Goal: Information Seeking & Learning: Learn about a topic

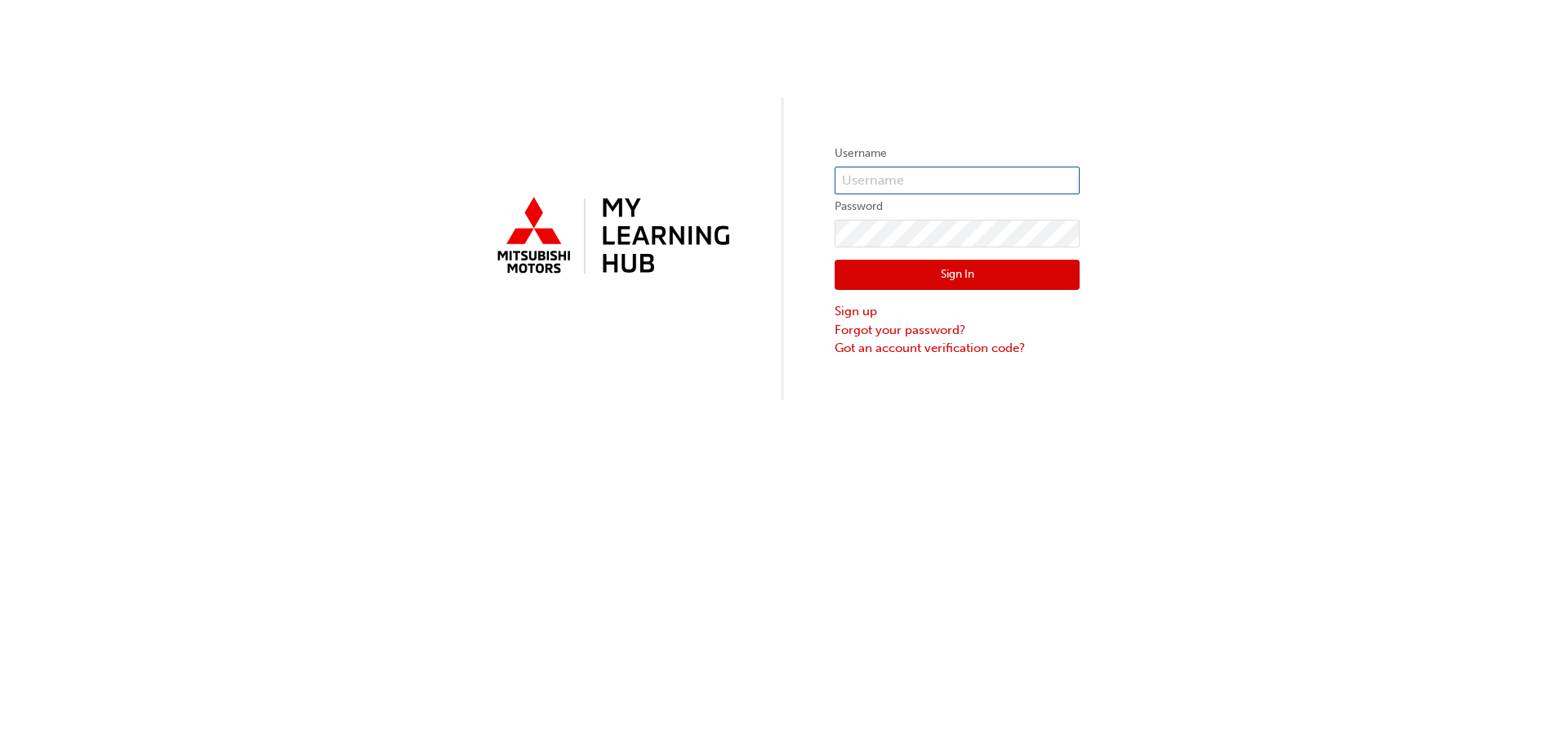
type input "0005002804"
click at [955, 282] on button "Sign In" at bounding box center [957, 275] width 245 height 31
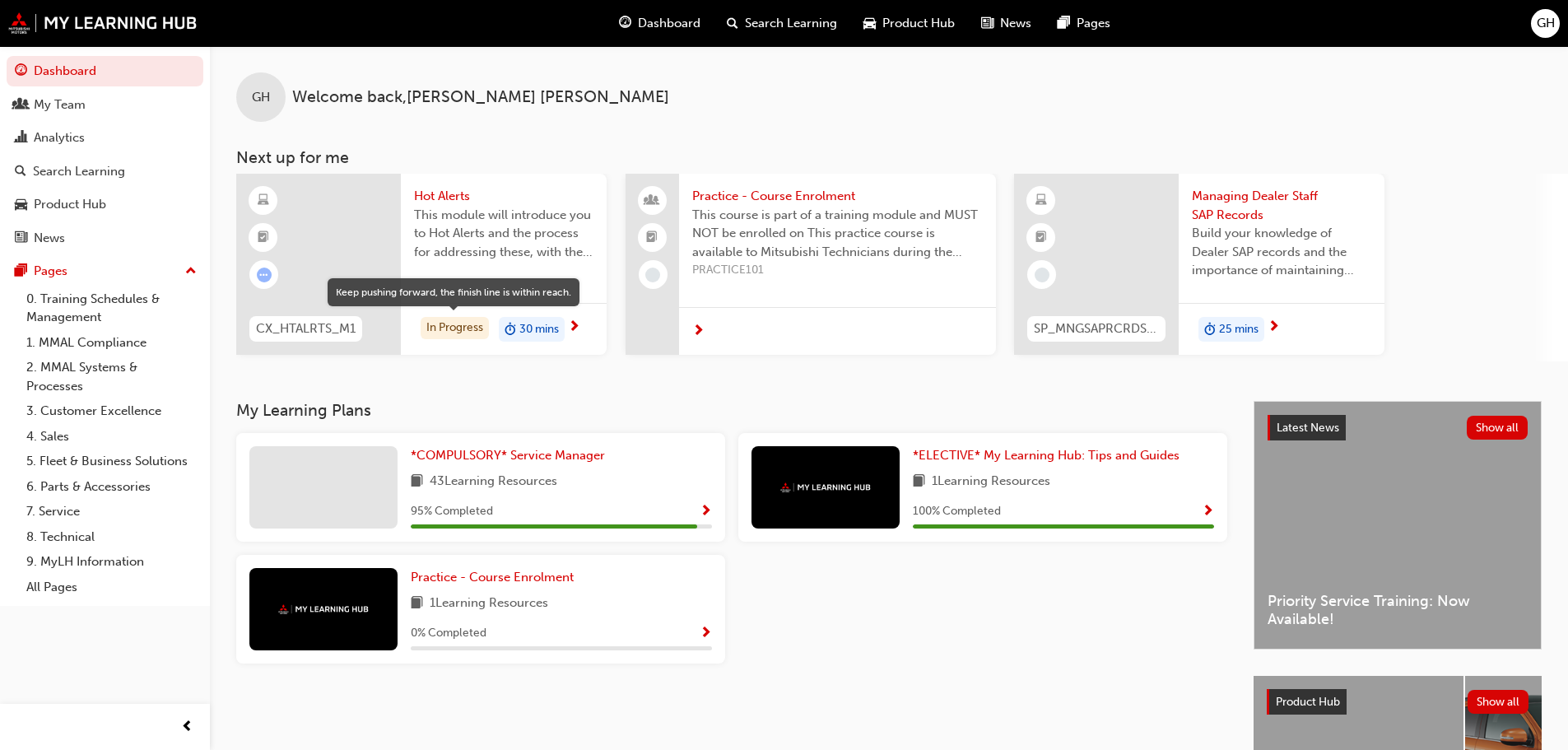
click at [447, 328] on div "In Progress" at bounding box center [454, 329] width 68 height 22
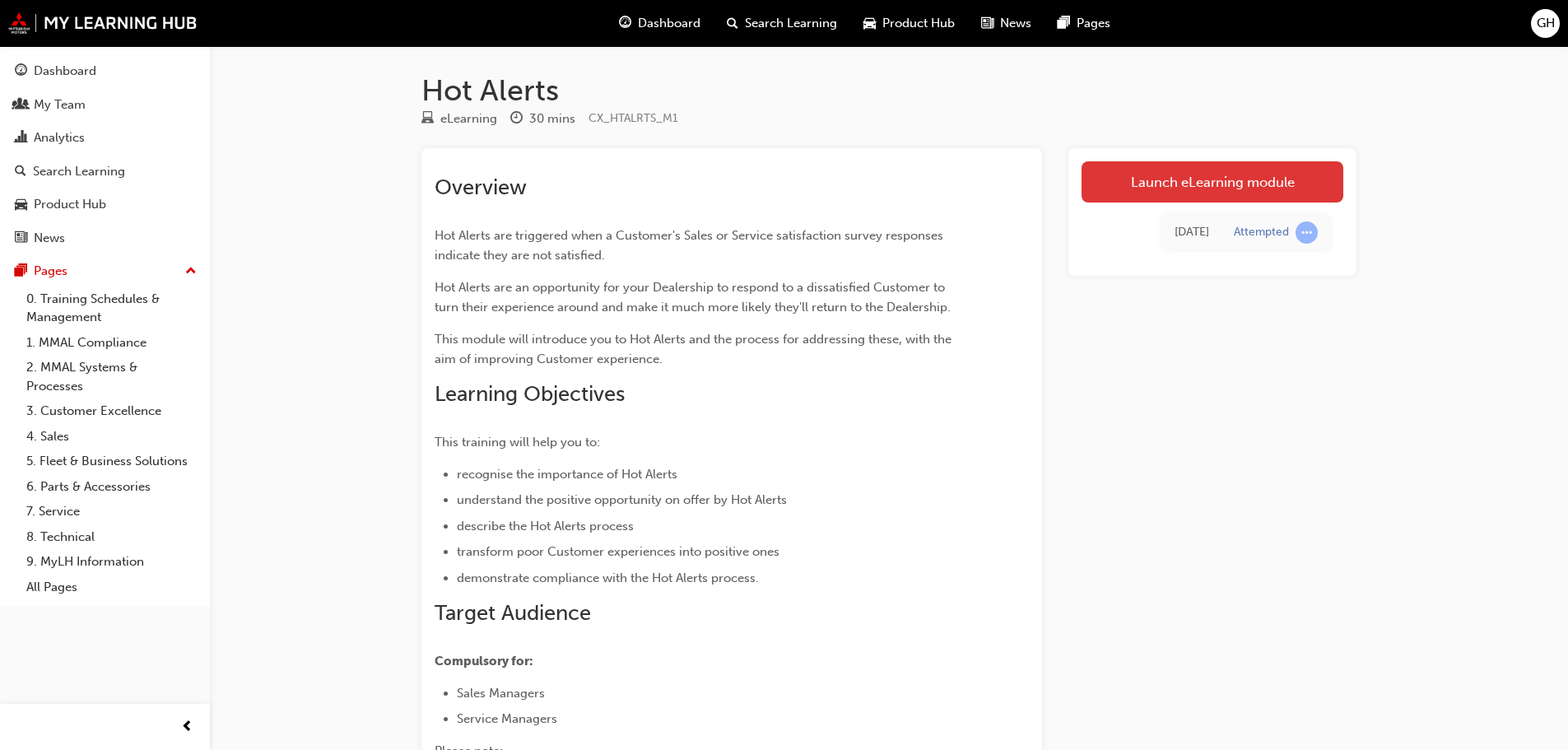
click at [1189, 184] on link "Launch eLearning module" at bounding box center [1213, 182] width 262 height 41
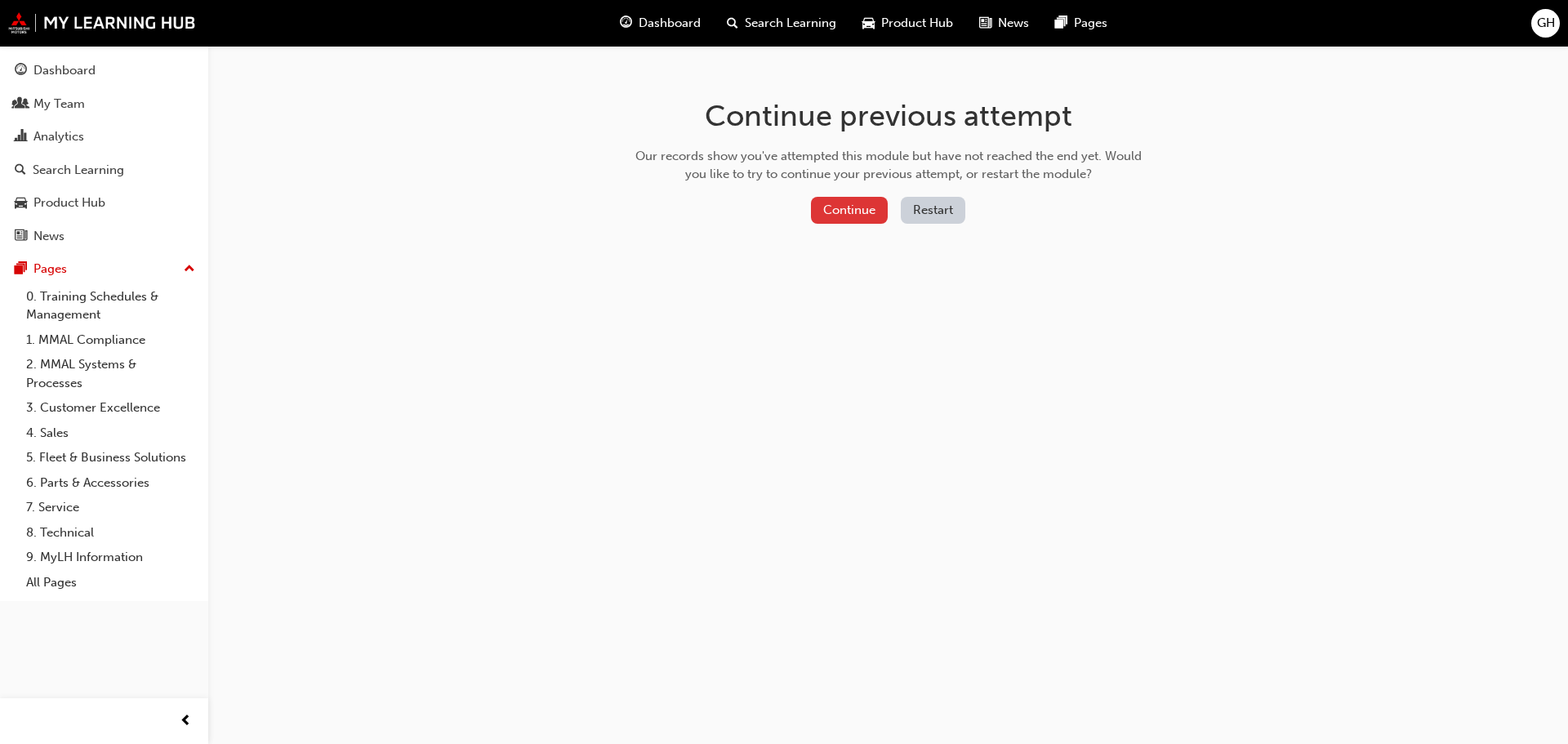
click at [852, 210] on button "Continue" at bounding box center [849, 210] width 77 height 27
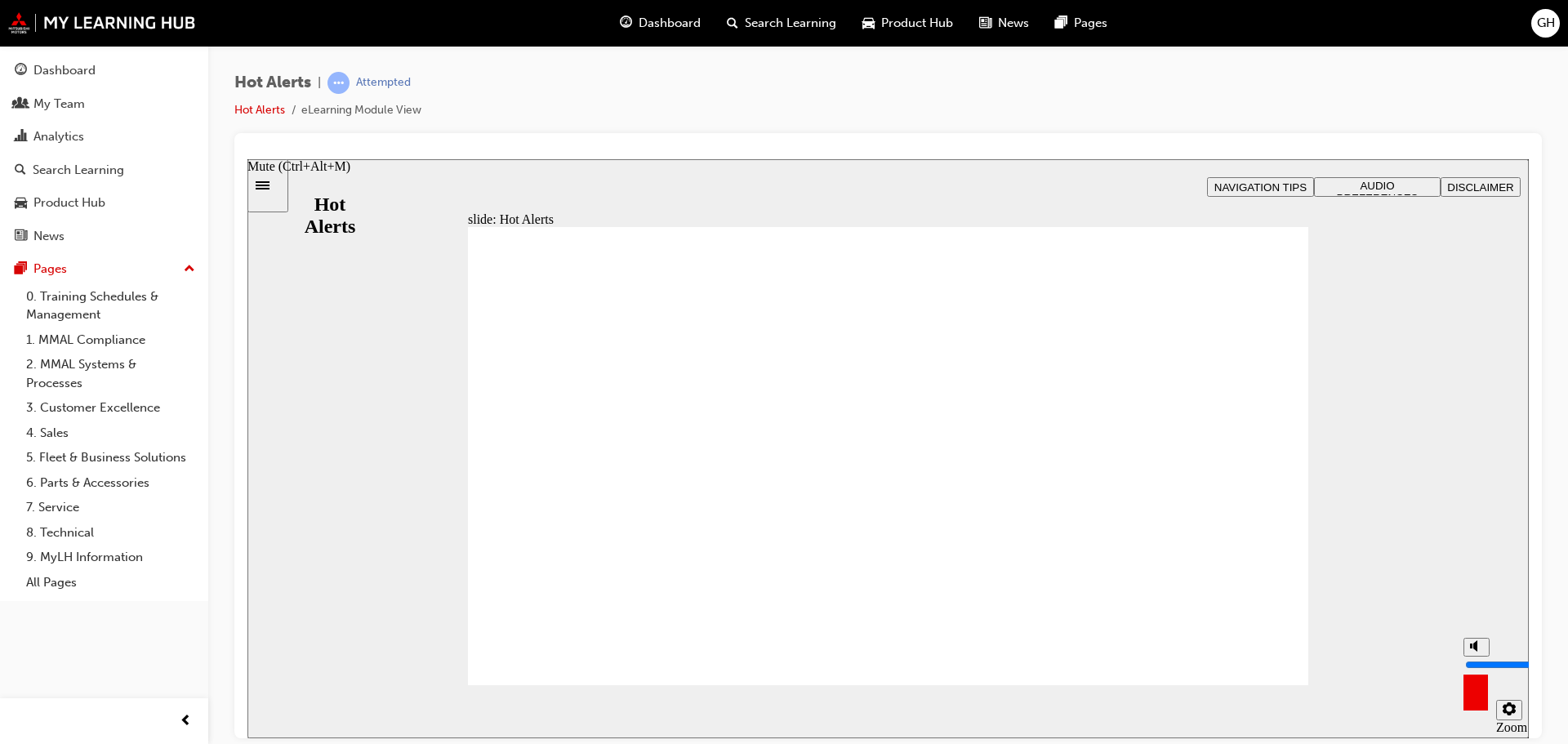
click at [1478, 651] on icon "Mute (Ctrl+Alt+M)" at bounding box center [1476, 646] width 13 height 11
drag, startPoint x: 1474, startPoint y: 683, endPoint x: 1474, endPoint y: 664, distance: 19.0
click at [1474, 664] on input "volume" at bounding box center [1517, 664] width 105 height 13
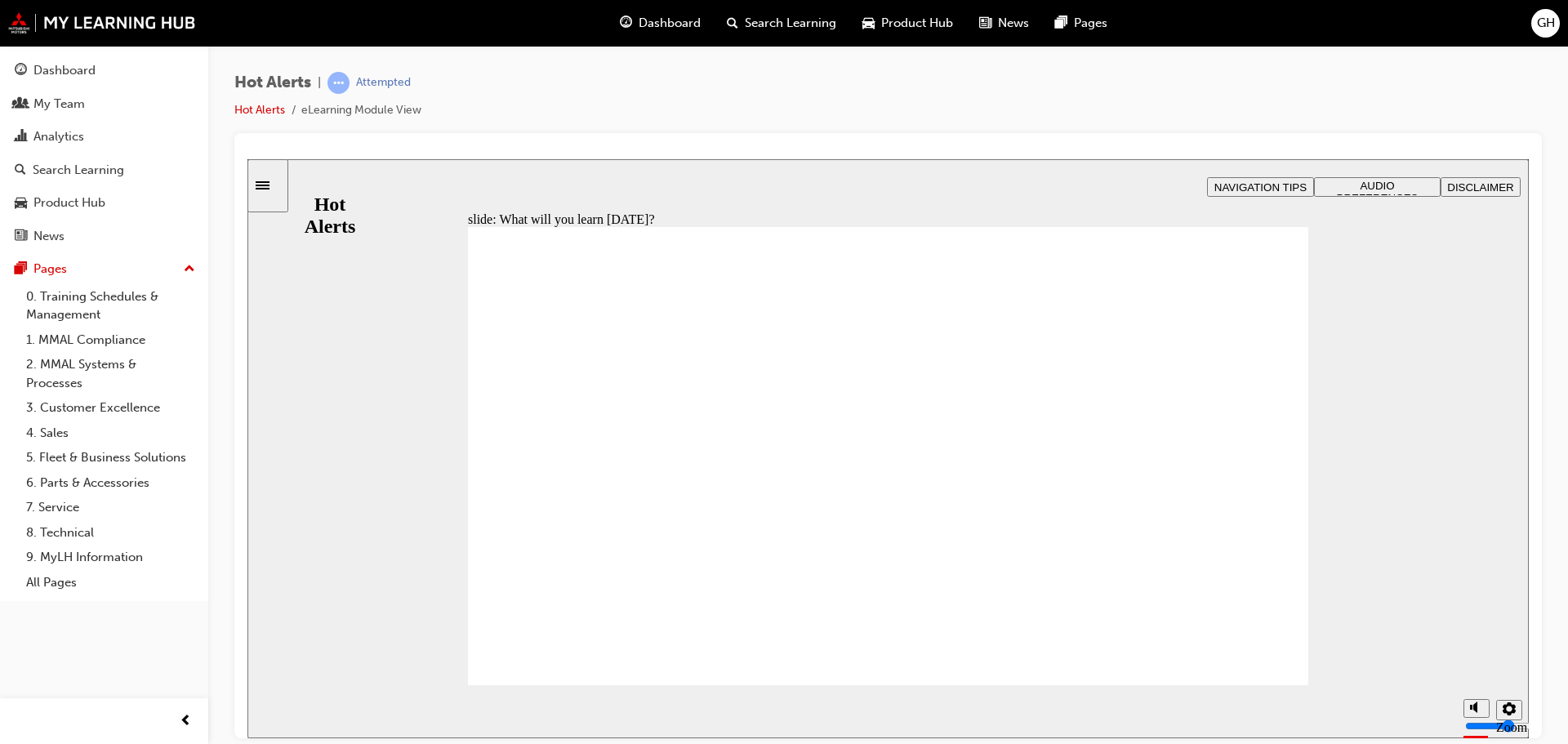
click at [1474, 659] on input "volume" at bounding box center [1517, 664] width 105 height 13
type input "5"
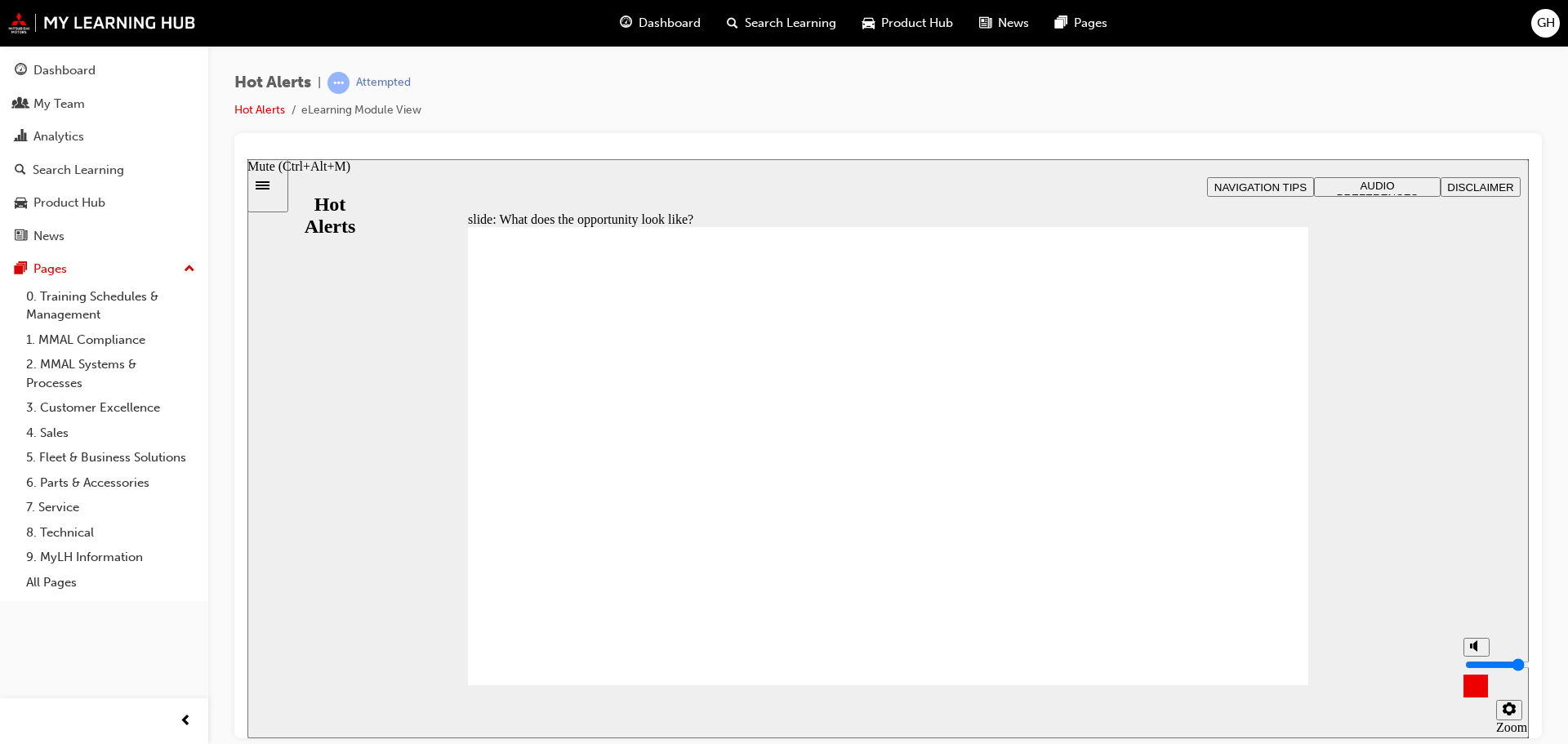
click at [1476, 662] on input "volume" at bounding box center [1517, 664] width 105 height 13
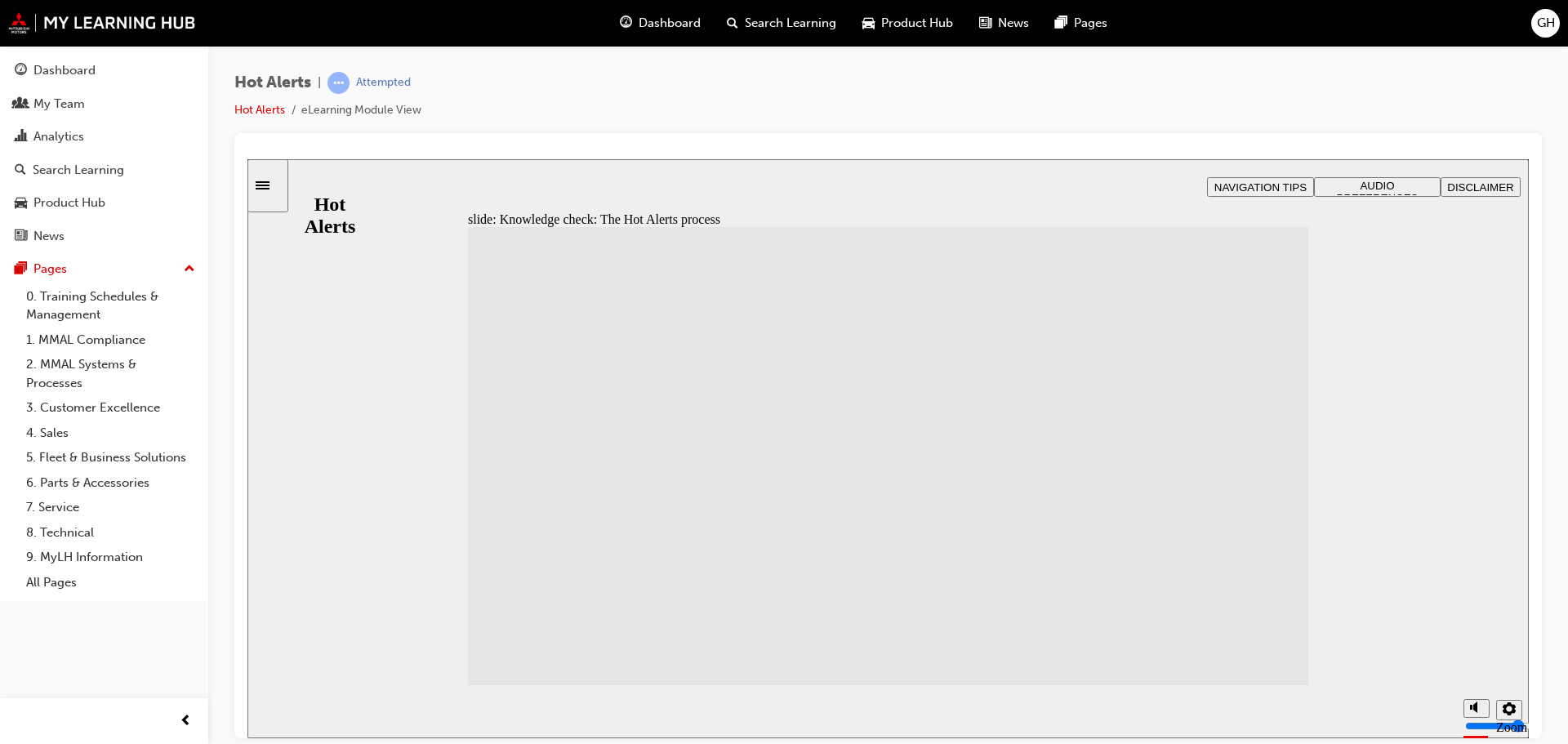
drag, startPoint x: 601, startPoint y: 537, endPoint x: 918, endPoint y: 308, distance: 391.1
drag, startPoint x: 625, startPoint y: 355, endPoint x: 941, endPoint y: 356, distance: 316.0
drag, startPoint x: 655, startPoint y: 596, endPoint x: 969, endPoint y: 425, distance: 357.5
drag, startPoint x: 653, startPoint y: 409, endPoint x: 972, endPoint y: 475, distance: 325.8
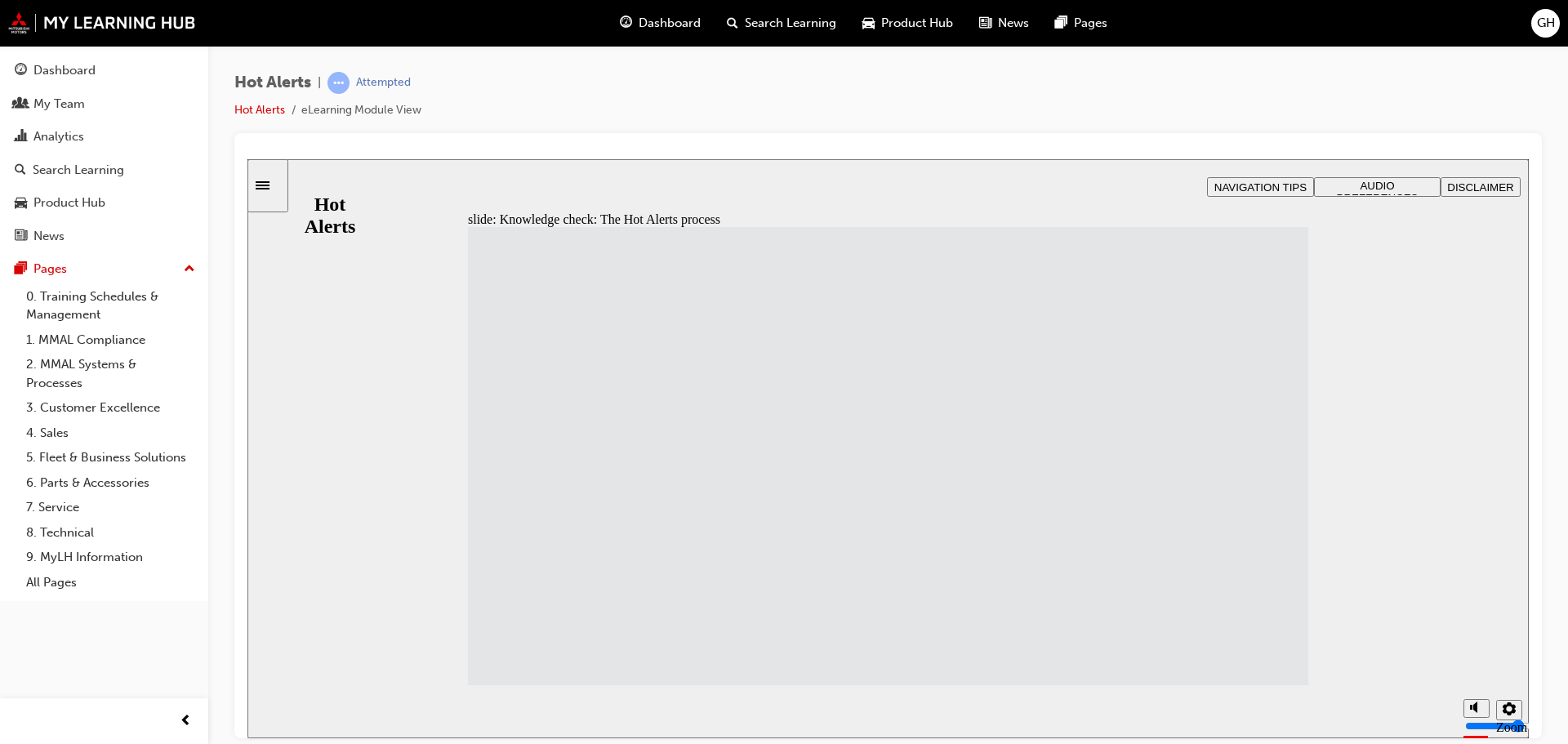
drag, startPoint x: 663, startPoint y: 299, endPoint x: 978, endPoint y: 530, distance: 390.6
drag, startPoint x: 688, startPoint y: 465, endPoint x: 1004, endPoint y: 582, distance: 337.0
drag, startPoint x: 646, startPoint y: 654, endPoint x: 960, endPoint y: 655, distance: 314.0
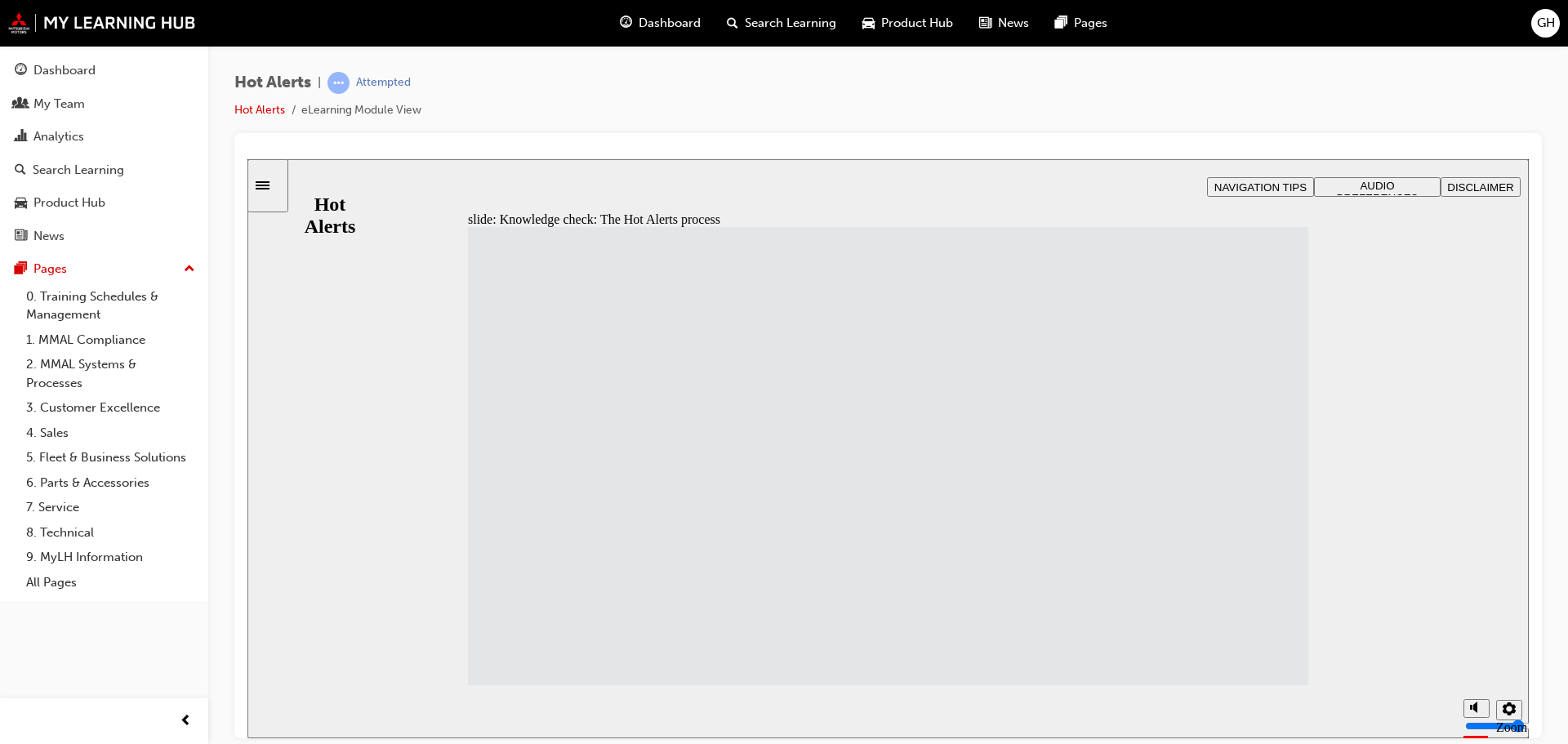
drag, startPoint x: 613, startPoint y: 526, endPoint x: 863, endPoint y: 485, distance: 253.3
drag, startPoint x: 984, startPoint y: 315, endPoint x: 959, endPoint y: 302, distance: 28.2
drag, startPoint x: 718, startPoint y: 529, endPoint x: 1000, endPoint y: 300, distance: 363.3
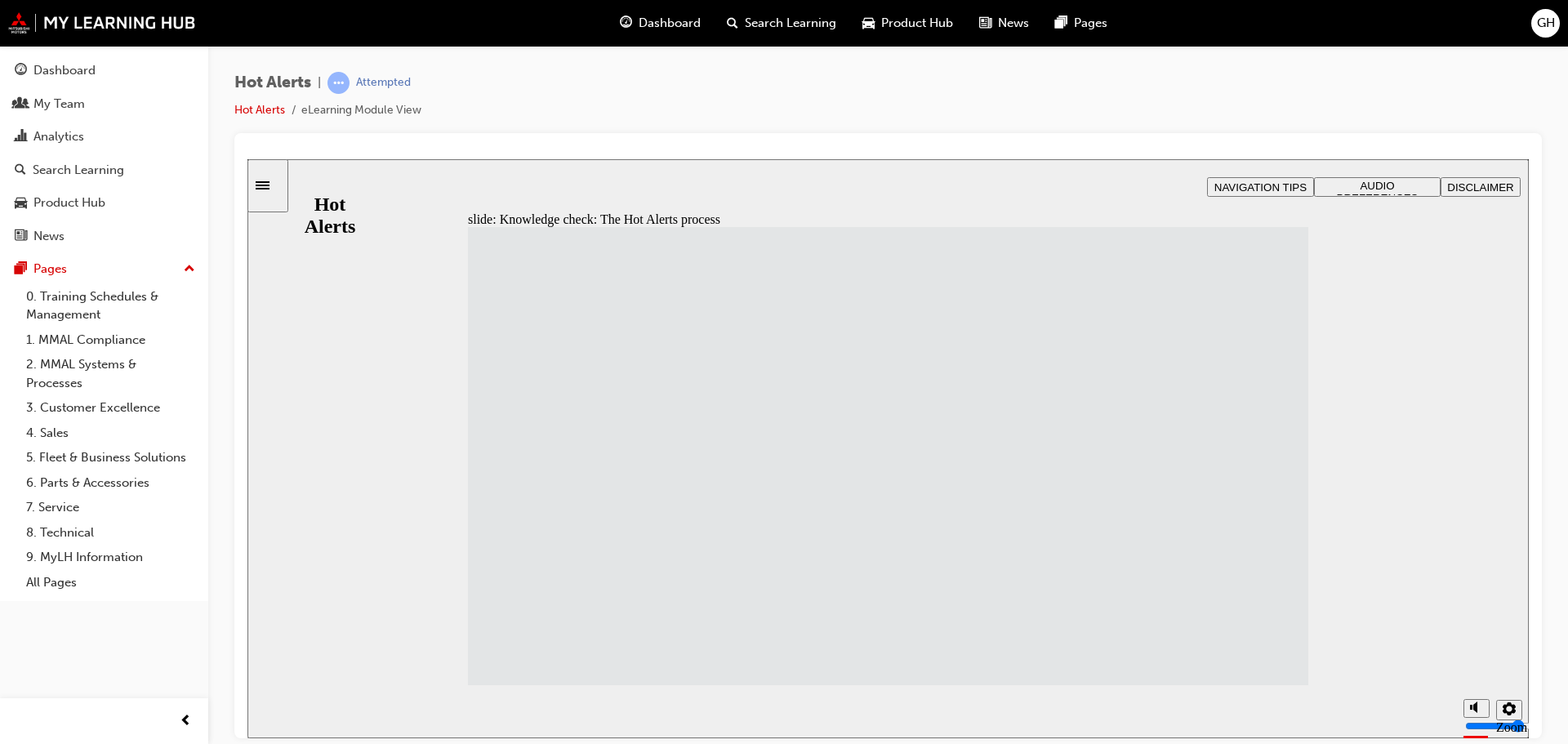
drag, startPoint x: 600, startPoint y: 599, endPoint x: 916, endPoint y: 370, distance: 390.3
drag, startPoint x: 616, startPoint y: 304, endPoint x: 934, endPoint y: 420, distance: 338.5
drag, startPoint x: 615, startPoint y: 419, endPoint x: 925, endPoint y: 477, distance: 315.4
drag, startPoint x: 634, startPoint y: 469, endPoint x: 946, endPoint y: 527, distance: 317.3
drag, startPoint x: 647, startPoint y: 650, endPoint x: 963, endPoint y: 594, distance: 320.9
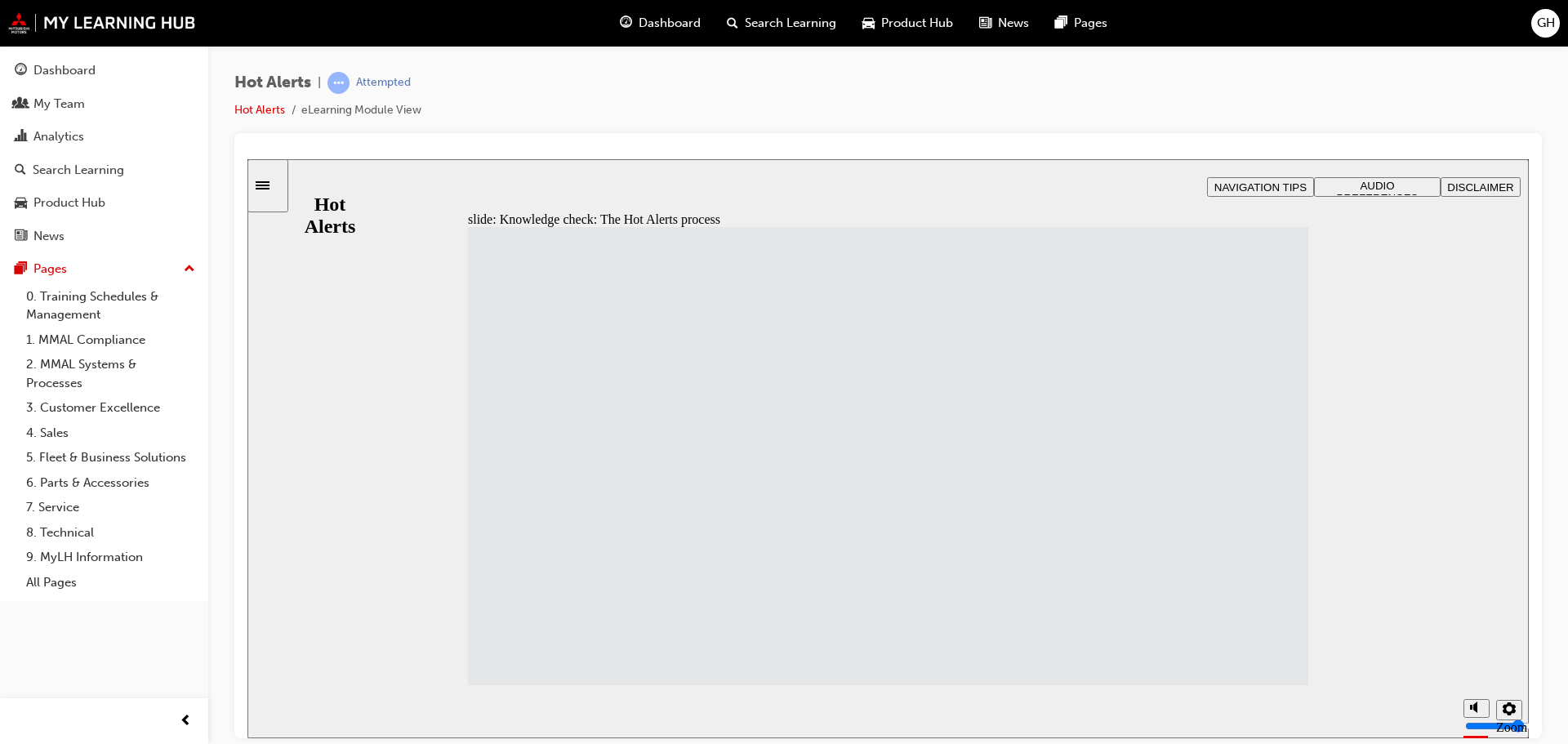
drag, startPoint x: 661, startPoint y: 351, endPoint x: 978, endPoint y: 640, distance: 429.0
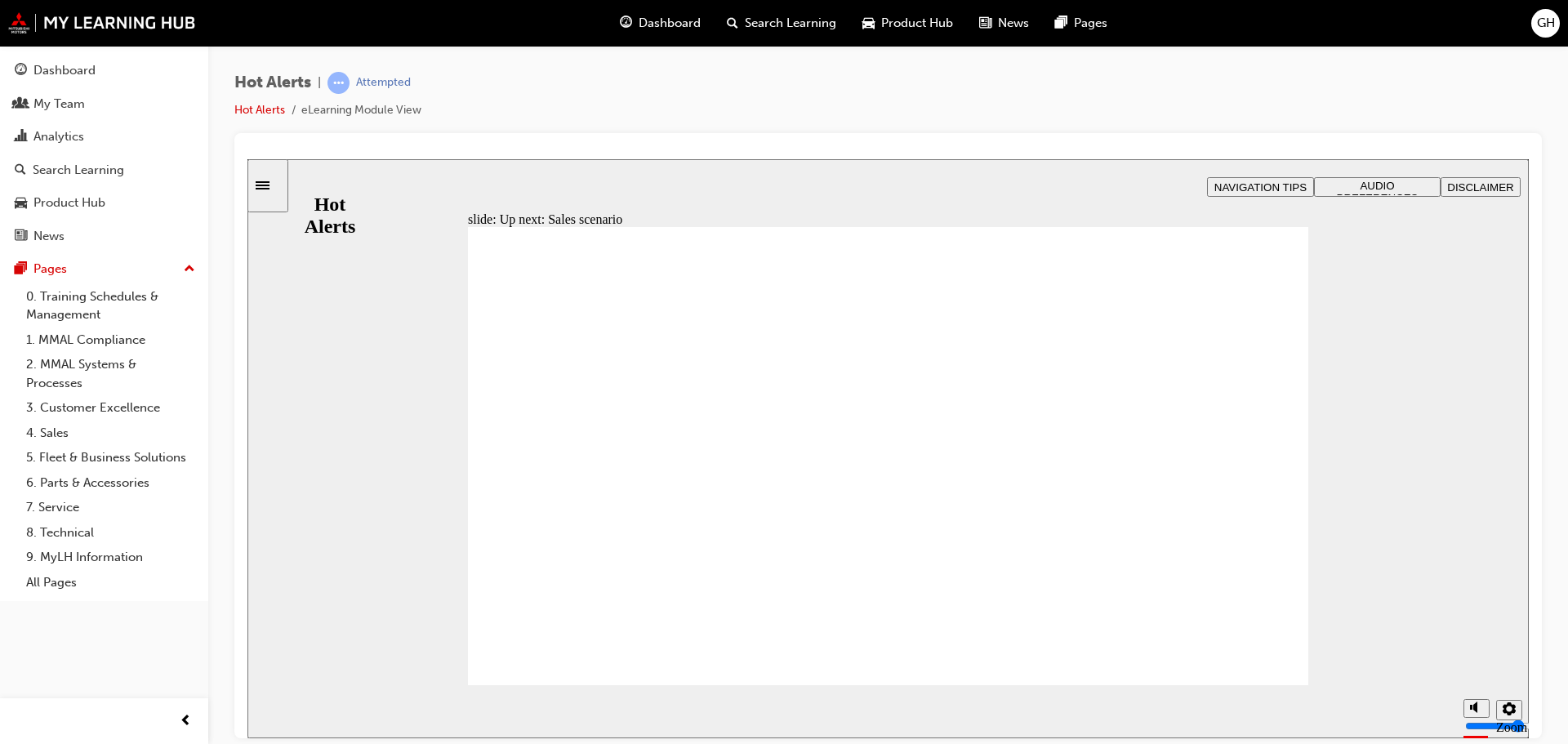
checkbox input "true"
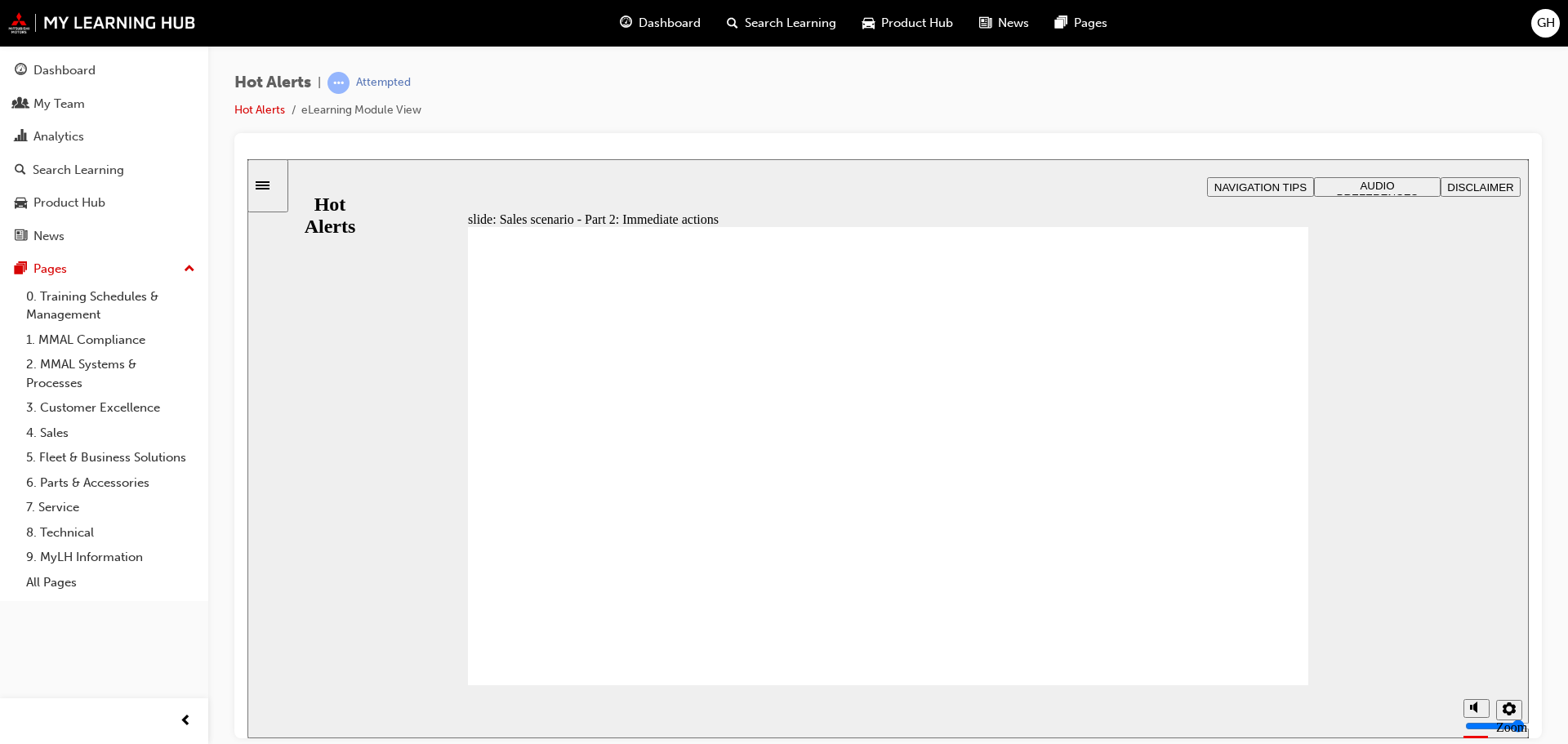
checkbox input "true"
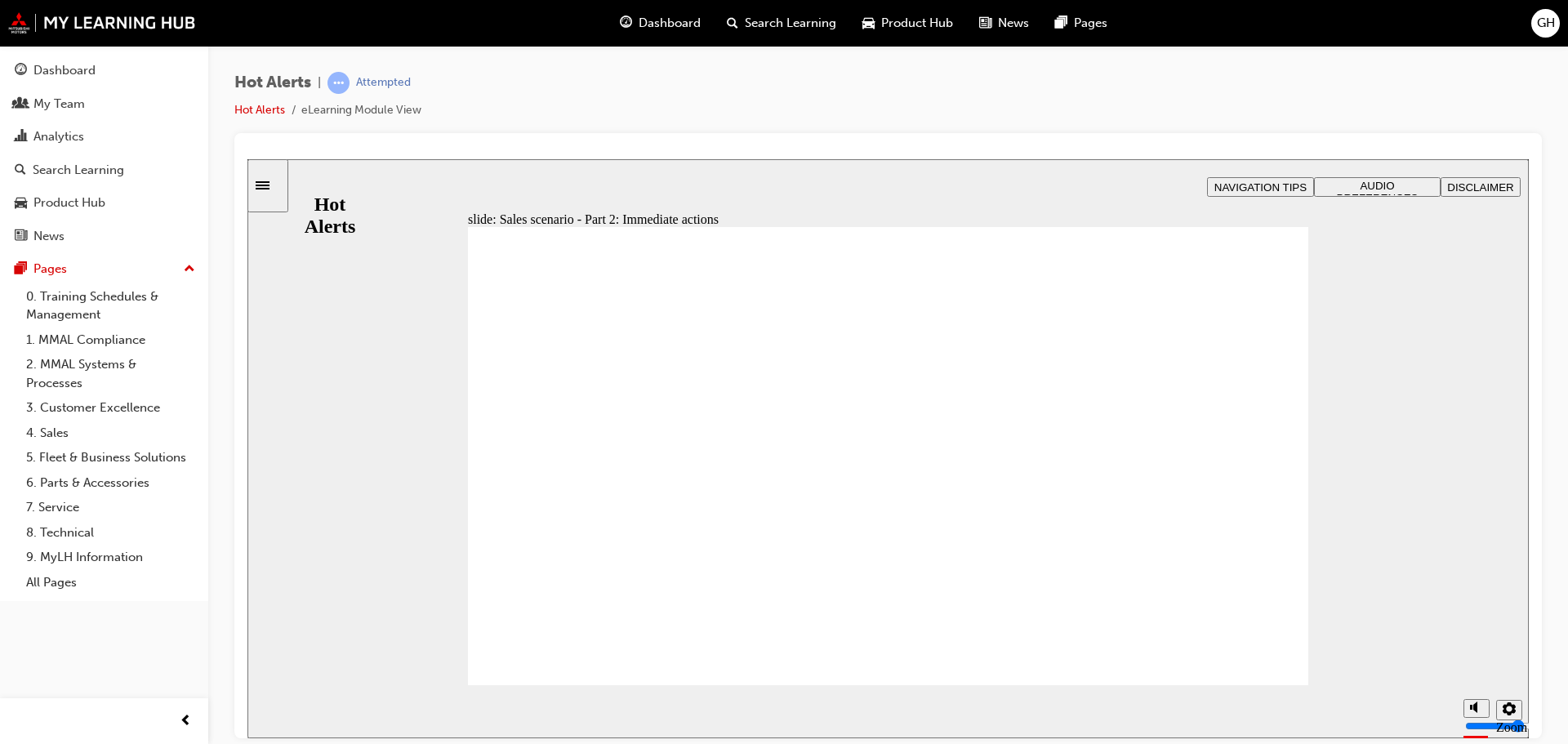
checkbox input "true"
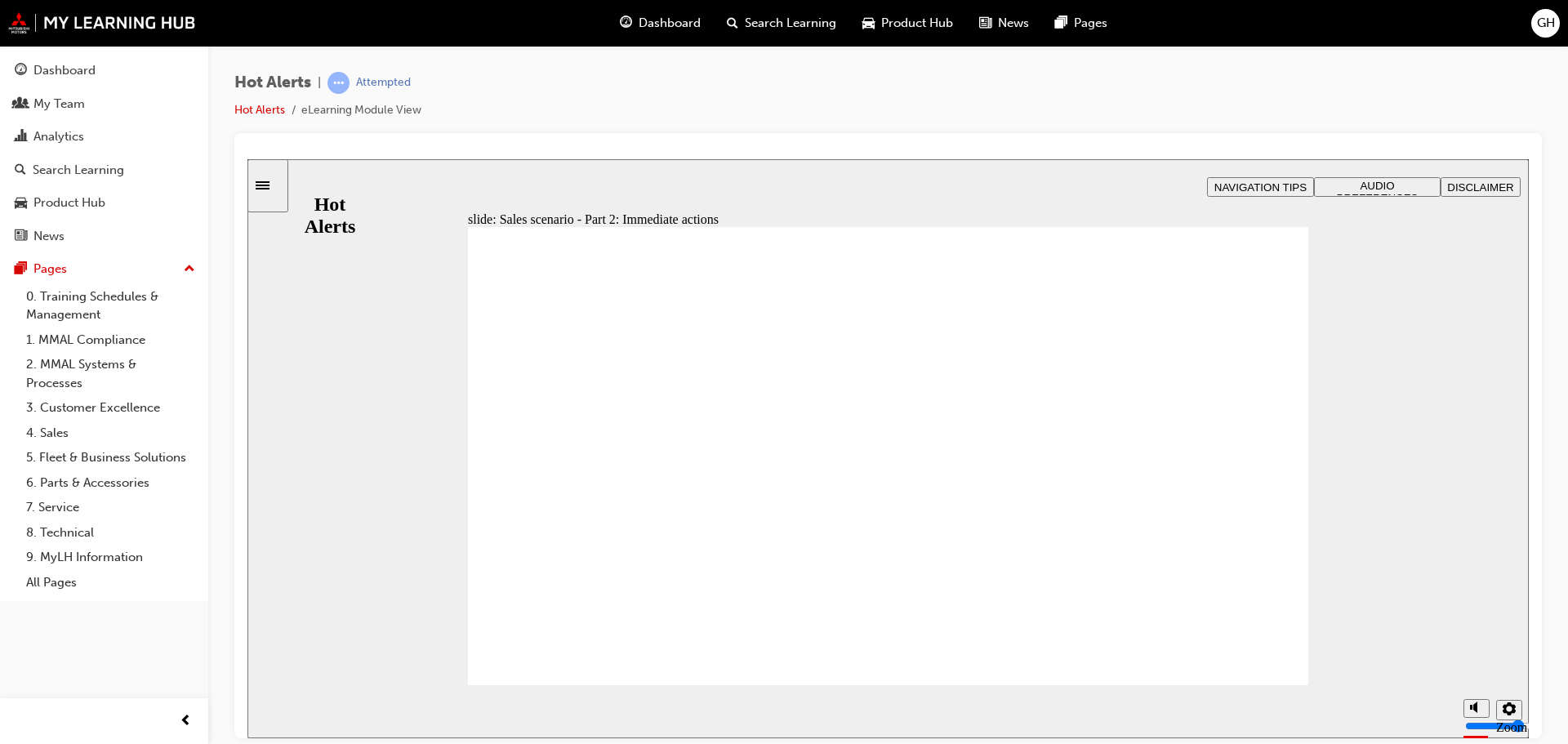
checkbox input "true"
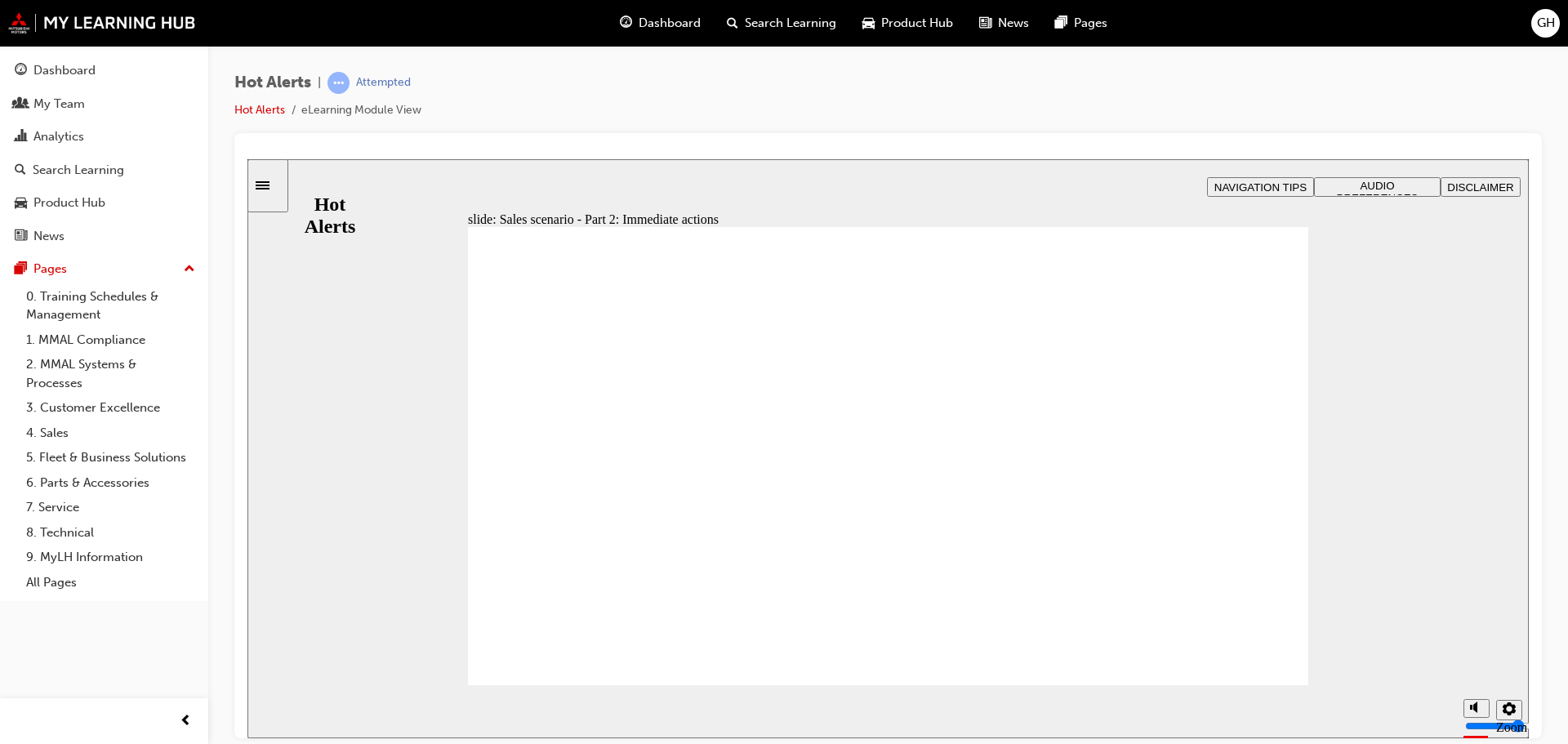
checkbox input "true"
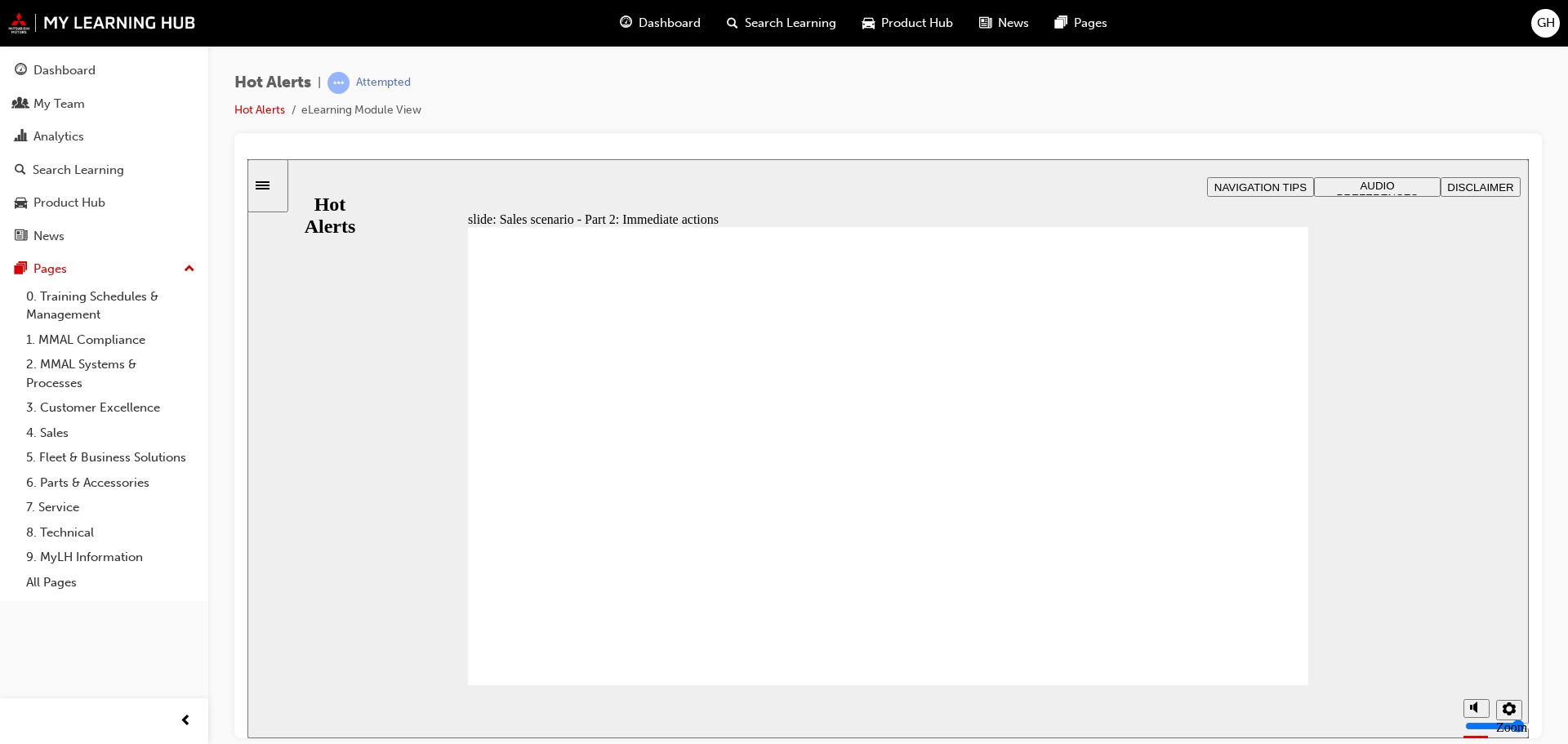
checkbox input "true"
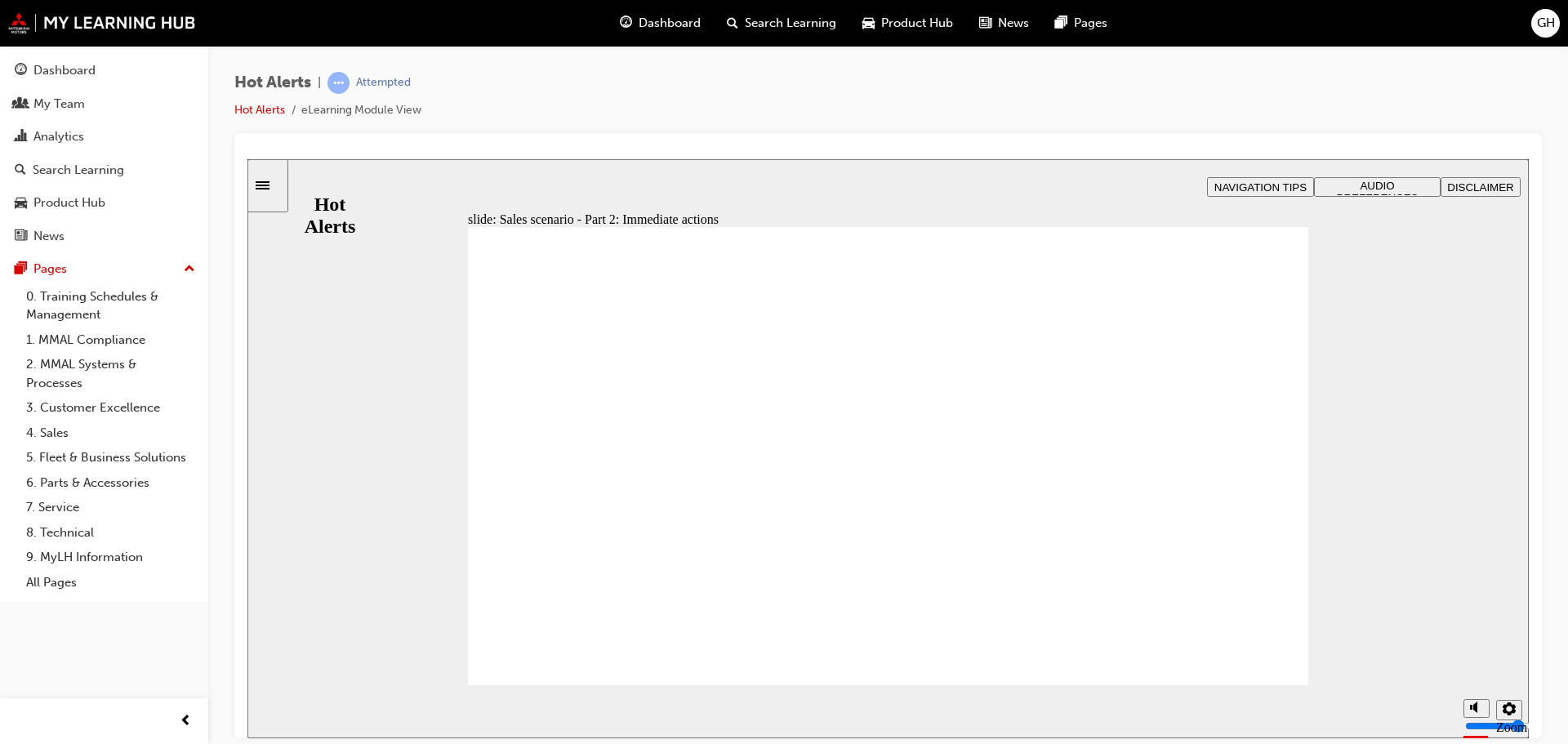
checkbox input "true"
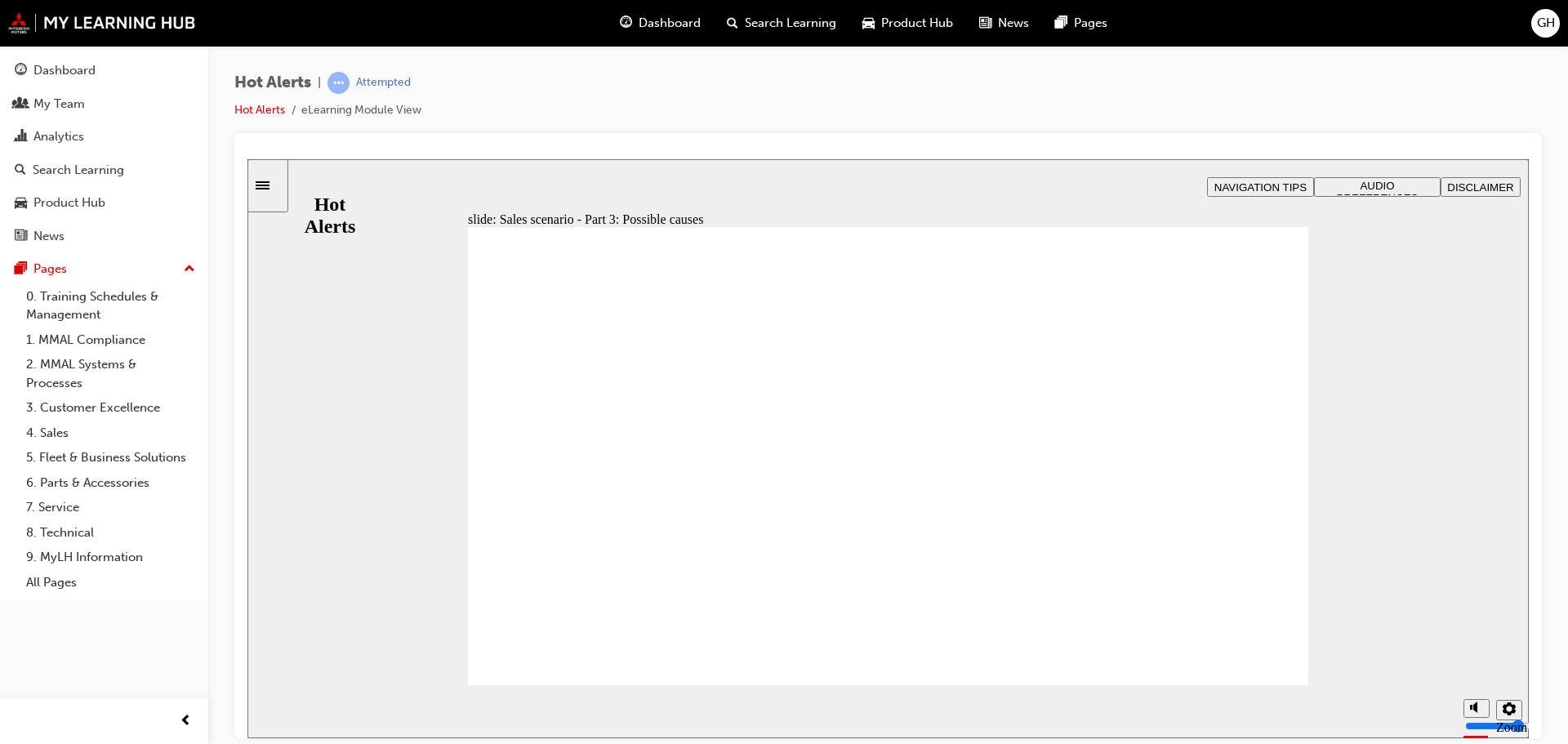
checkbox input "true"
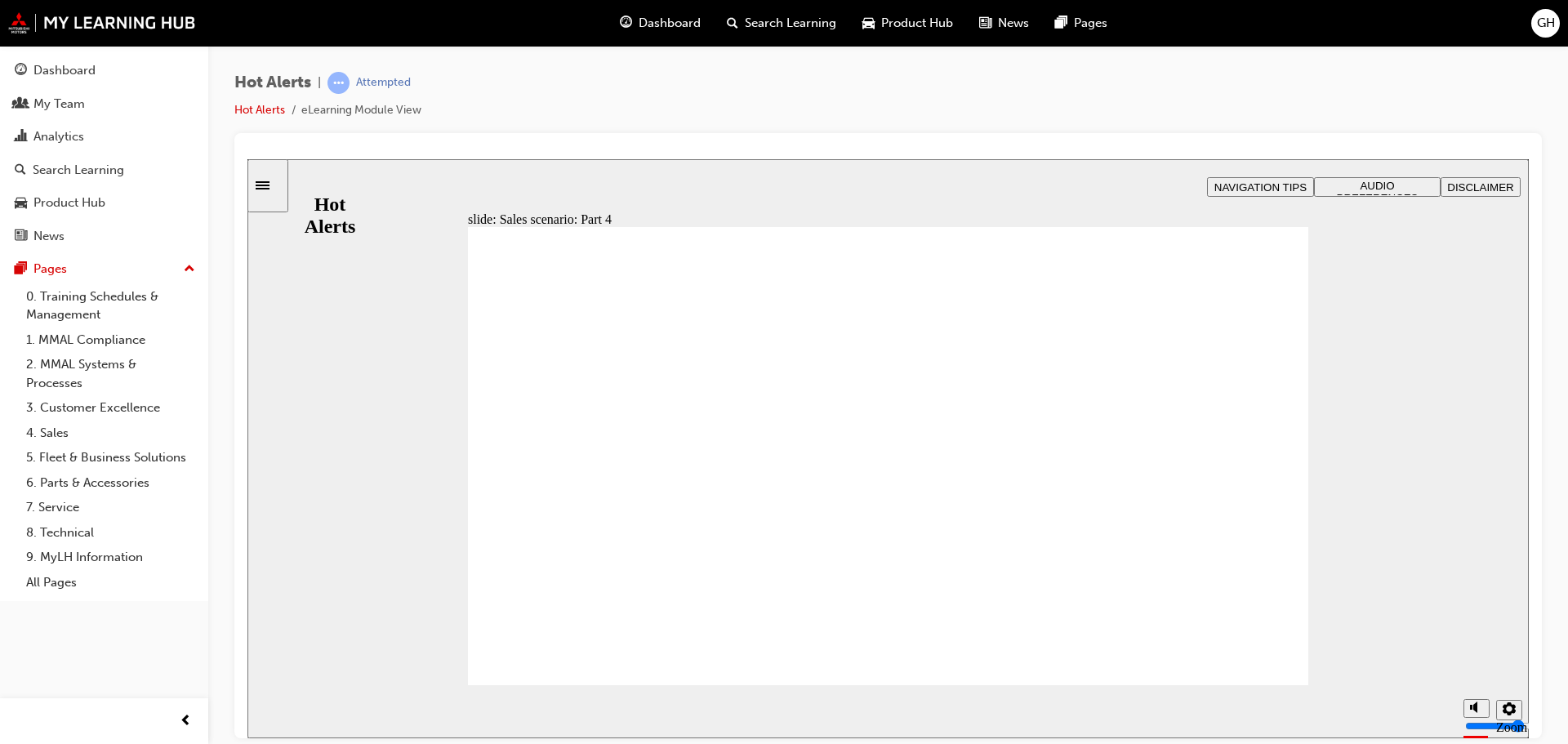
drag, startPoint x: 1473, startPoint y: 659, endPoint x: 1478, endPoint y: 673, distance: 14.9
type input "2"
click at [1478, 671] on input "volume" at bounding box center [1517, 664] width 105 height 13
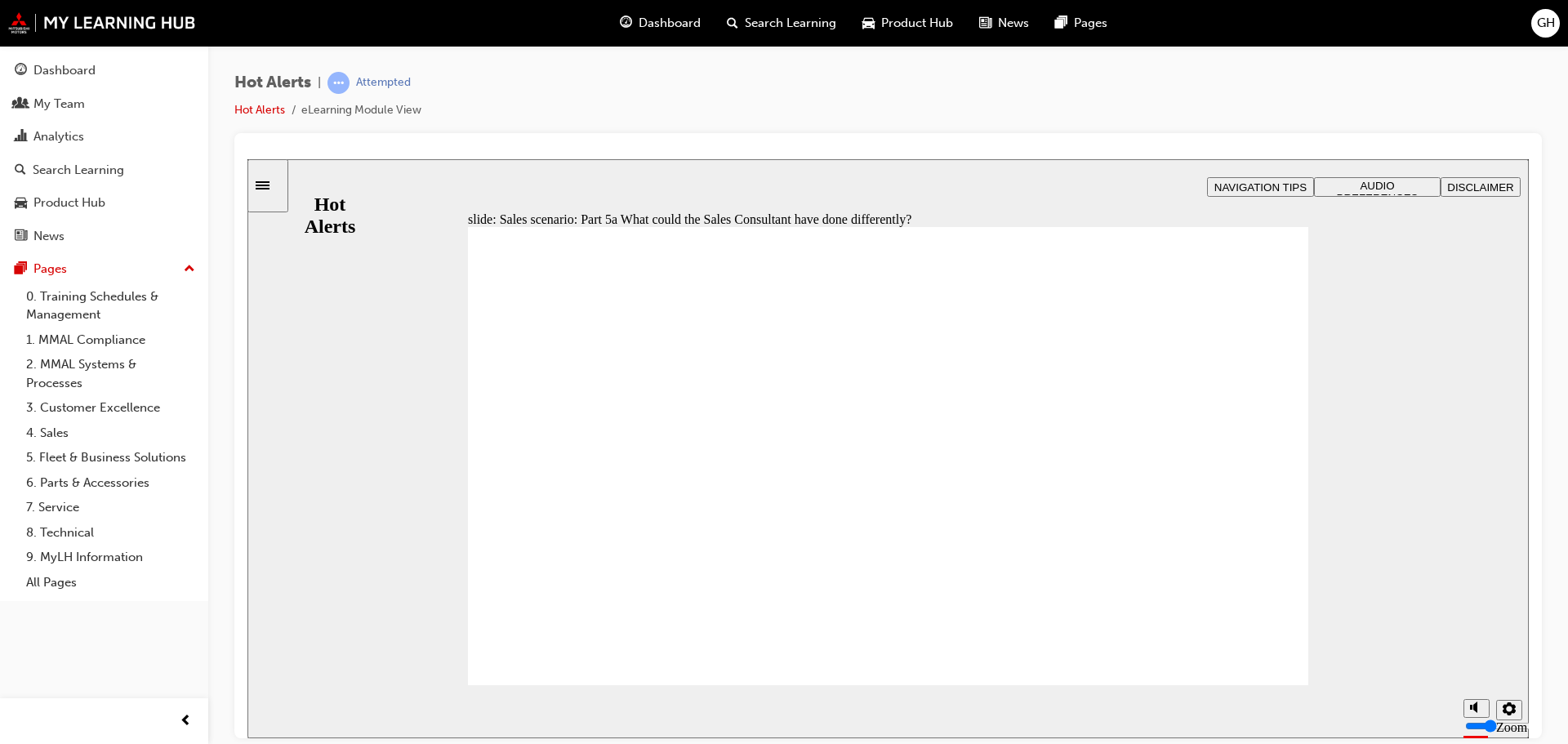
checkbox input "true"
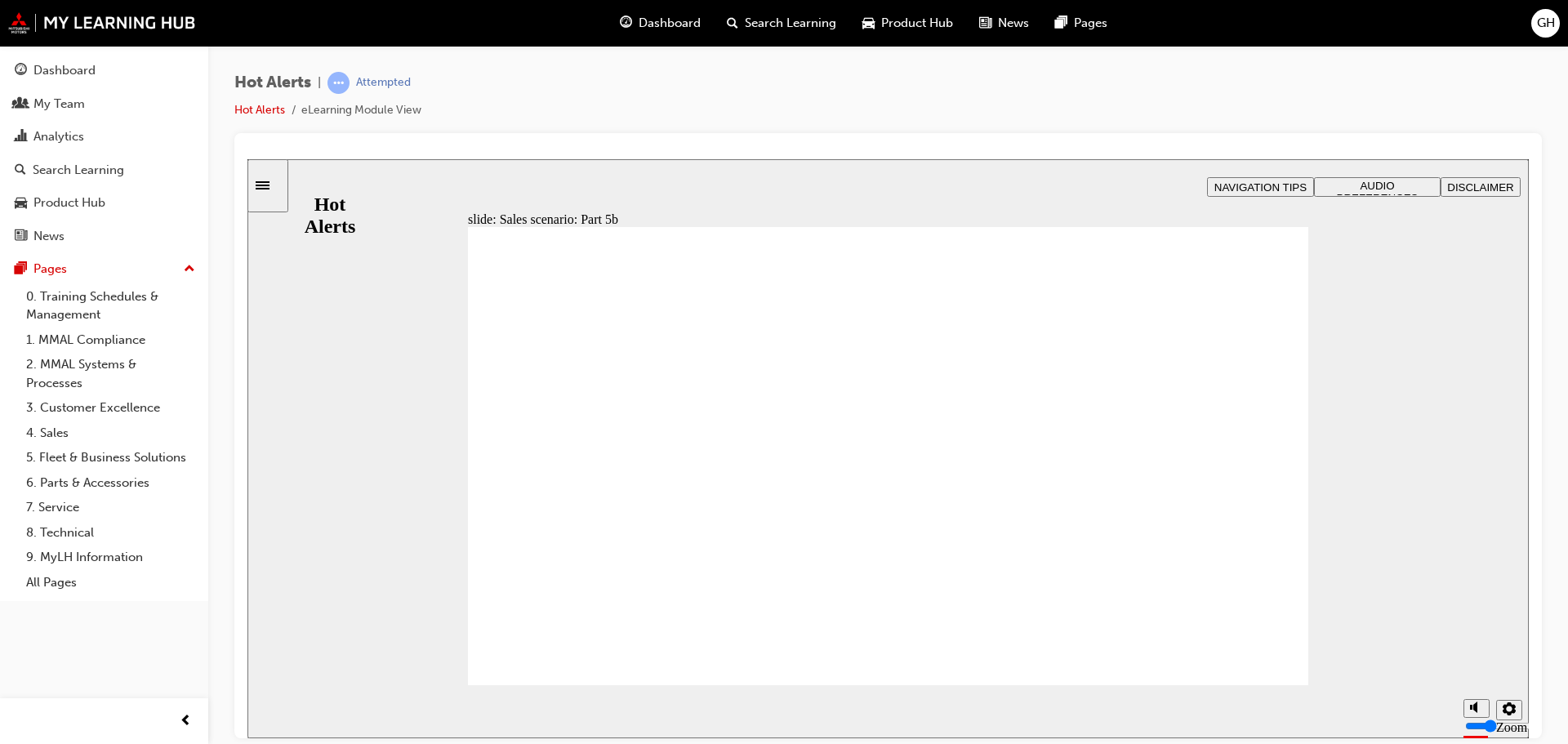
checkbox input "true"
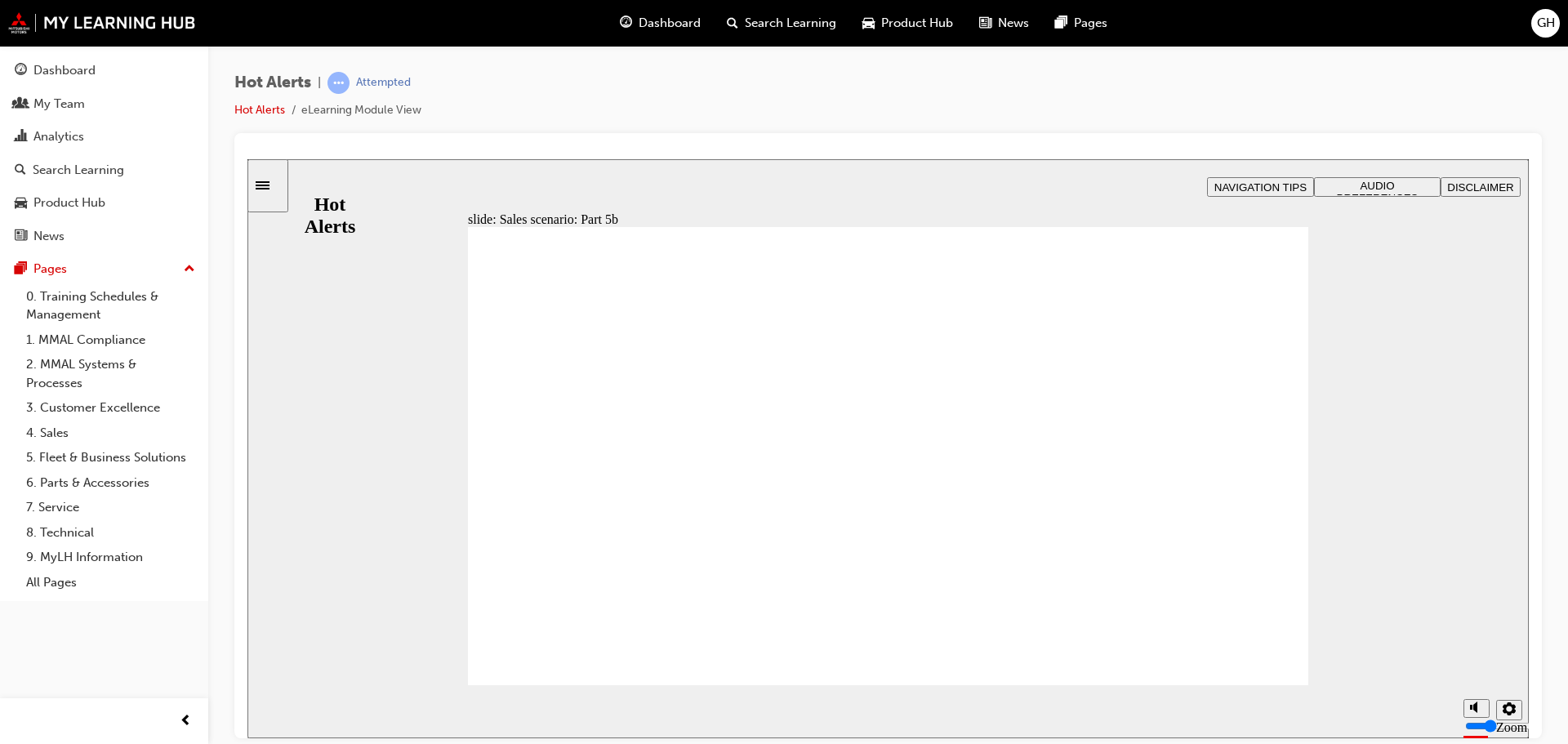
checkbox input "true"
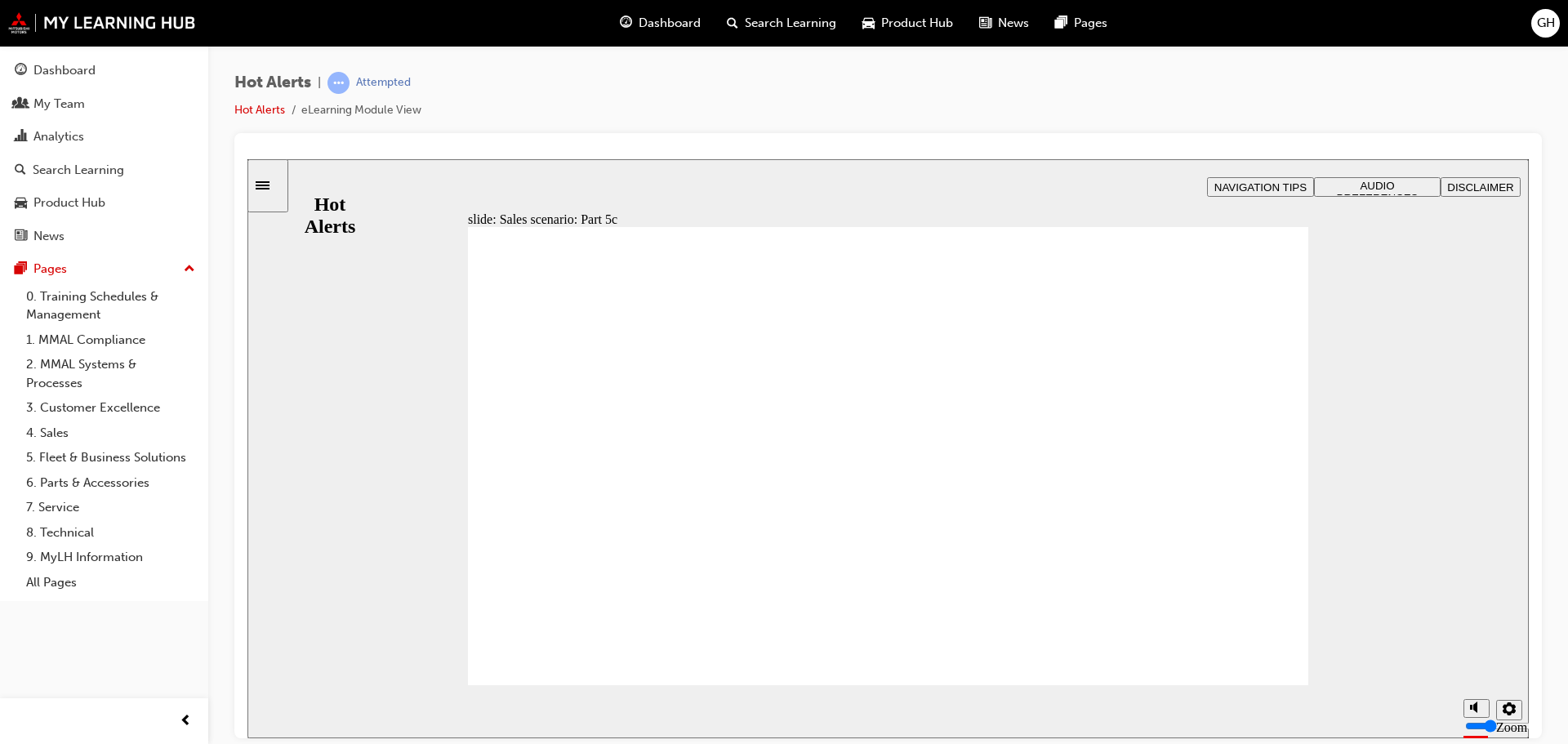
checkbox input "true"
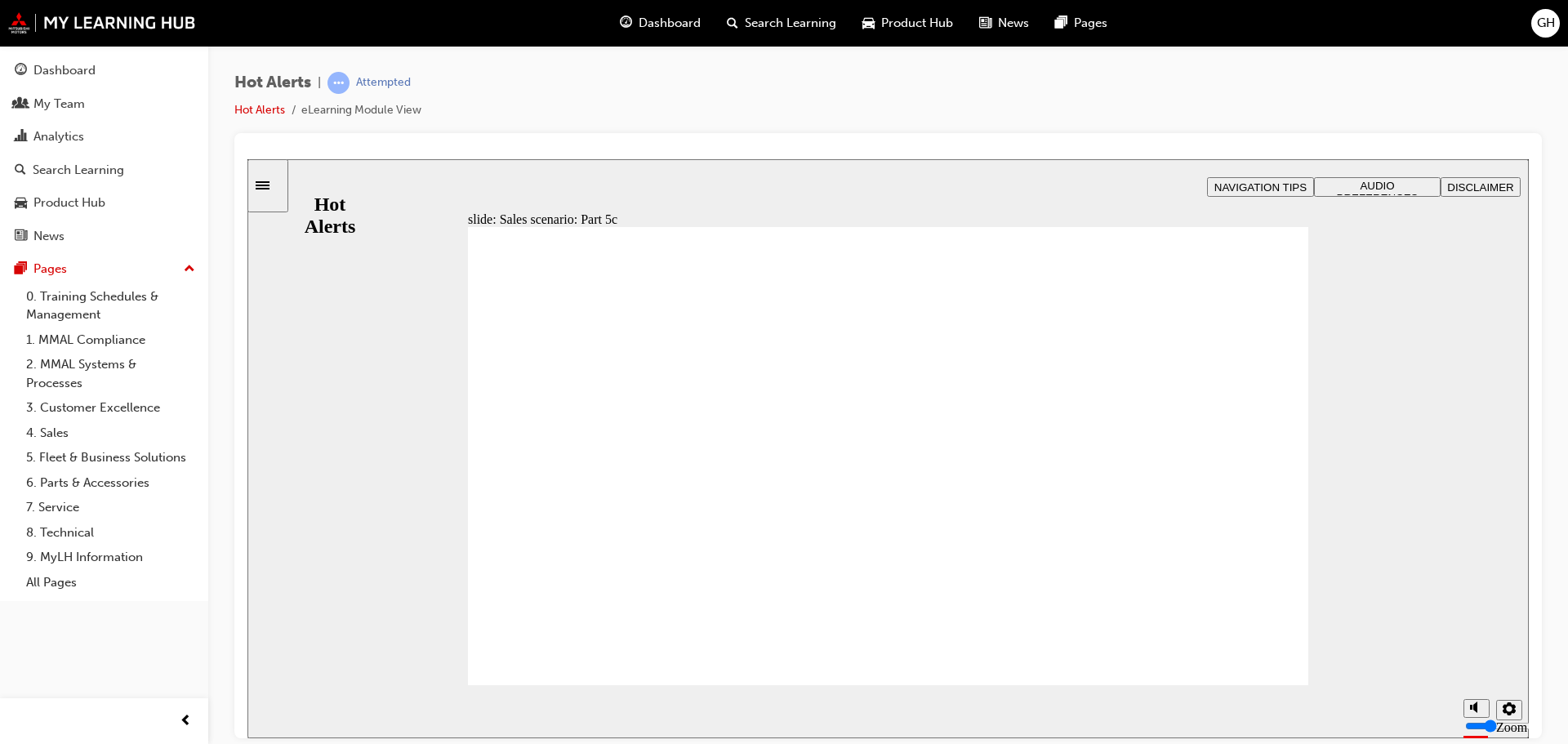
checkbox input "true"
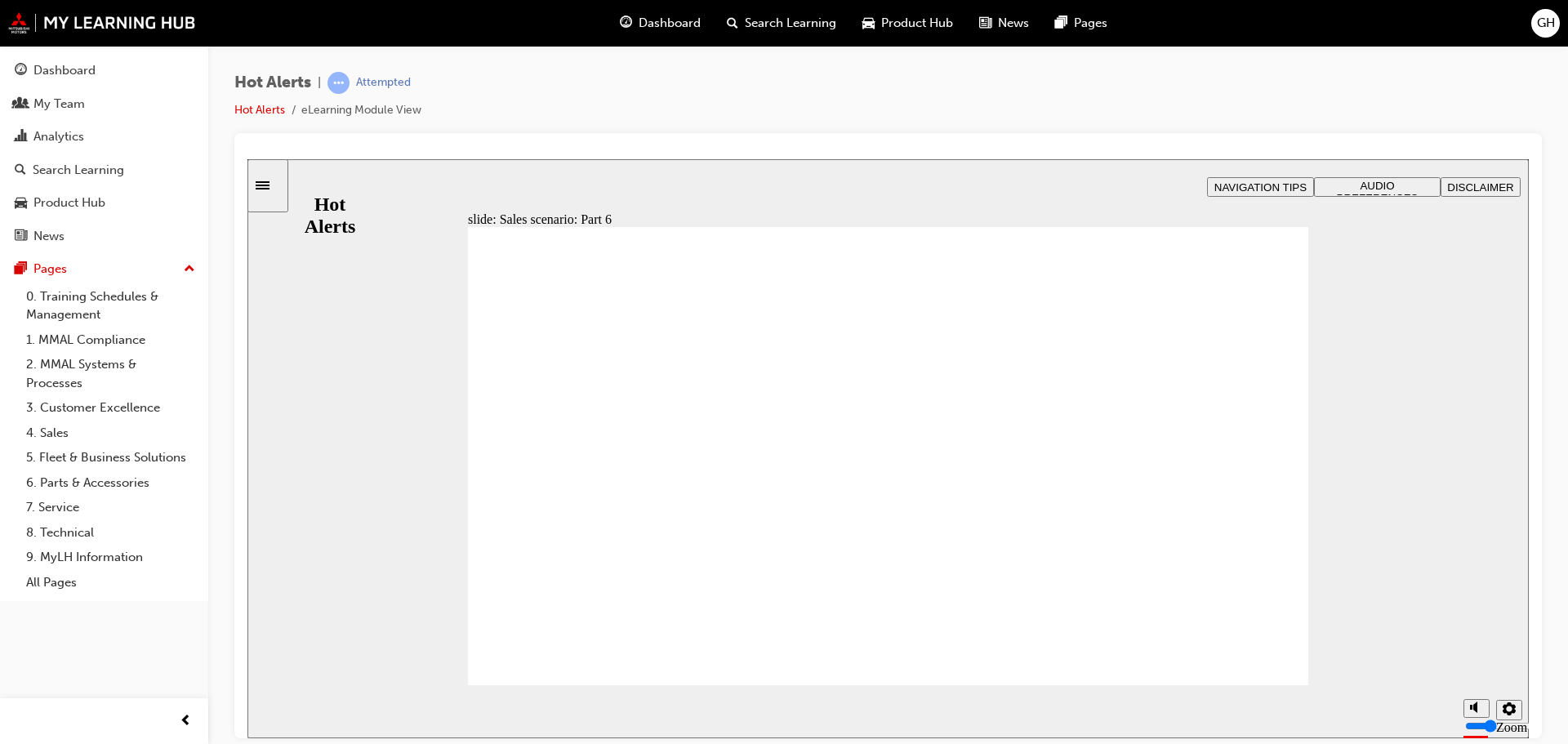
click at [1474, 671] on input "volume" at bounding box center [1517, 664] width 105 height 13
drag, startPoint x: 1473, startPoint y: 672, endPoint x: 1473, endPoint y: 660, distance: 12.0
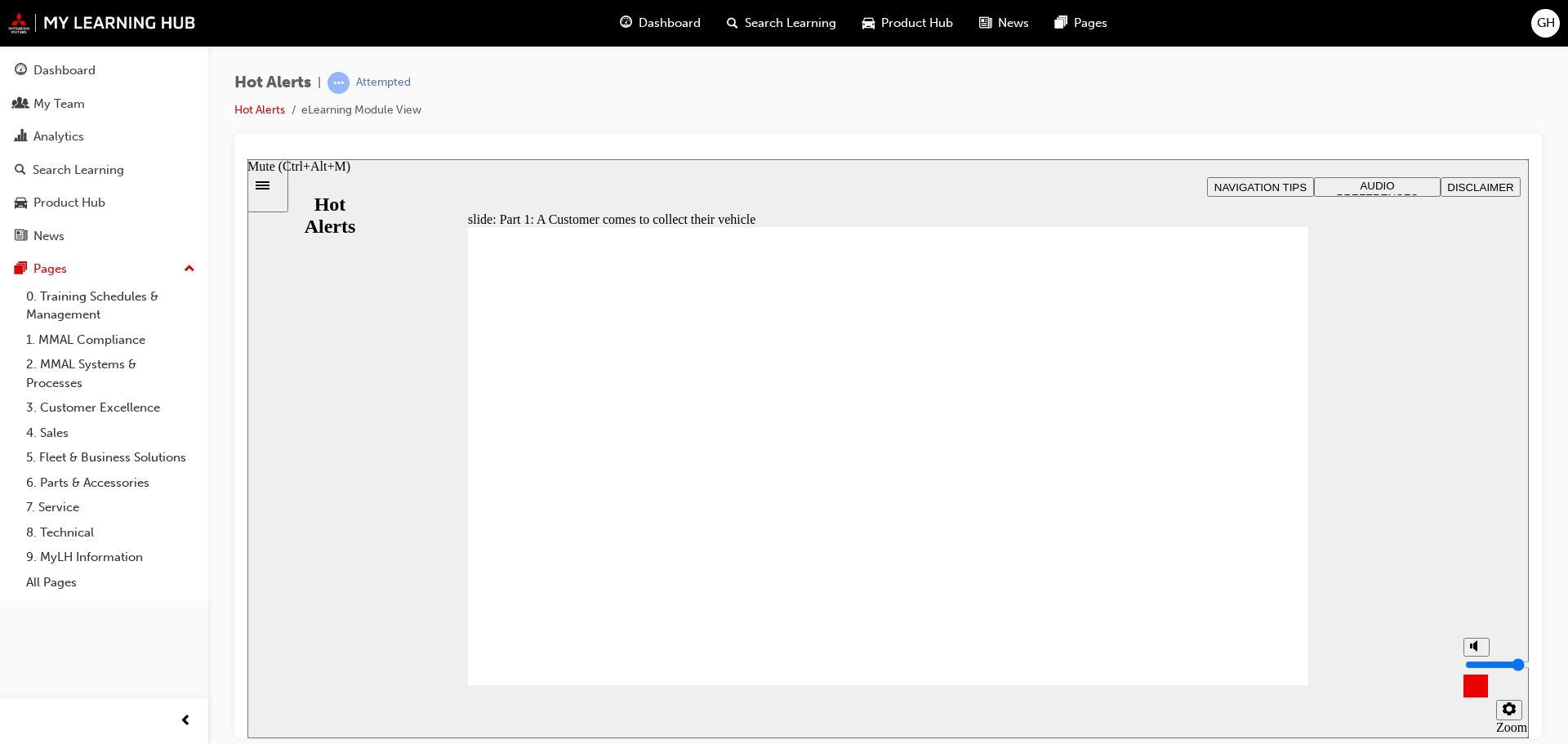
type input "5"
click at [1473, 660] on input "volume" at bounding box center [1517, 664] width 105 height 13
checkbox input "true"
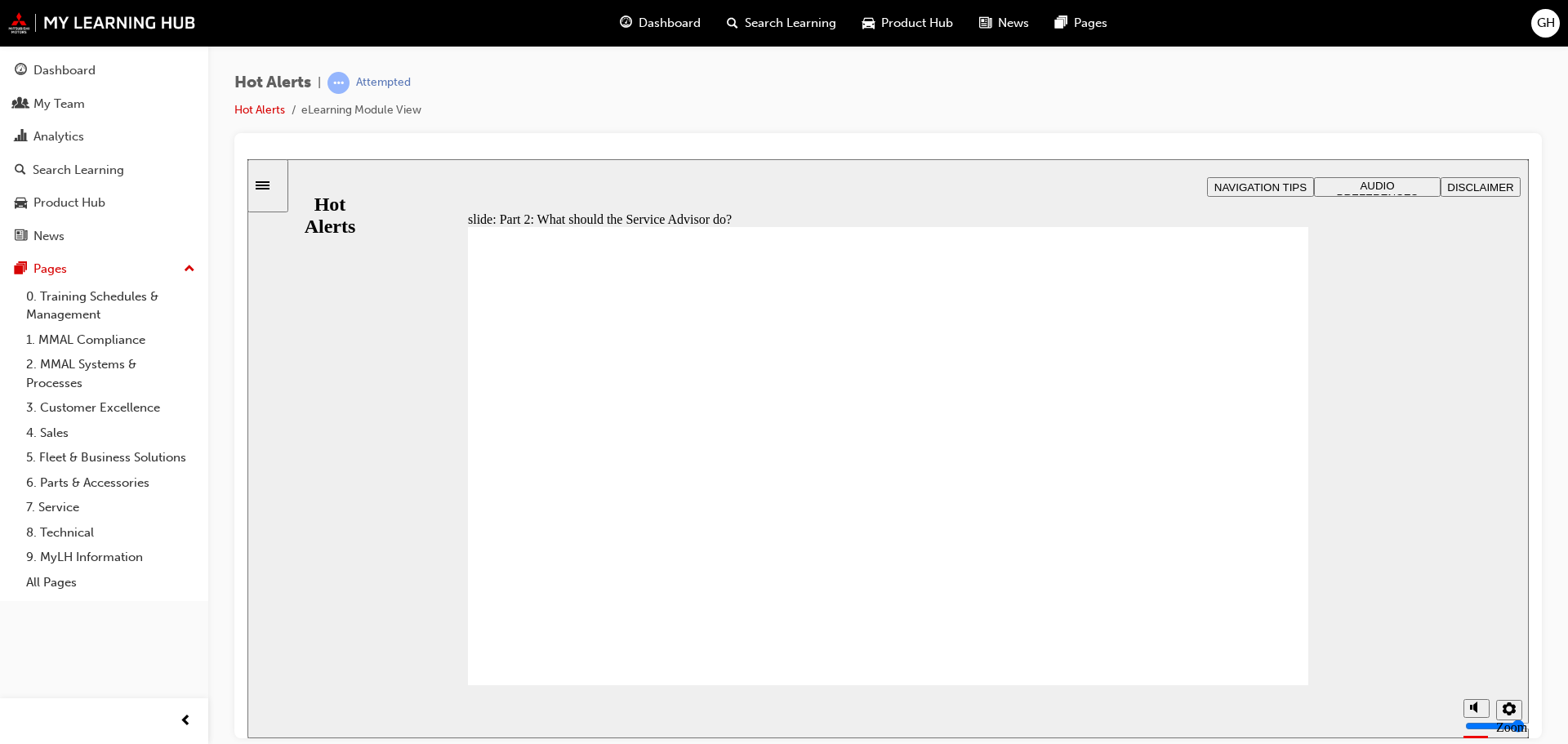
checkbox input "true"
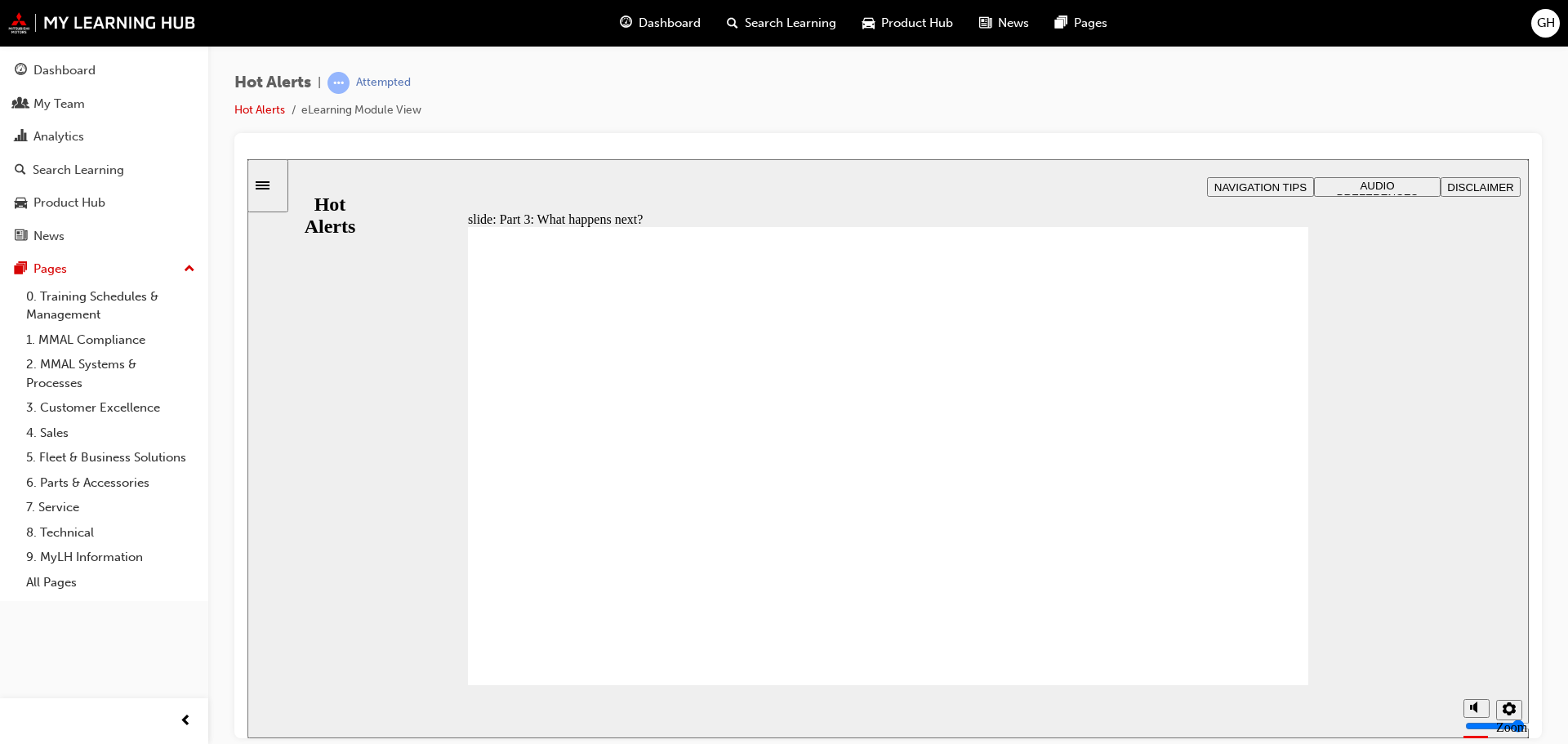
checkbox input "true"
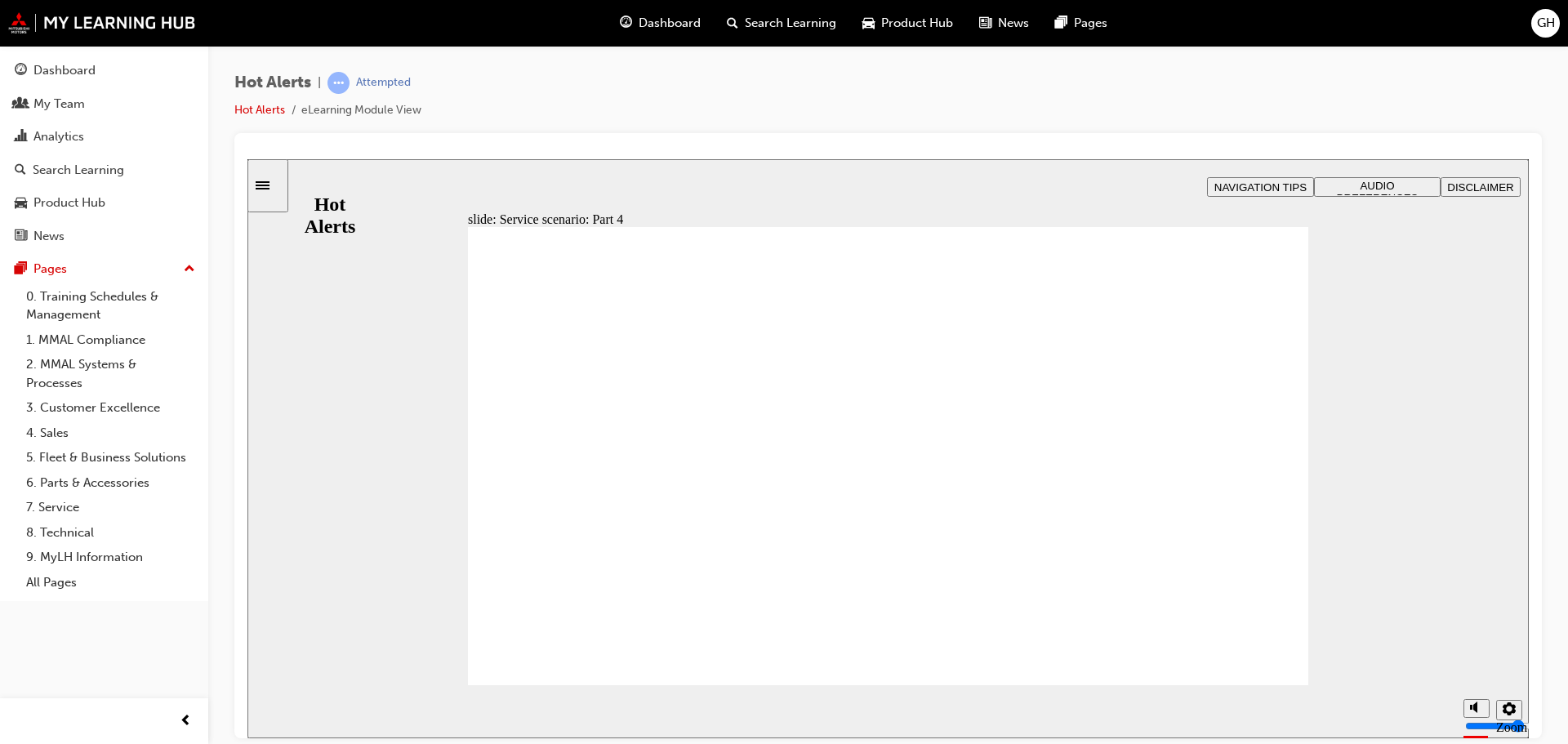
checkbox input "true"
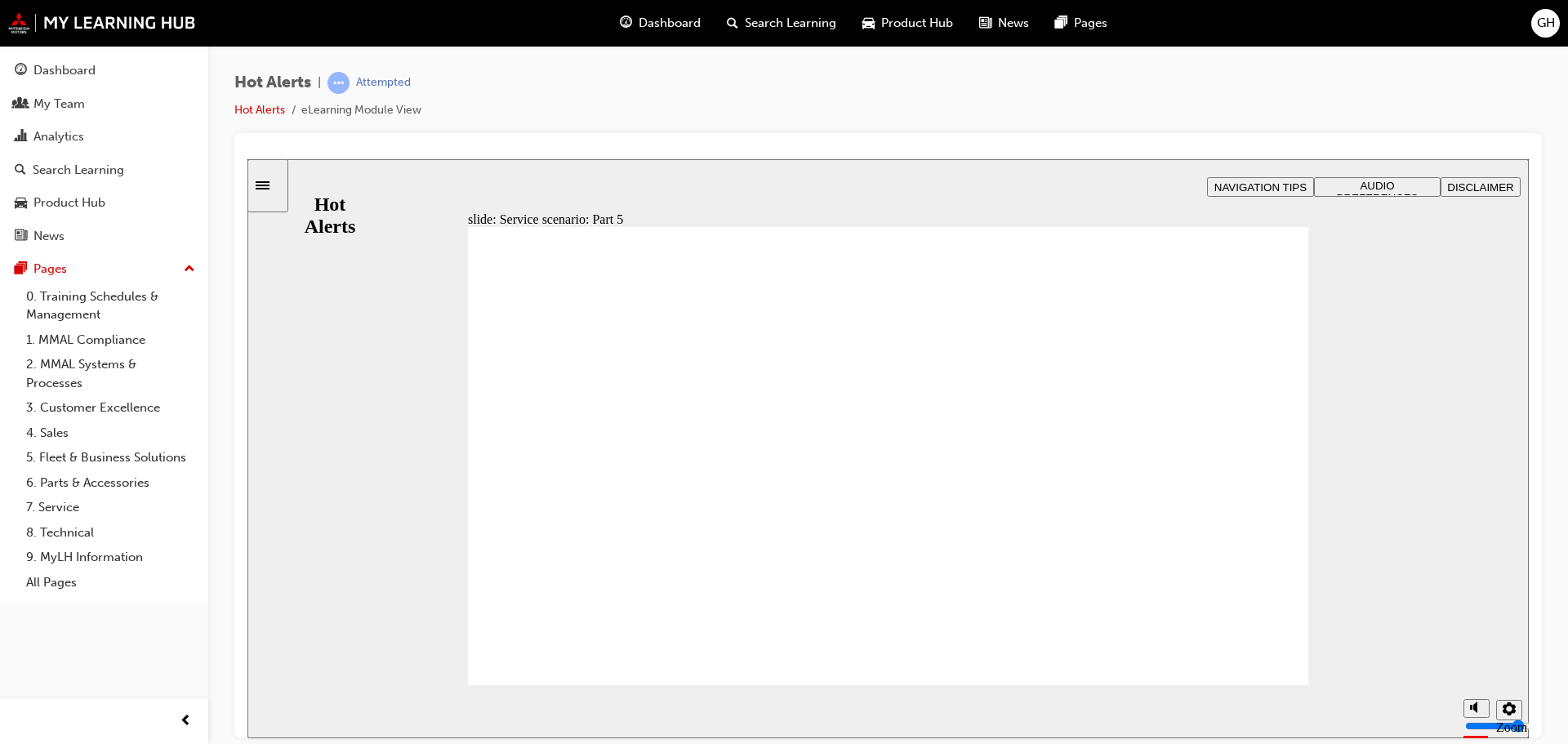
checkbox input "true"
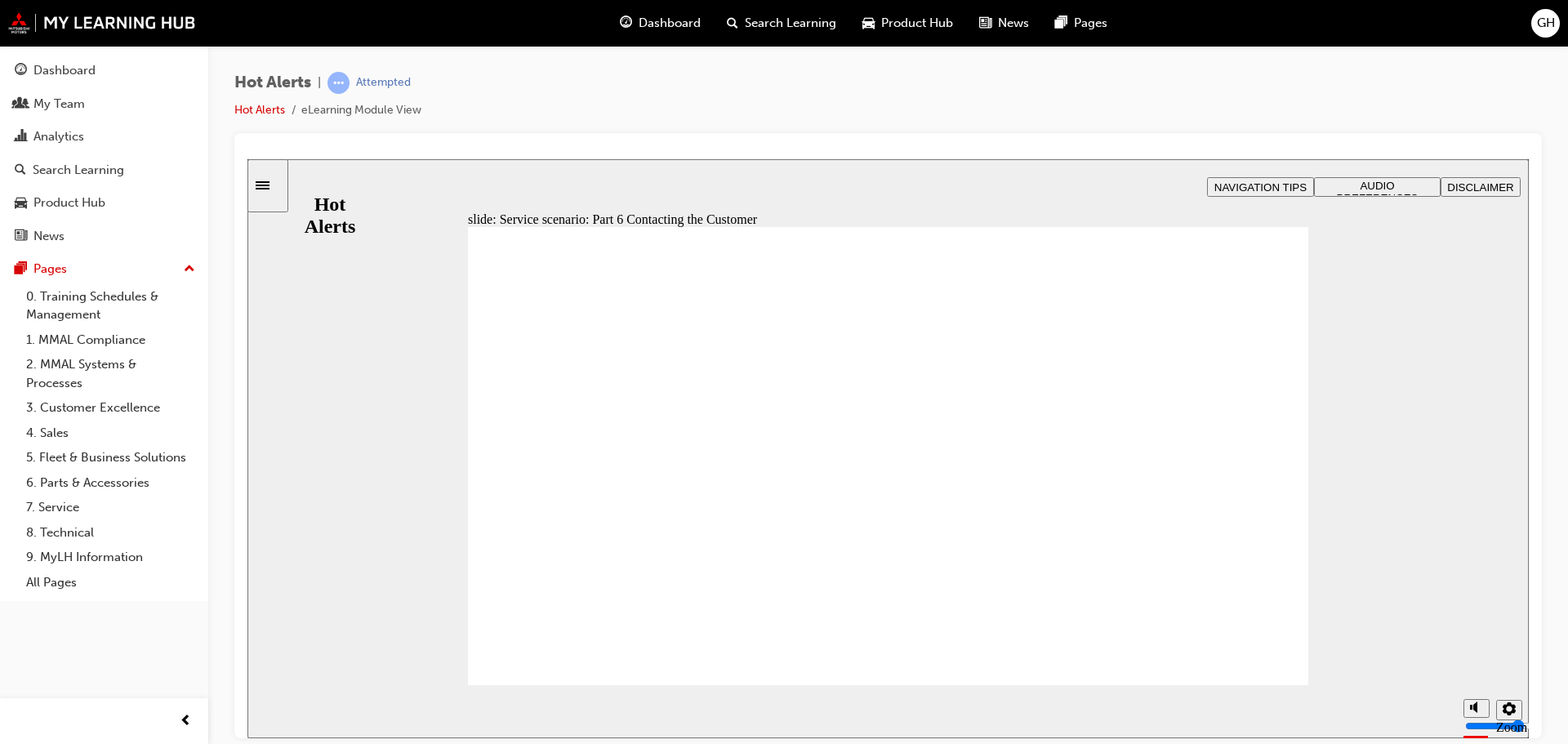
click at [1477, 662] on input "volume" at bounding box center [1517, 664] width 105 height 13
click at [1473, 671] on input "volume" at bounding box center [1517, 664] width 105 height 13
type input "4"
click at [1470, 666] on input "volume" at bounding box center [1517, 664] width 105 height 13
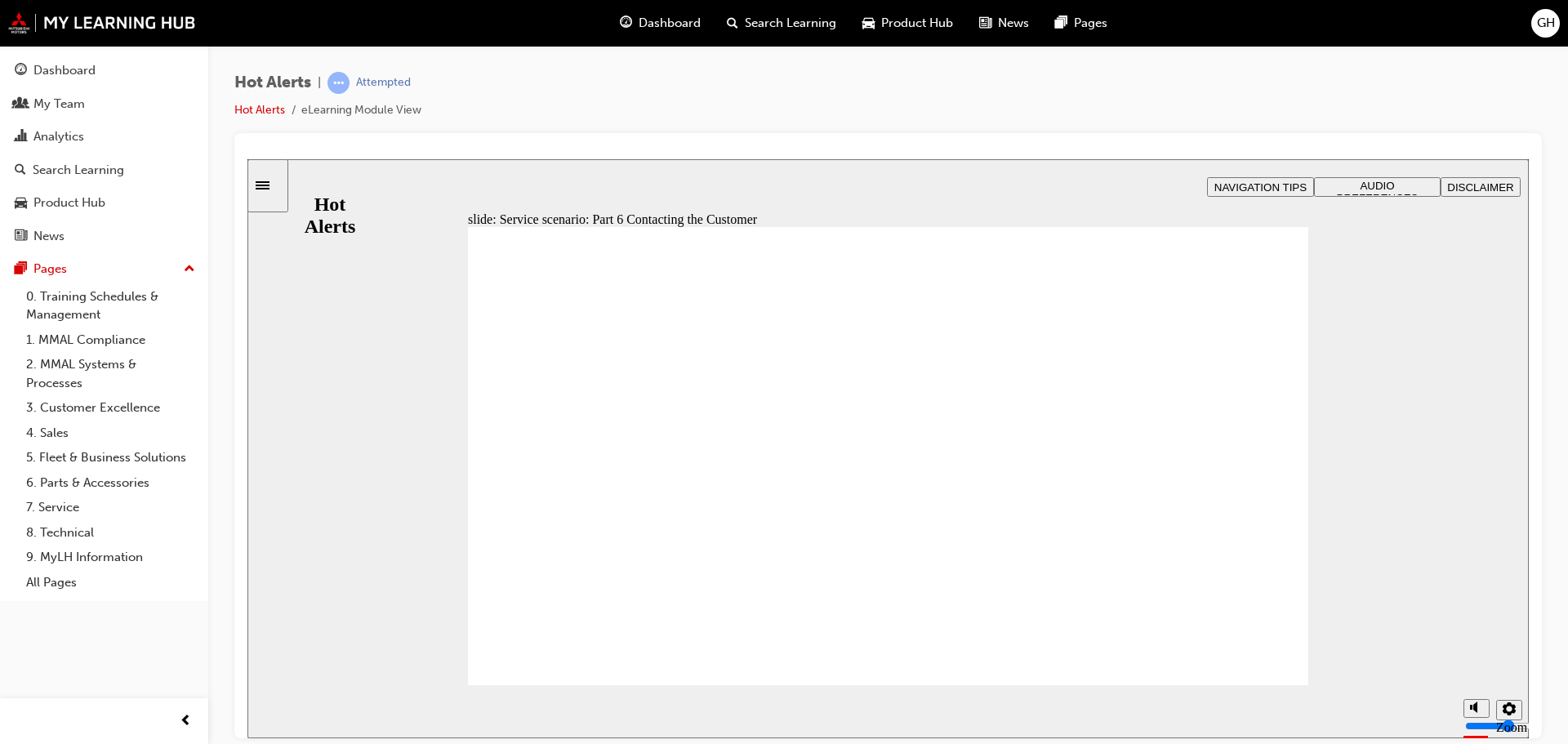
checkbox input "true"
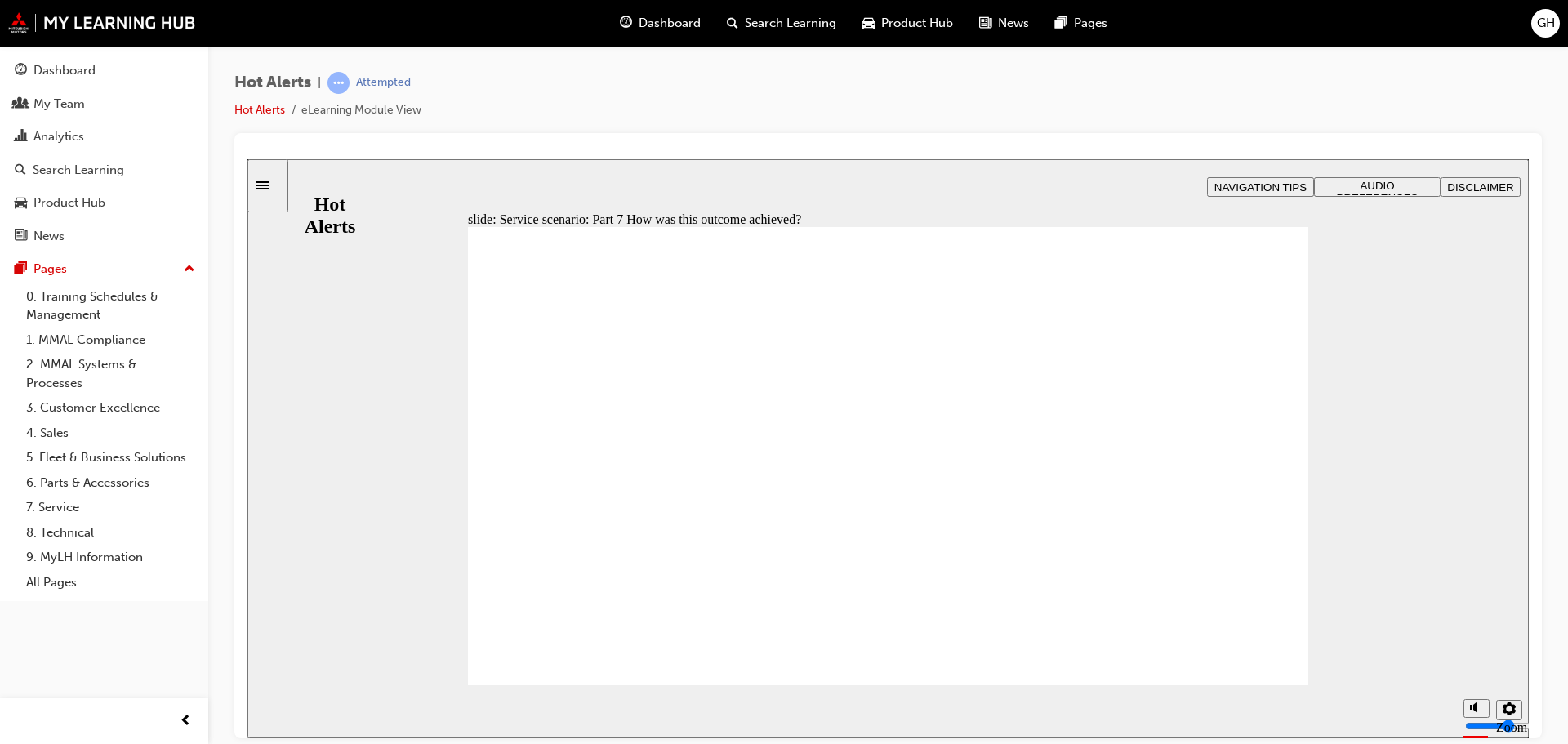
checkbox input "true"
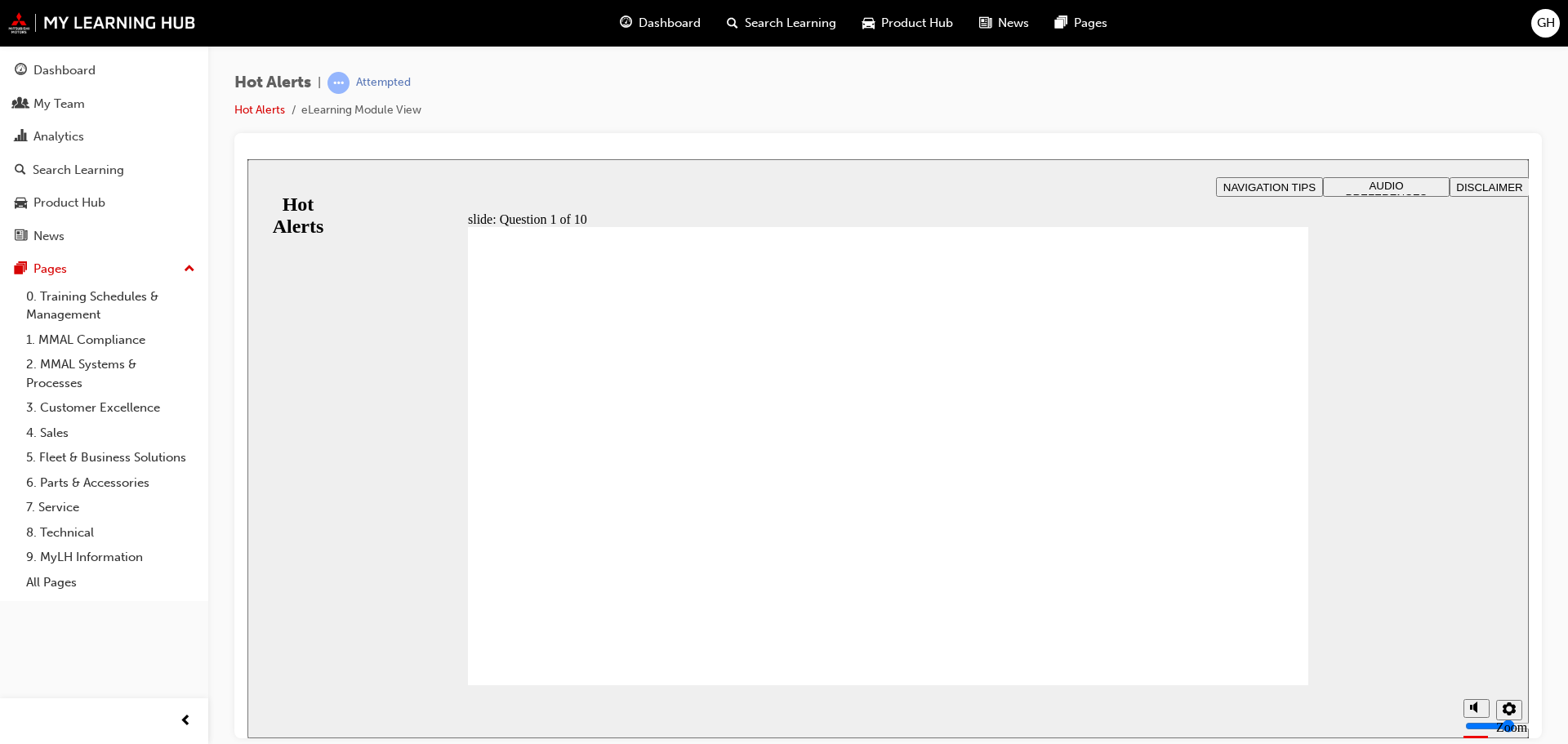
checkbox input "true"
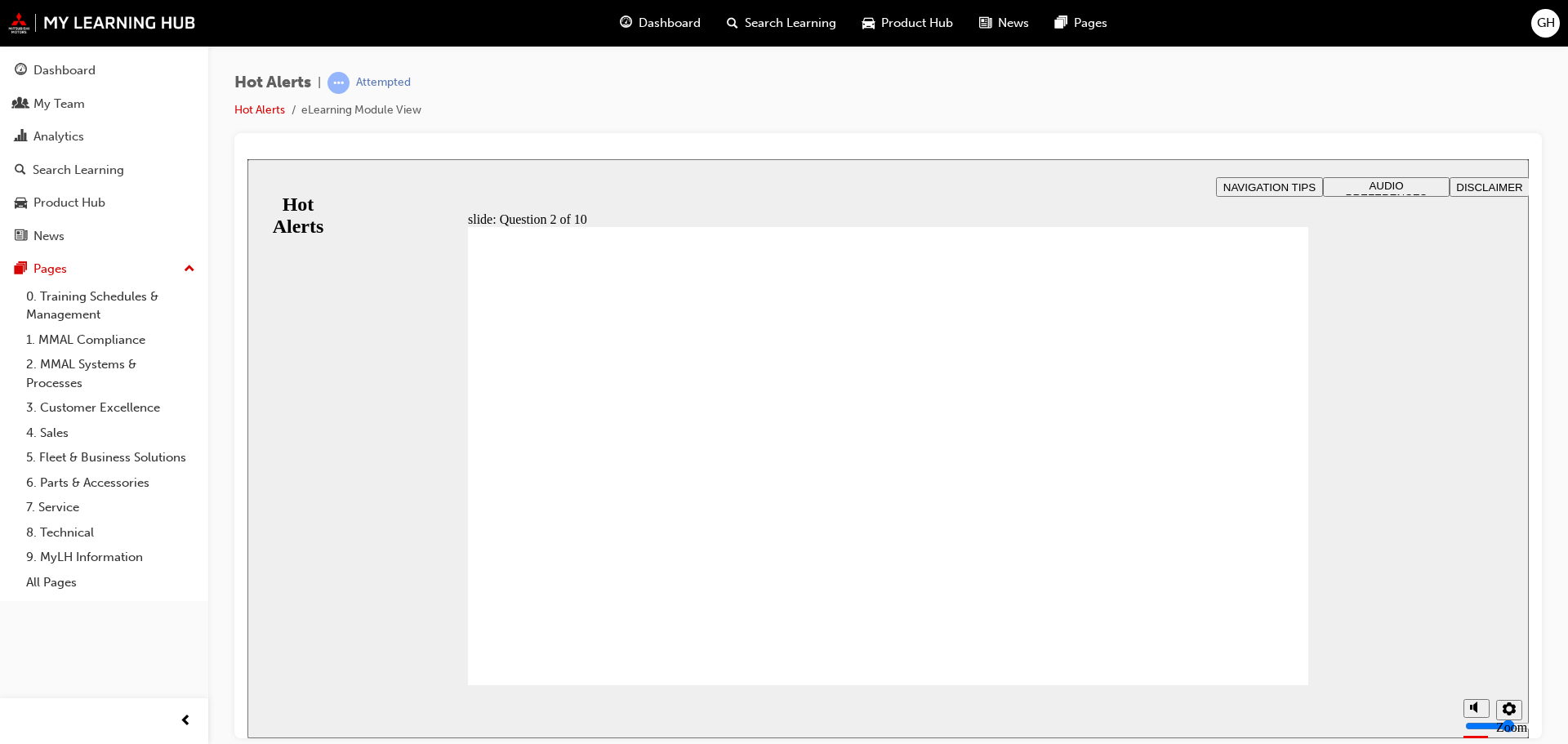
drag, startPoint x: 931, startPoint y: 398, endPoint x: 603, endPoint y: 397, distance: 328.0
drag, startPoint x: 701, startPoint y: 395, endPoint x: 703, endPoint y: 443, distance: 48.0
drag, startPoint x: 972, startPoint y: 552, endPoint x: 646, endPoint y: 403, distance: 358.4
drag, startPoint x: 973, startPoint y: 607, endPoint x: 648, endPoint y: 509, distance: 339.5
drag, startPoint x: 896, startPoint y: 443, endPoint x: 572, endPoint y: 541, distance: 338.5
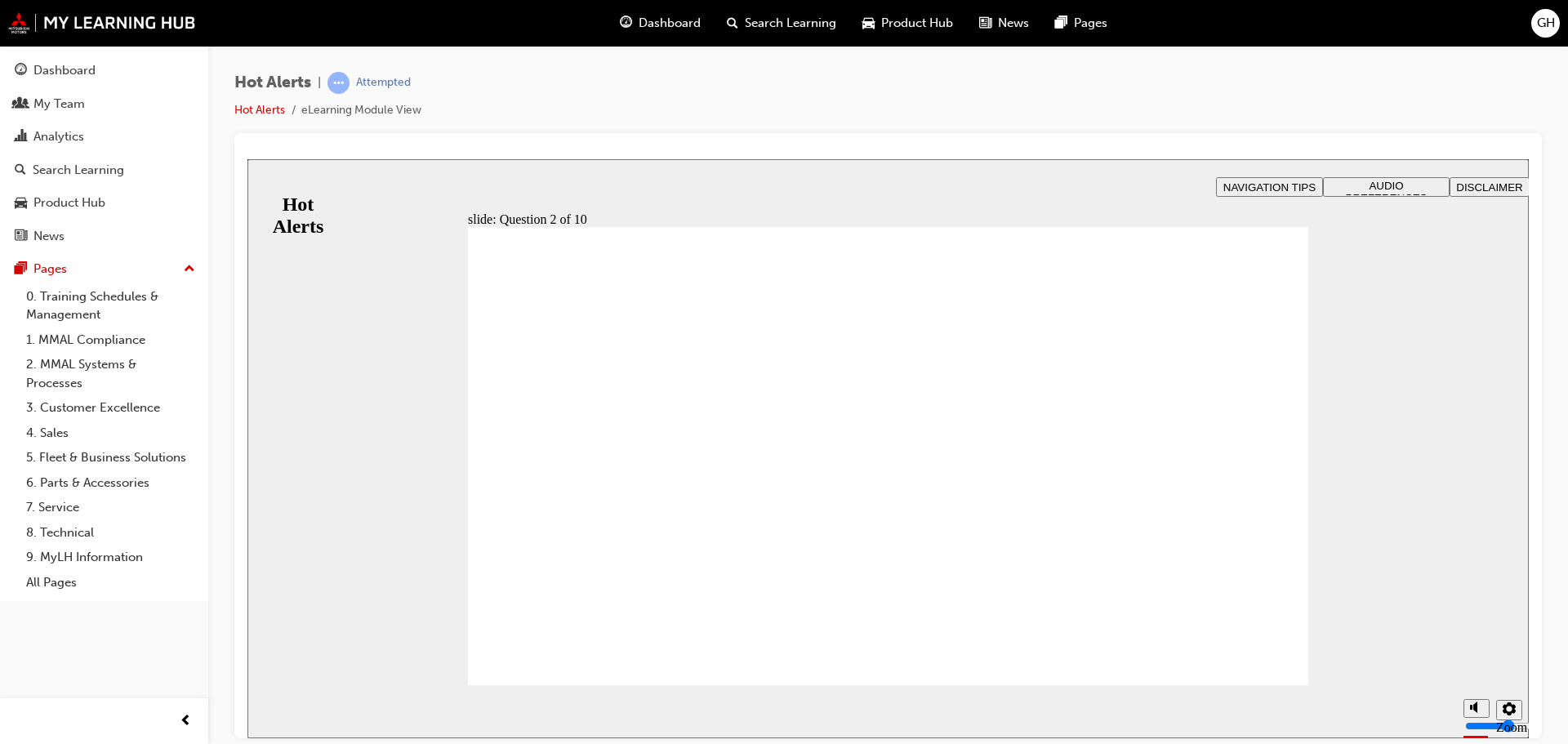
drag, startPoint x: 920, startPoint y: 496, endPoint x: 600, endPoint y: 594, distance: 334.7
checkbox input "true"
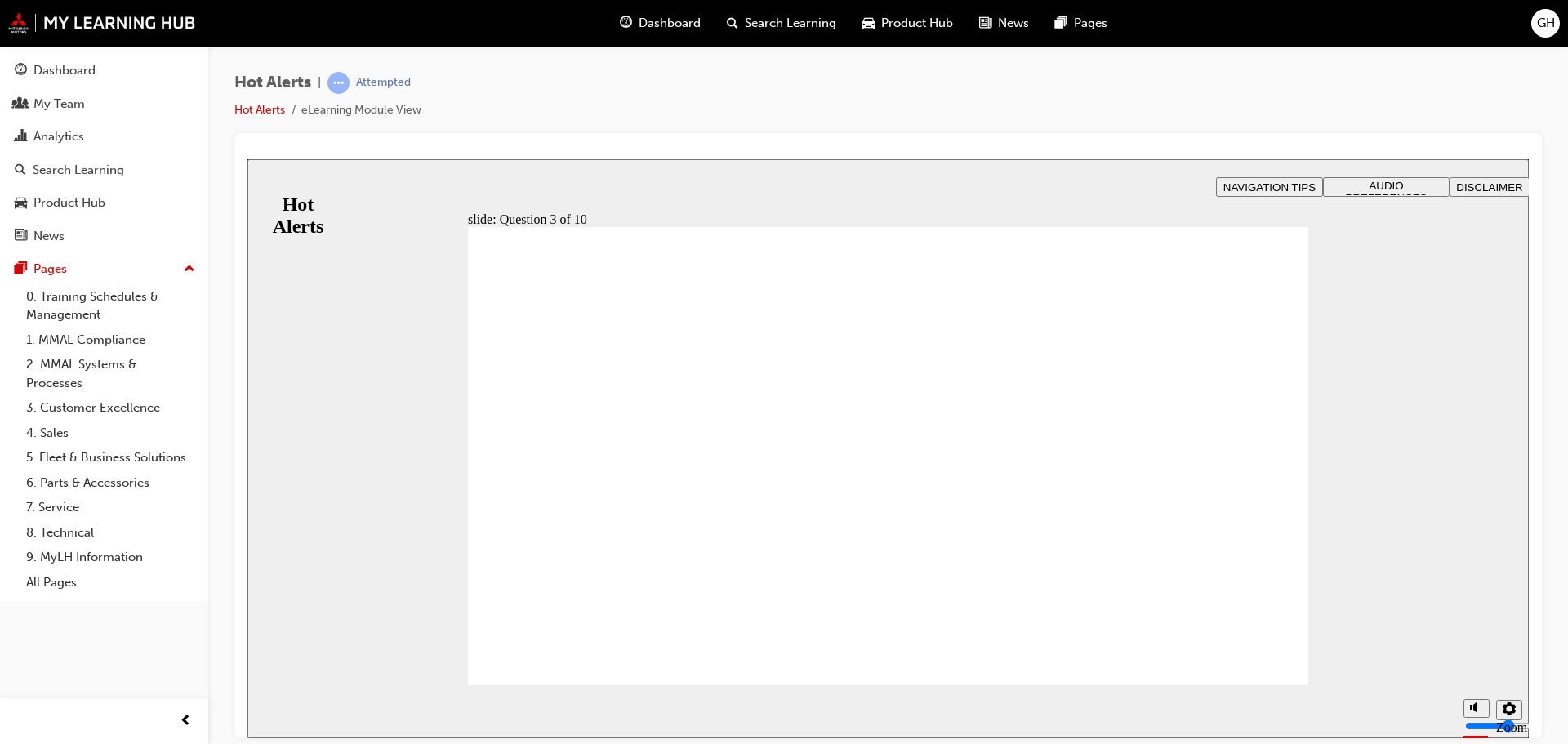
checkbox input "true"
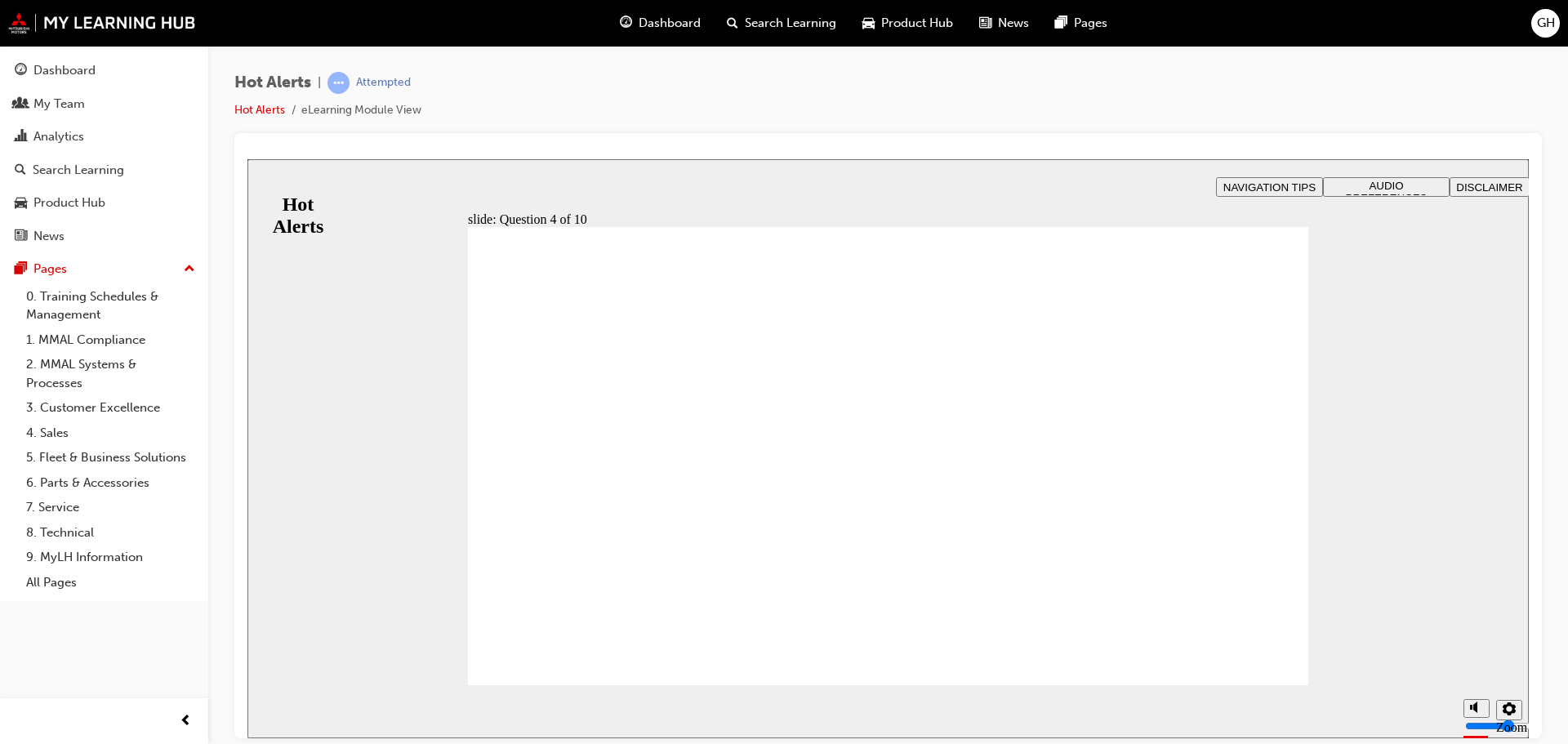
checkbox input "true"
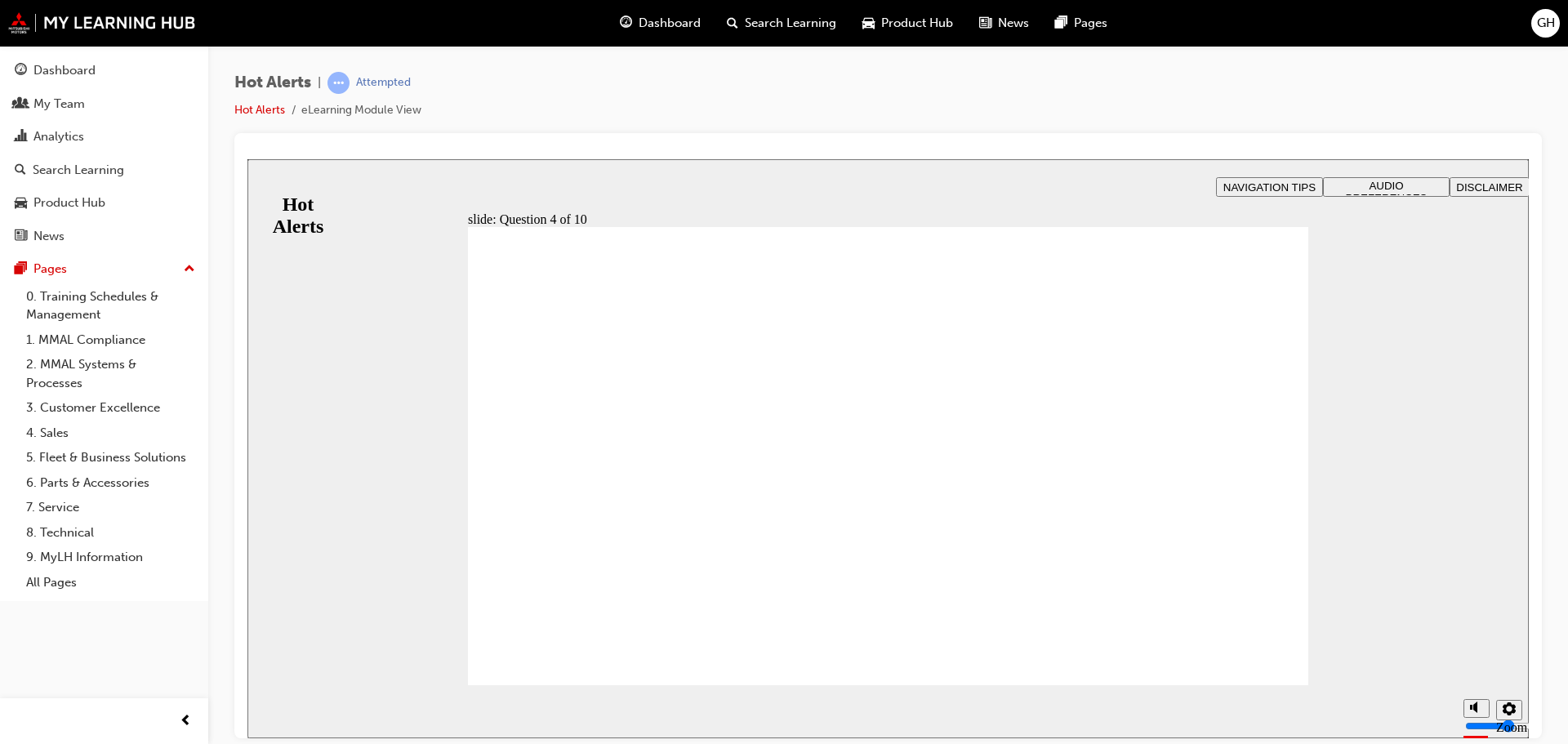
checkbox input "true"
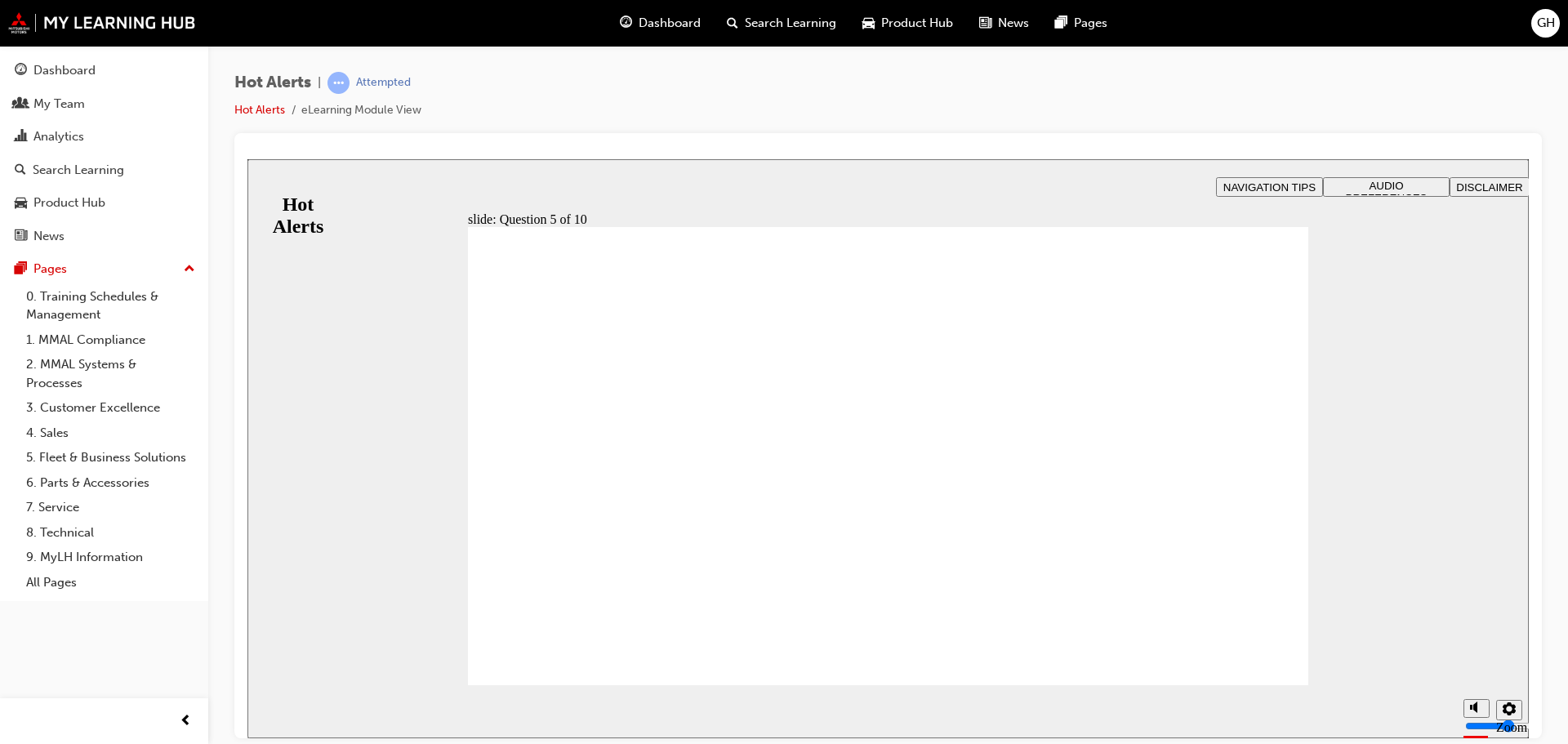
checkbox input "true"
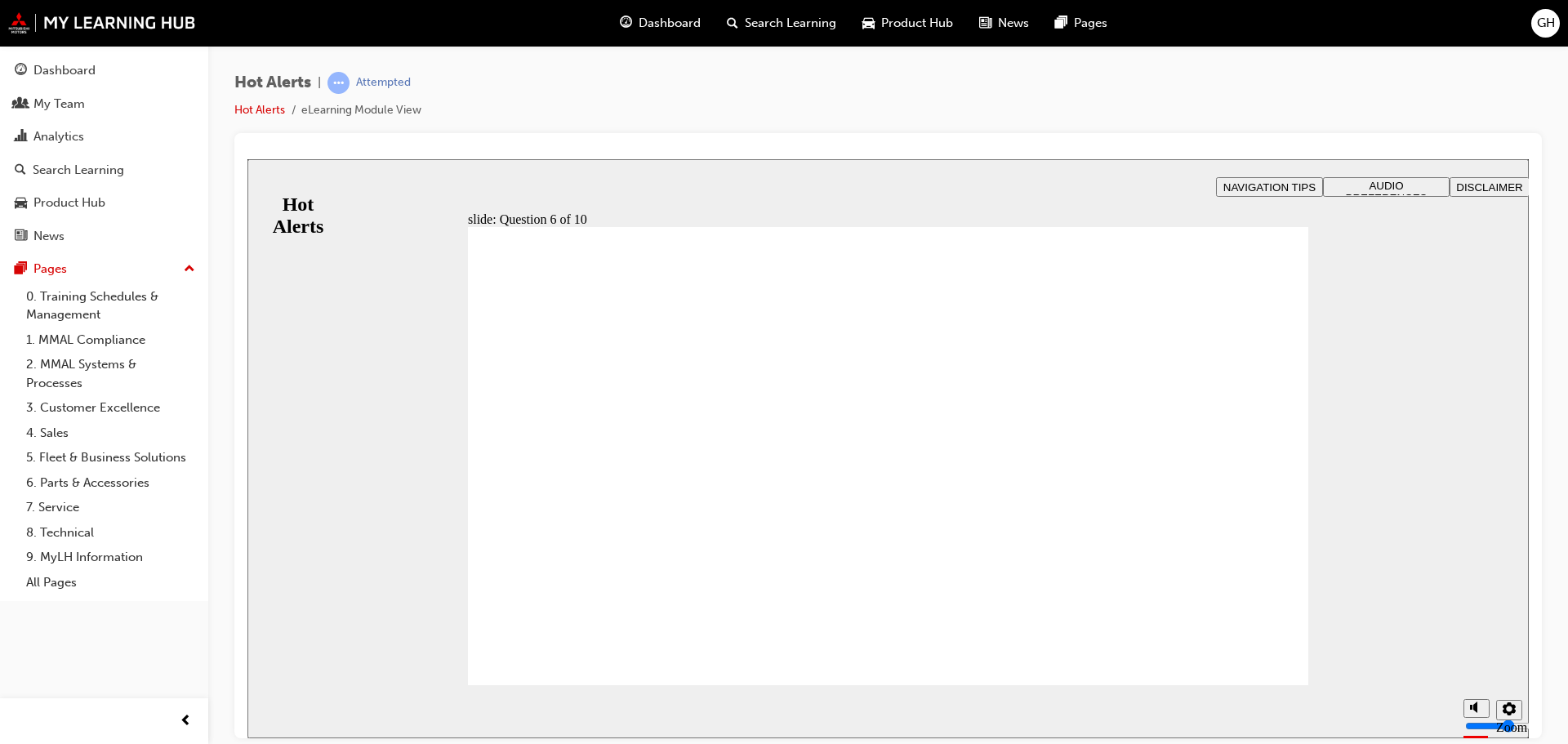
checkbox input "true"
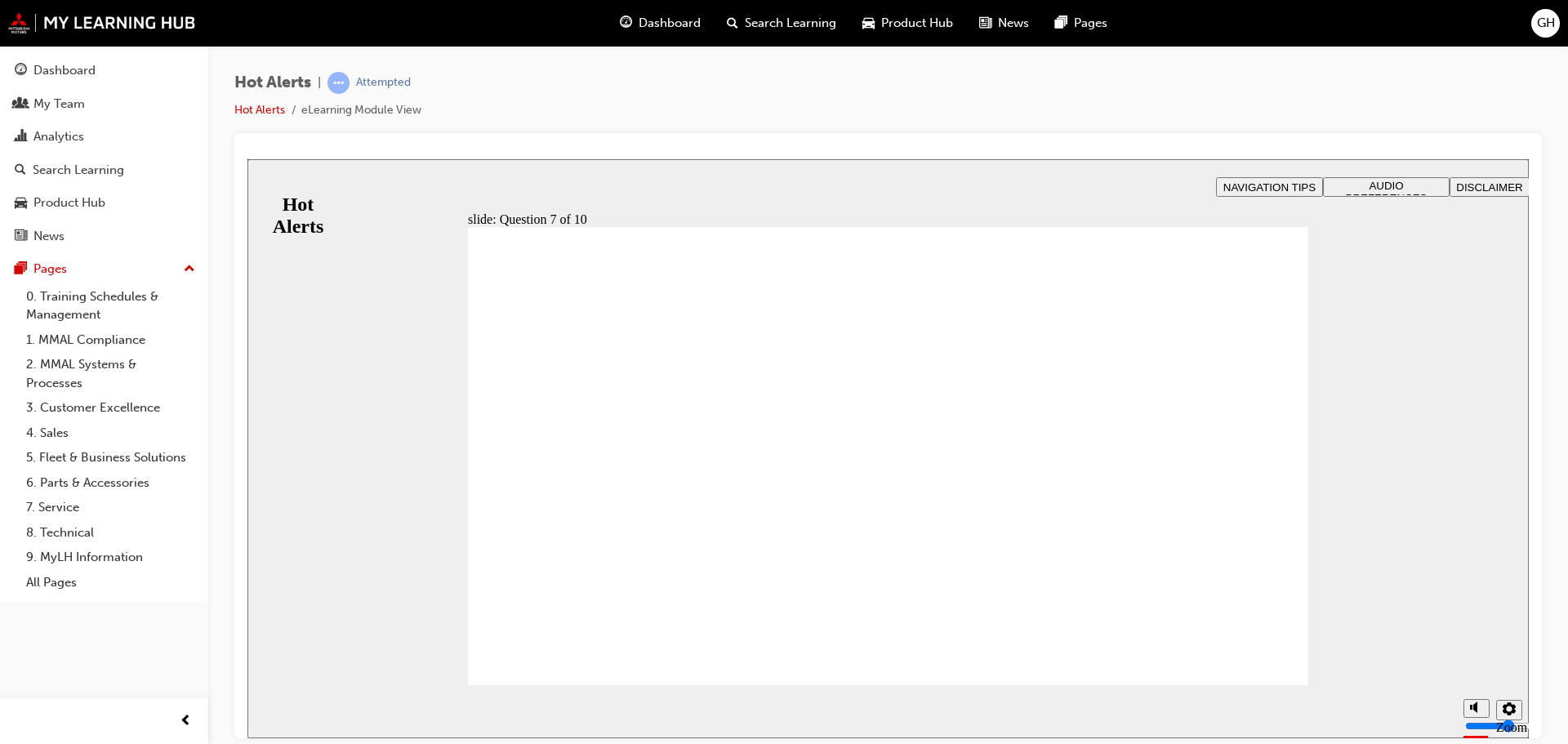
drag, startPoint x: 621, startPoint y: 603, endPoint x: 1028, endPoint y: 379, distance: 464.6
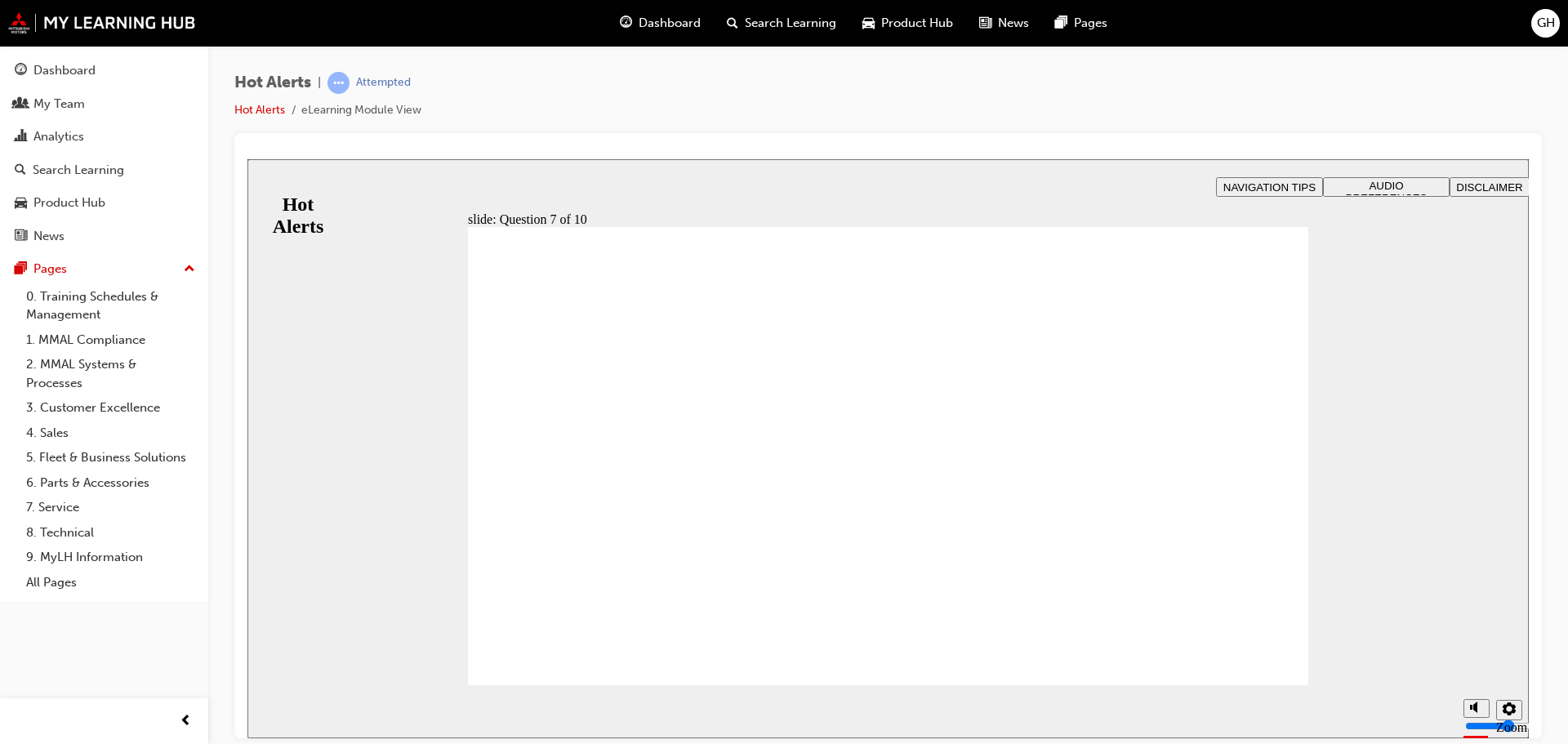
drag, startPoint x: 675, startPoint y: 545, endPoint x: 1081, endPoint y: 589, distance: 408.4
drag, startPoint x: 762, startPoint y: 465, endPoint x: 1170, endPoint y: 518, distance: 411.4
drag, startPoint x: 667, startPoint y: 507, endPoint x: 1073, endPoint y: 466, distance: 408.1
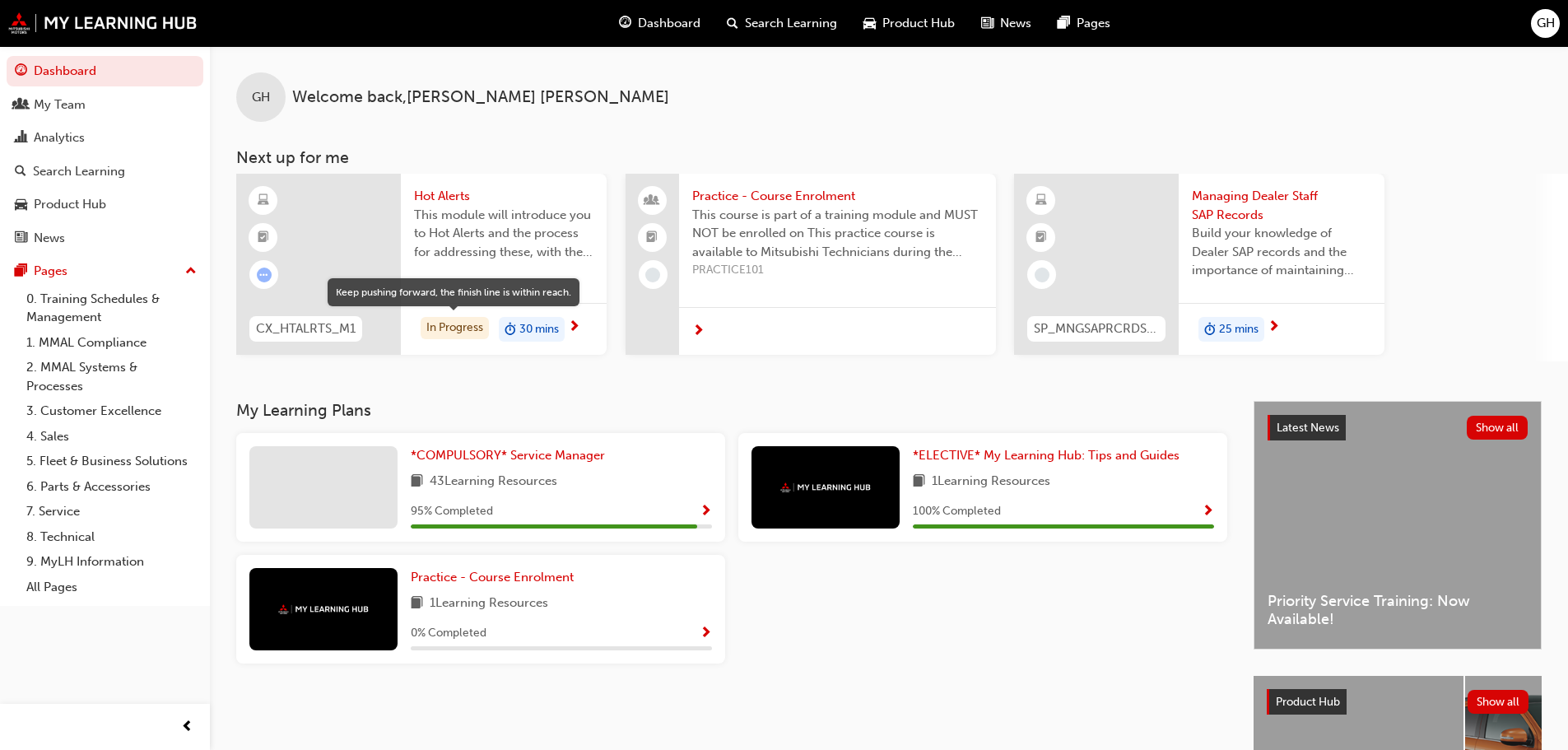
click at [448, 327] on div "In Progress" at bounding box center [454, 329] width 68 height 22
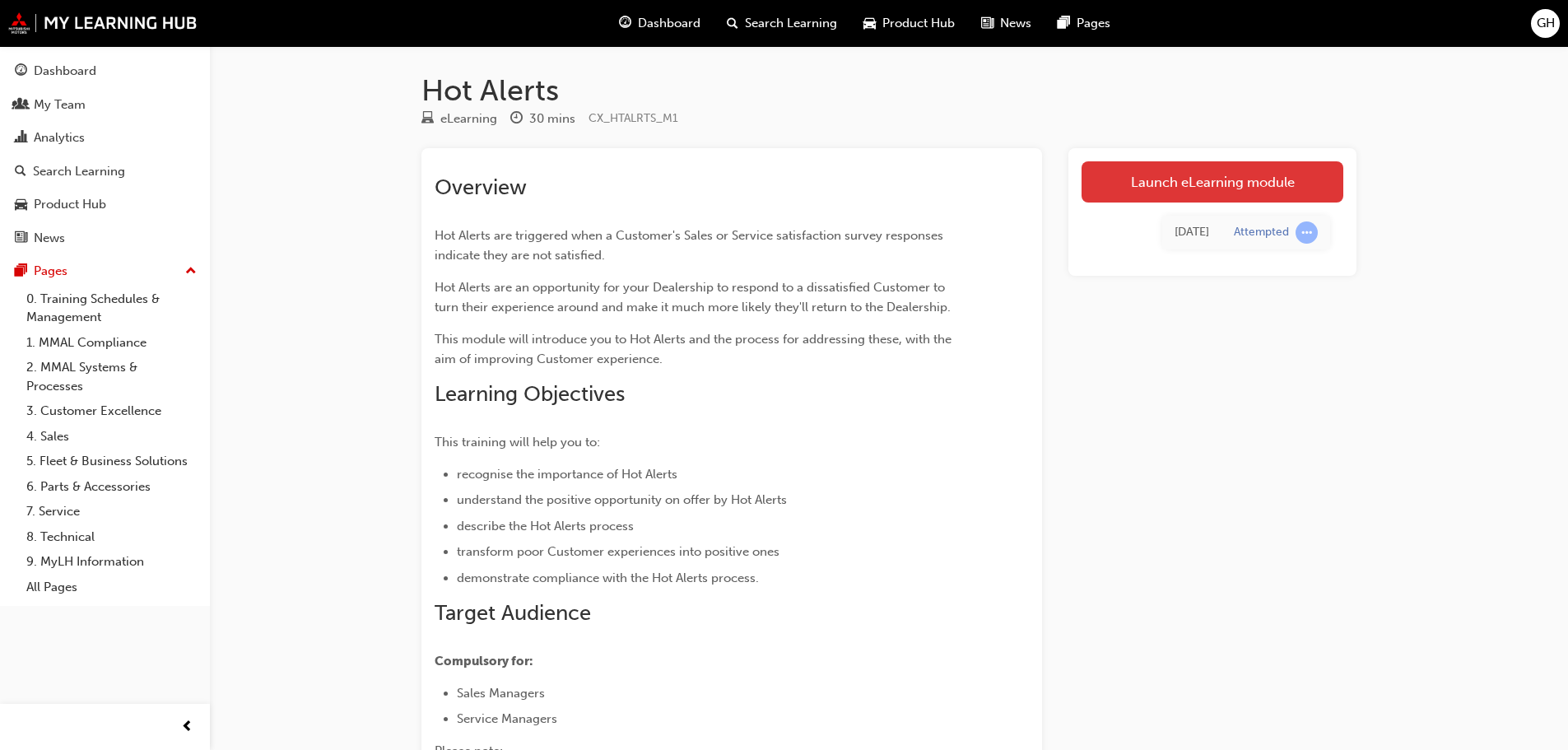
click at [1191, 181] on link "Launch eLearning module" at bounding box center [1213, 182] width 262 height 41
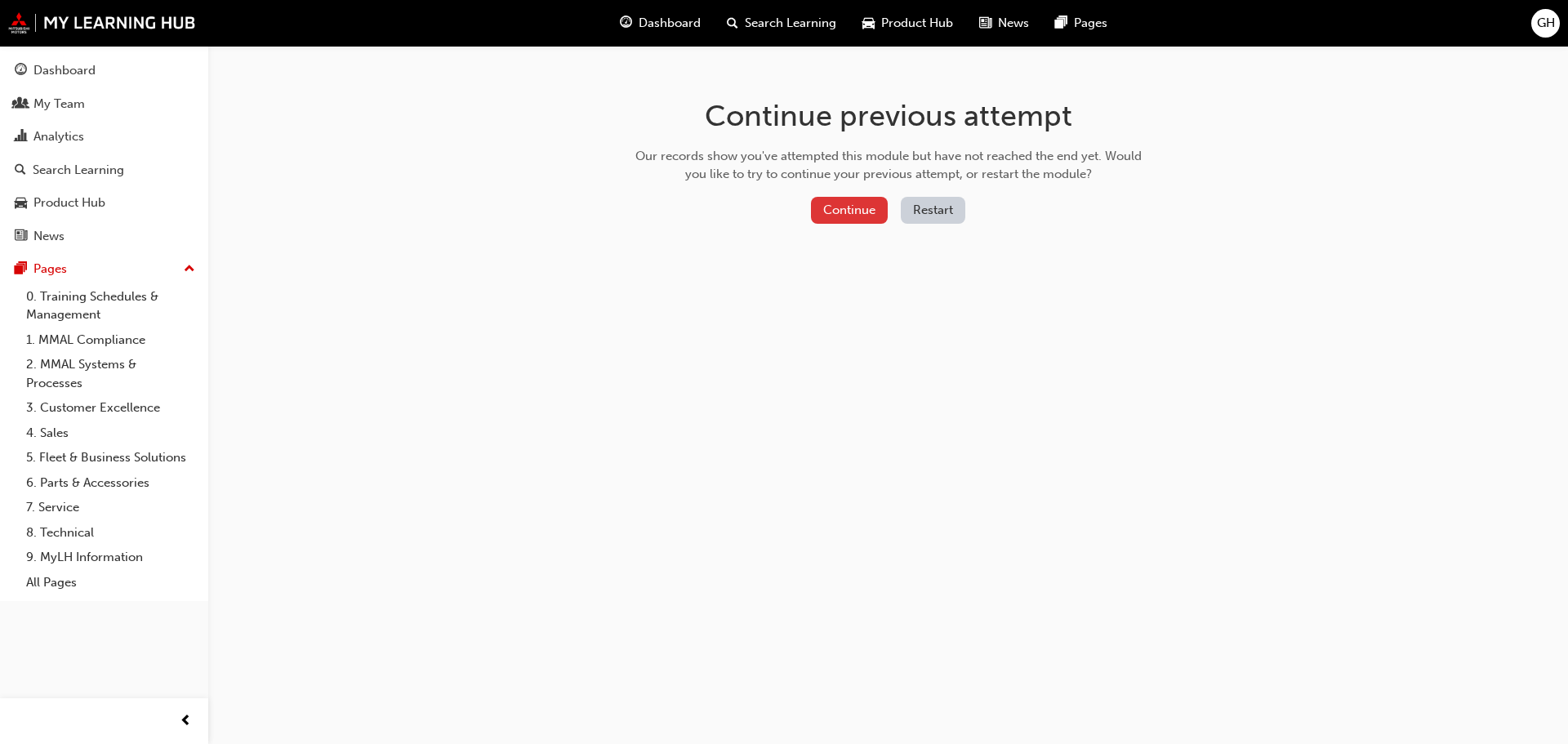
click at [854, 212] on button "Continue" at bounding box center [849, 210] width 77 height 27
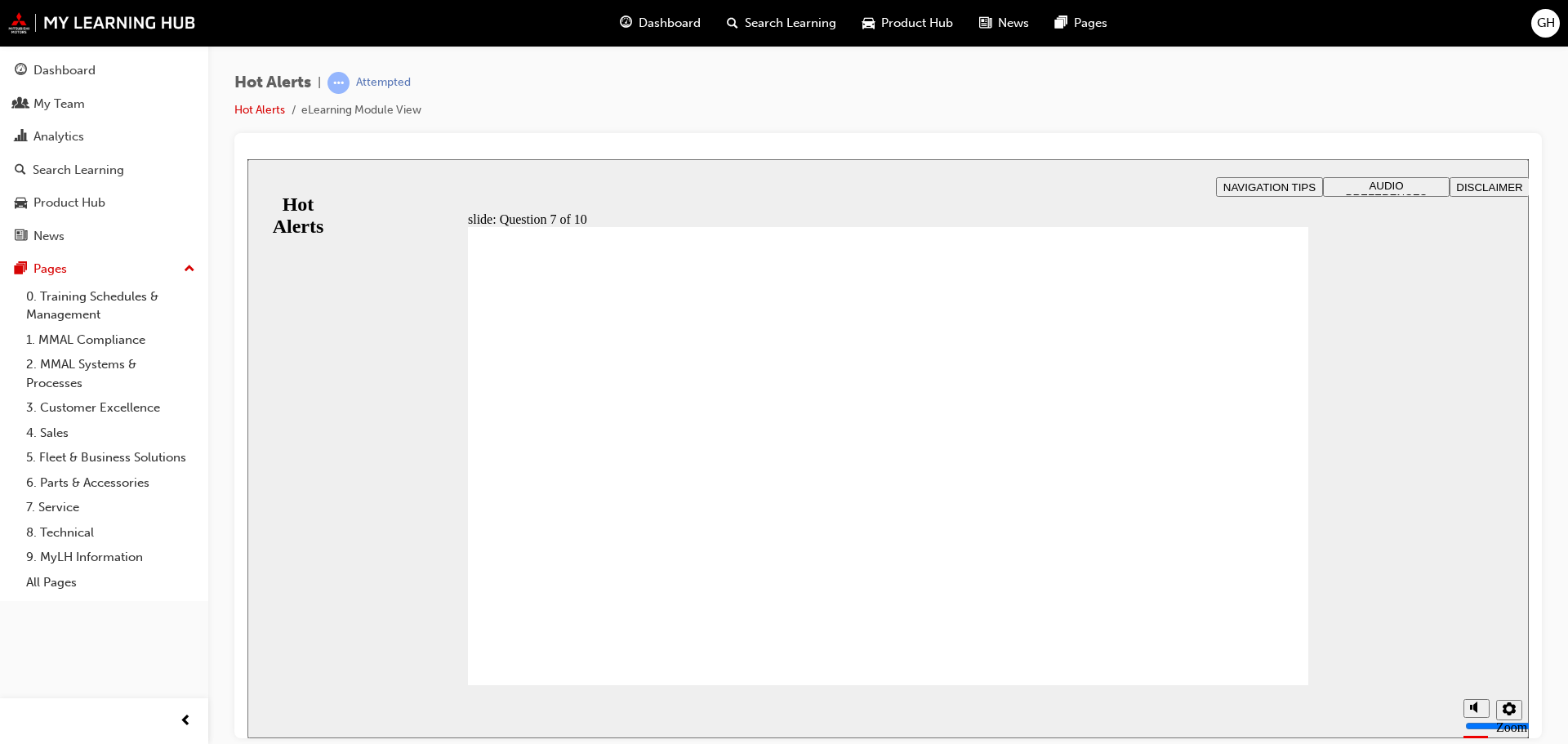
drag, startPoint x: 688, startPoint y: 505, endPoint x: 767, endPoint y: 498, distance: 79.3
drag, startPoint x: 767, startPoint y: 498, endPoint x: 978, endPoint y: 459, distance: 214.6
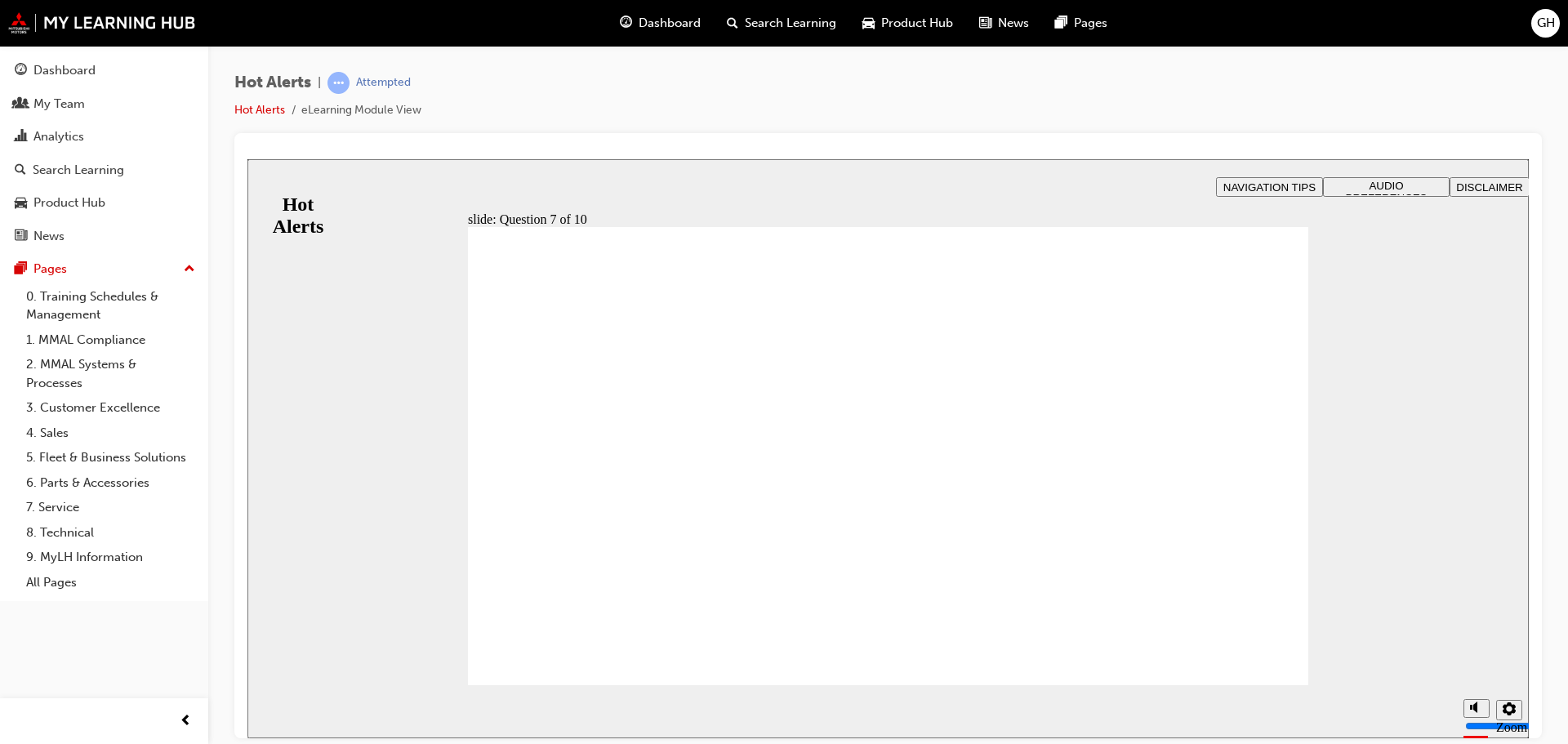
drag, startPoint x: 1008, startPoint y: 511, endPoint x: 1009, endPoint y: 381, distance: 130.0
drag, startPoint x: 972, startPoint y: 372, endPoint x: 977, endPoint y: 594, distance: 222.1
drag, startPoint x: 703, startPoint y: 607, endPoint x: 1111, endPoint y: 384, distance: 465.0
drag, startPoint x: 991, startPoint y: 608, endPoint x: 991, endPoint y: 476, distance: 132.0
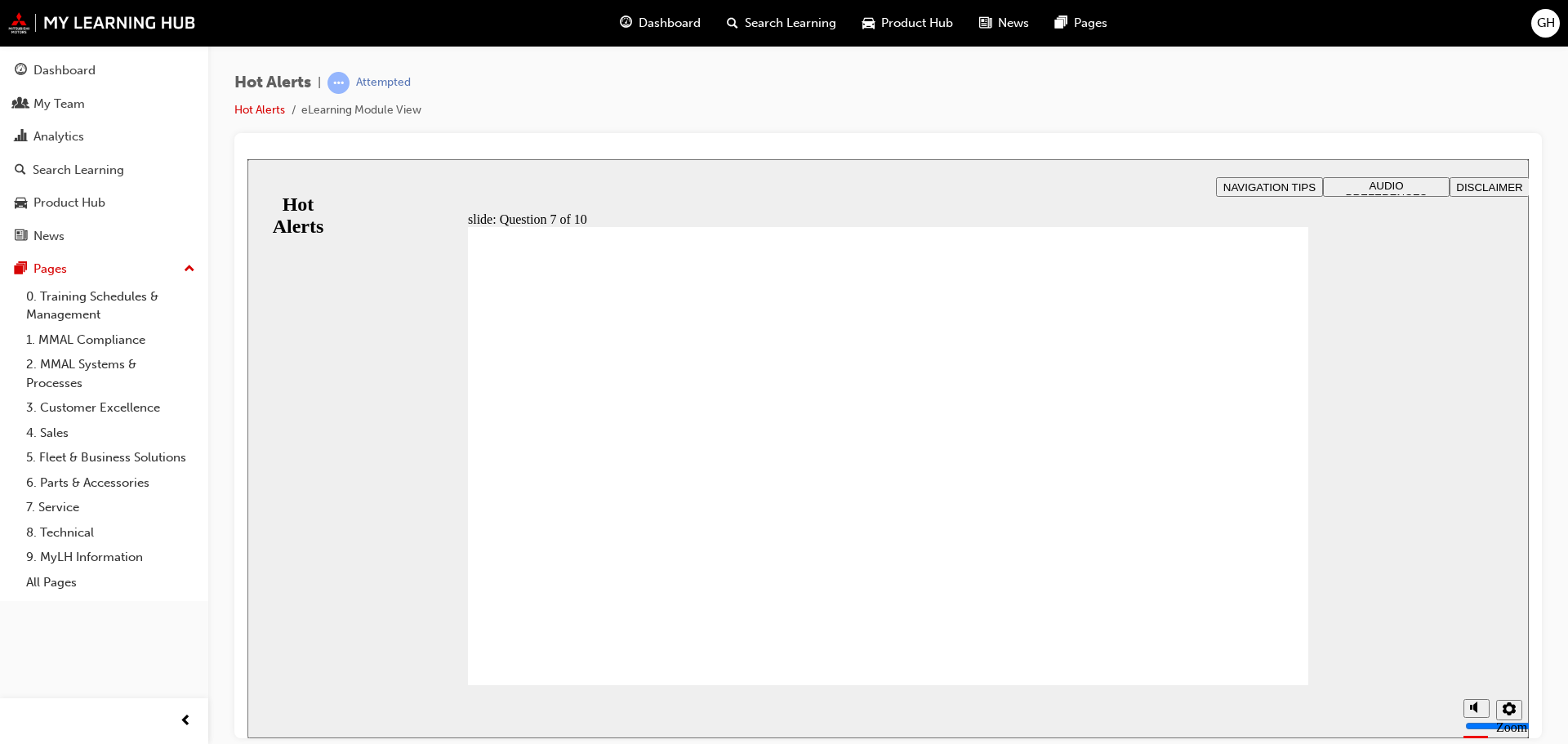
drag, startPoint x: 677, startPoint y: 556, endPoint x: 1084, endPoint y: 512, distance: 409.4
drag, startPoint x: 701, startPoint y: 463, endPoint x: 1106, endPoint y: 601, distance: 427.9
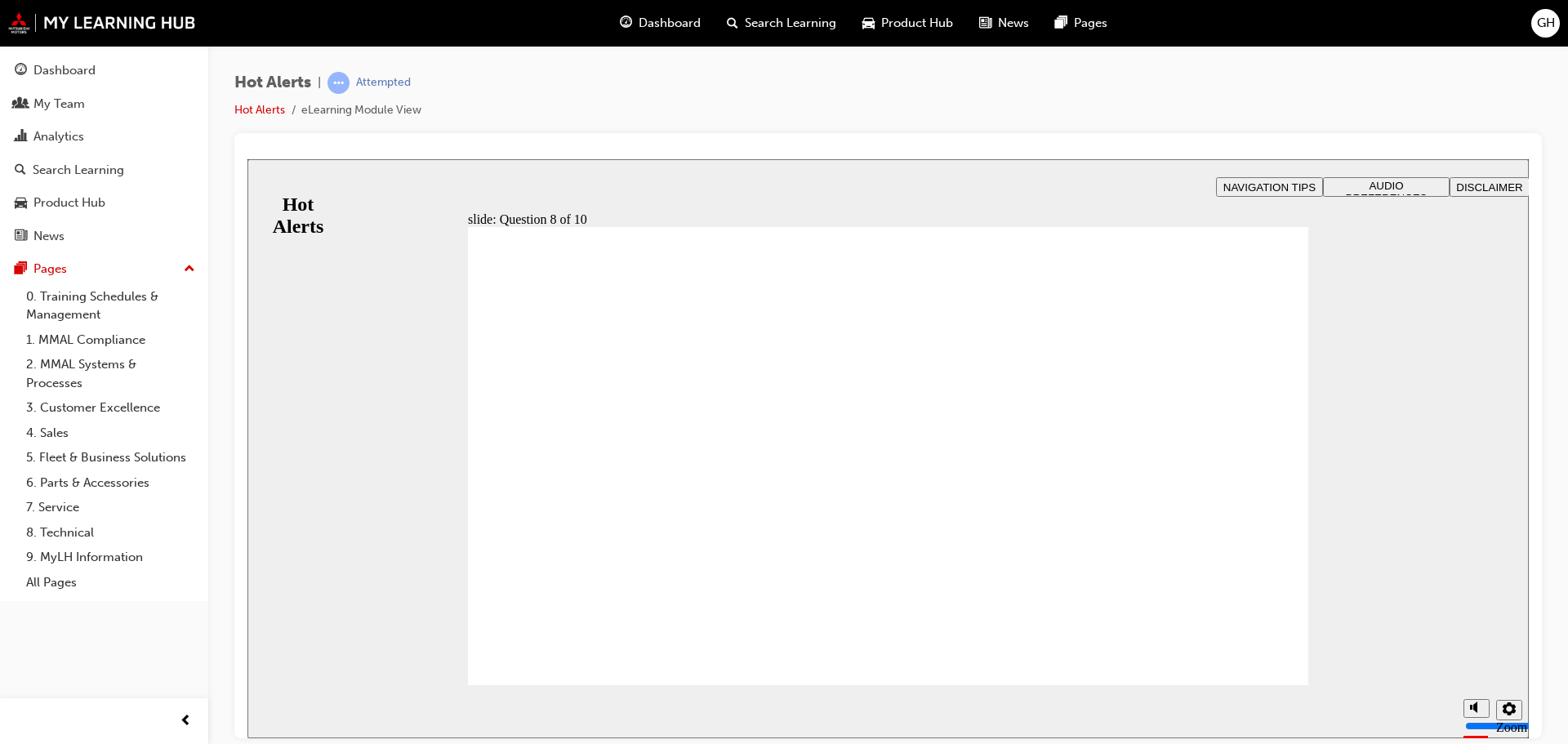
checkbox input "true"
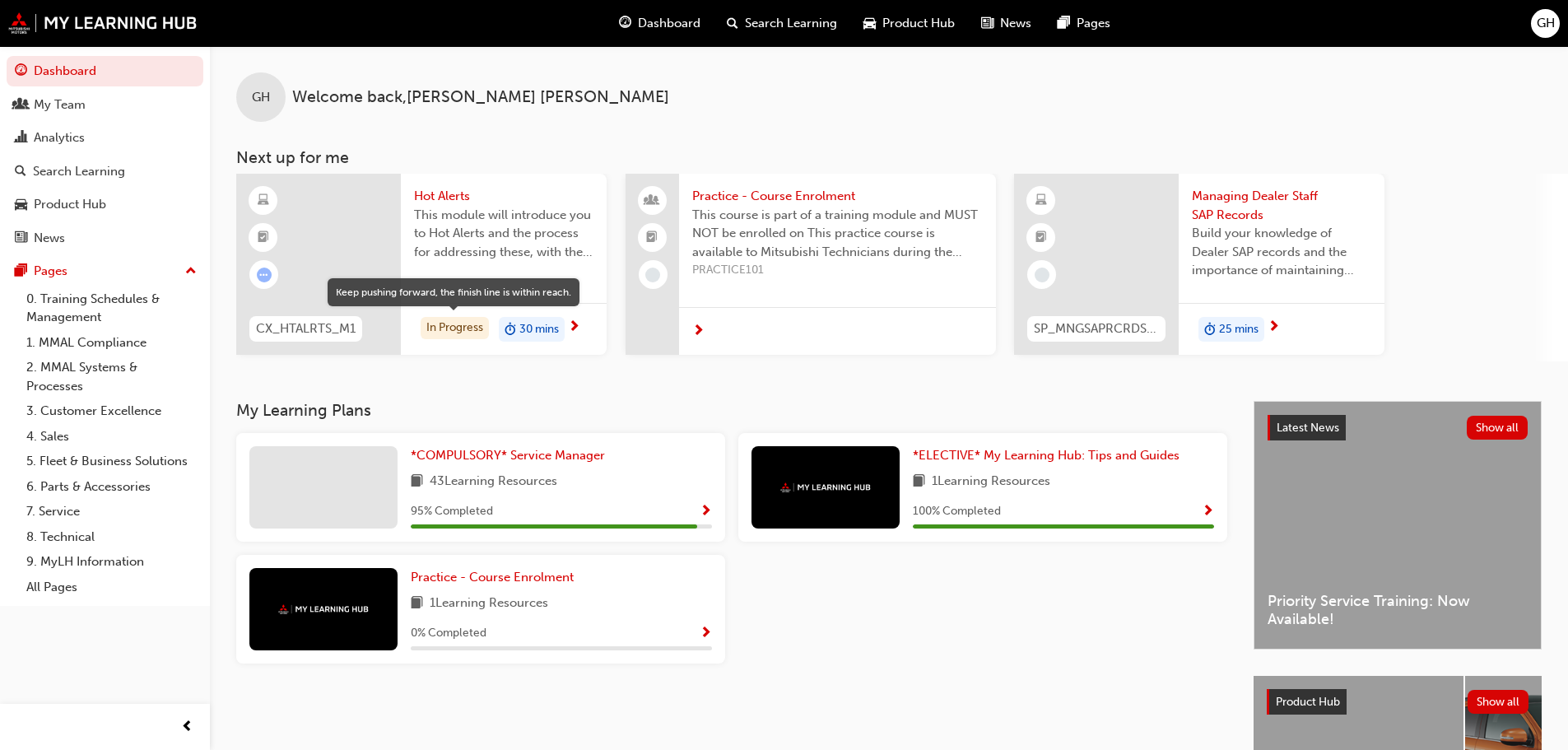
click at [450, 326] on div "In Progress" at bounding box center [454, 329] width 68 height 22
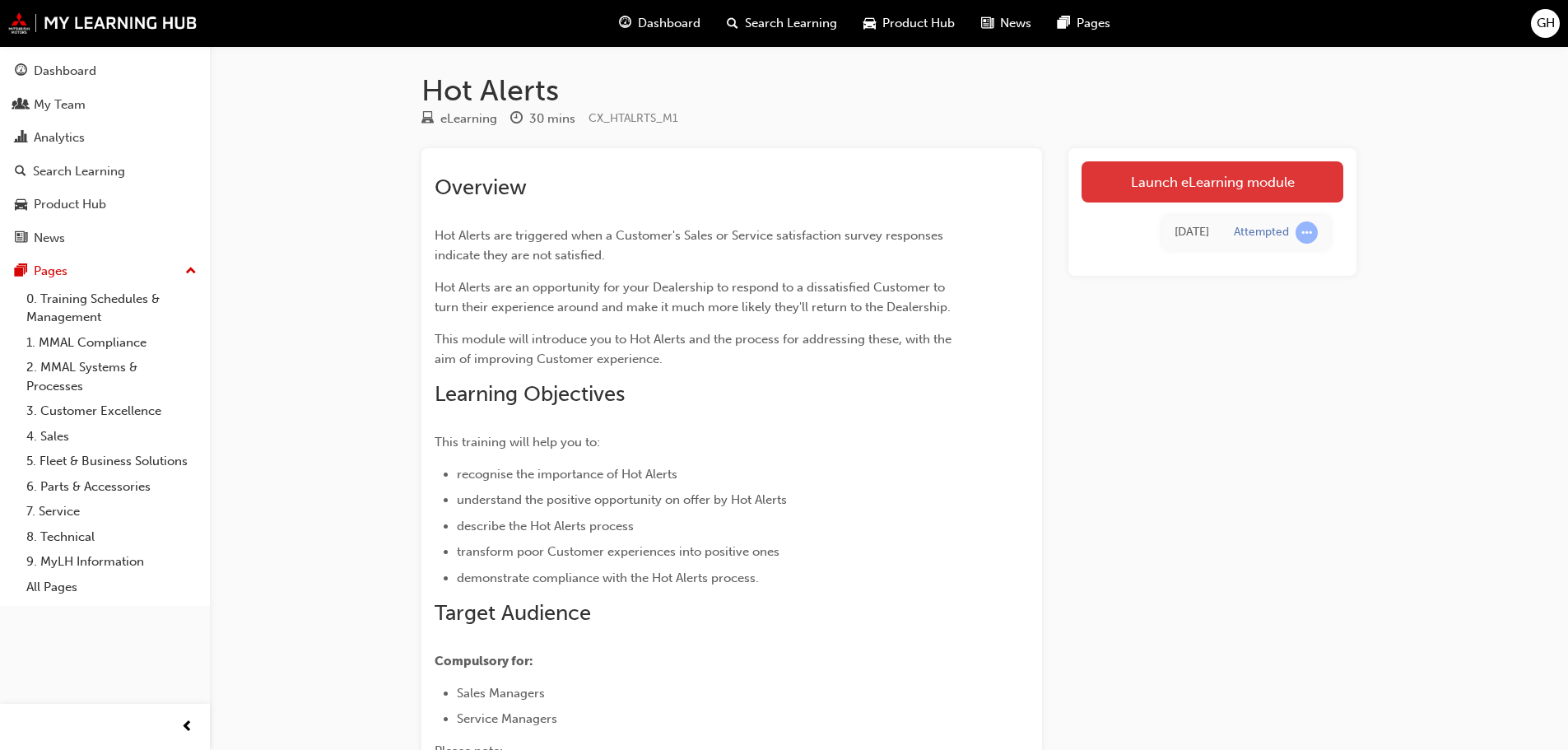
click at [1137, 184] on link "Launch eLearning module" at bounding box center [1213, 182] width 262 height 41
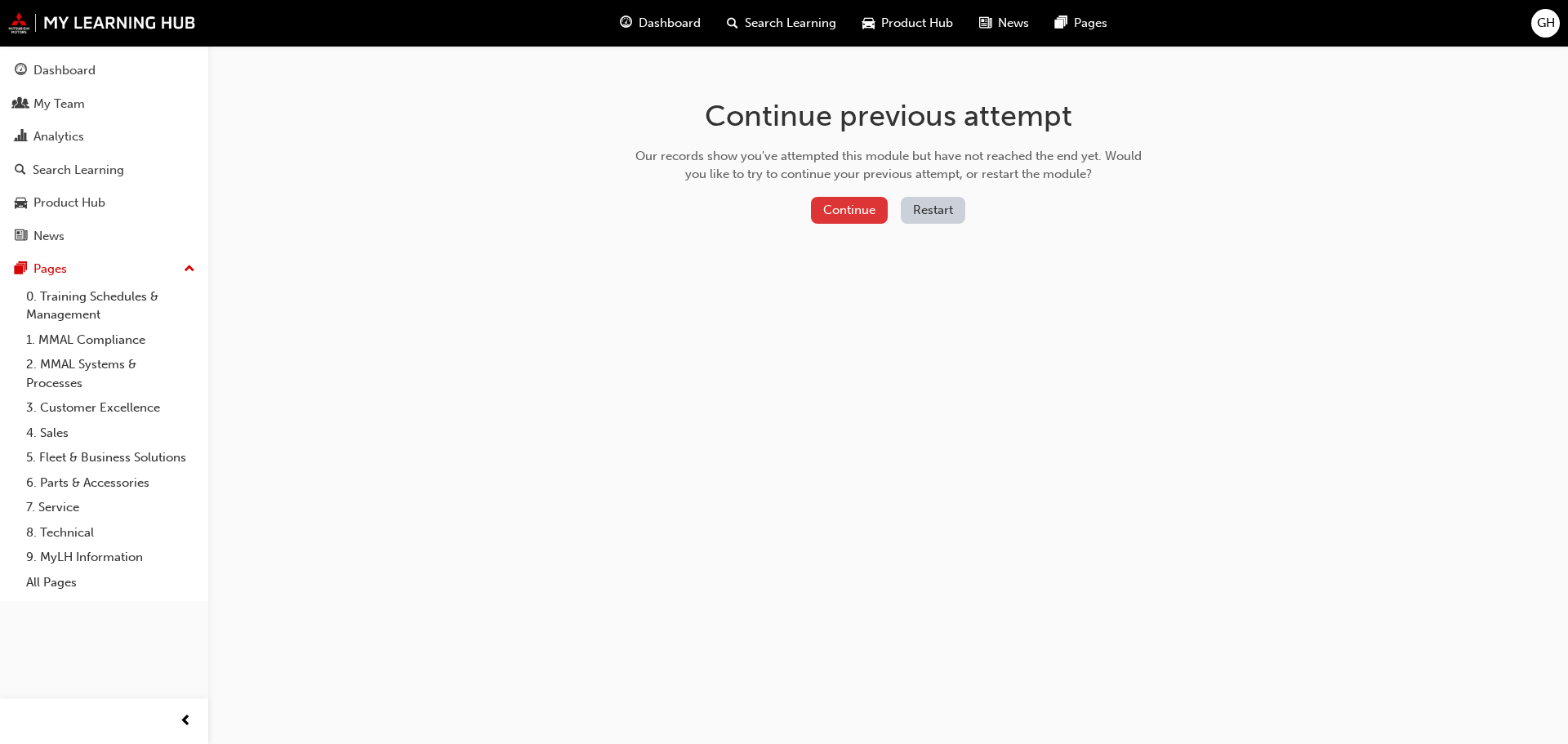
click at [857, 209] on button "Continue" at bounding box center [849, 210] width 77 height 27
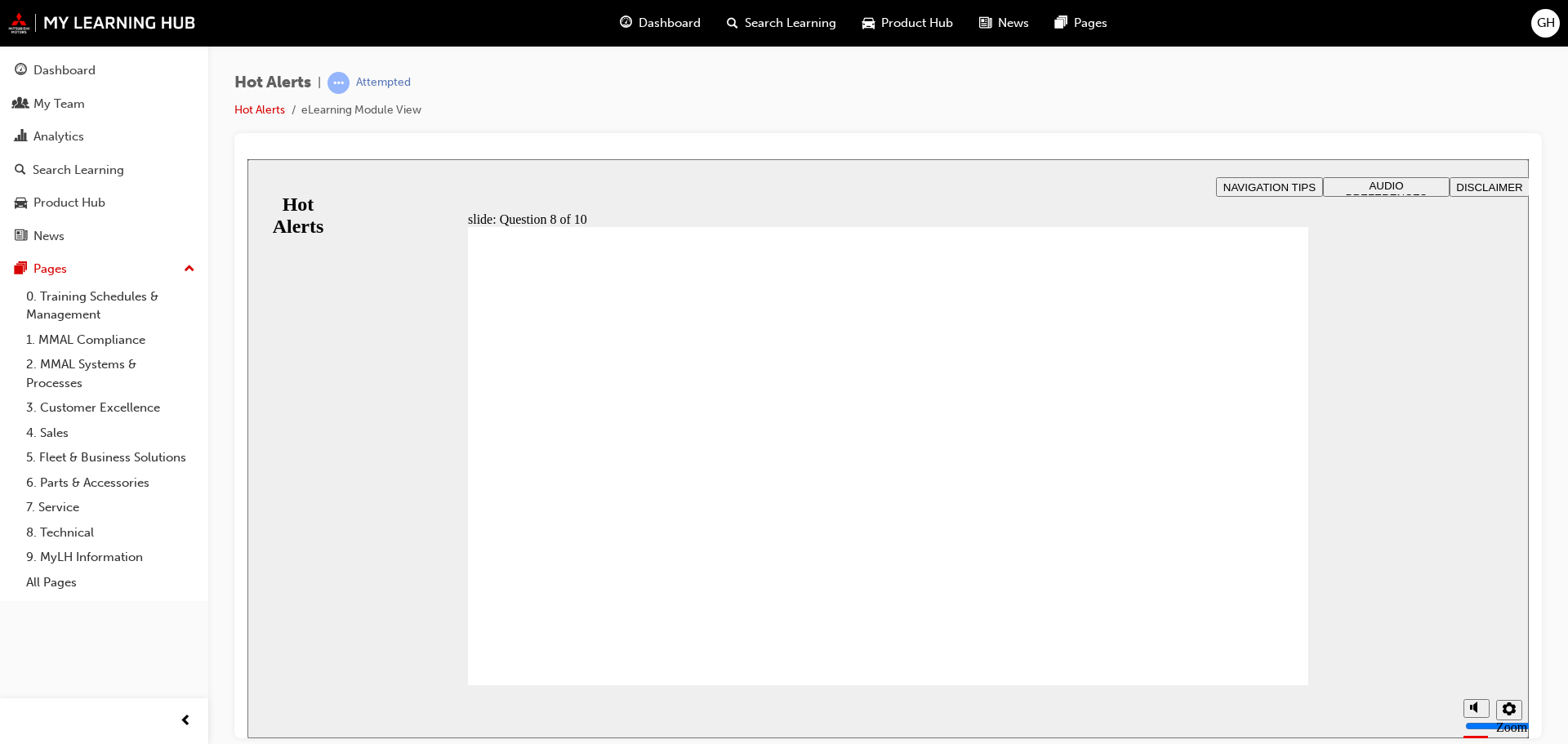
checkbox input "true"
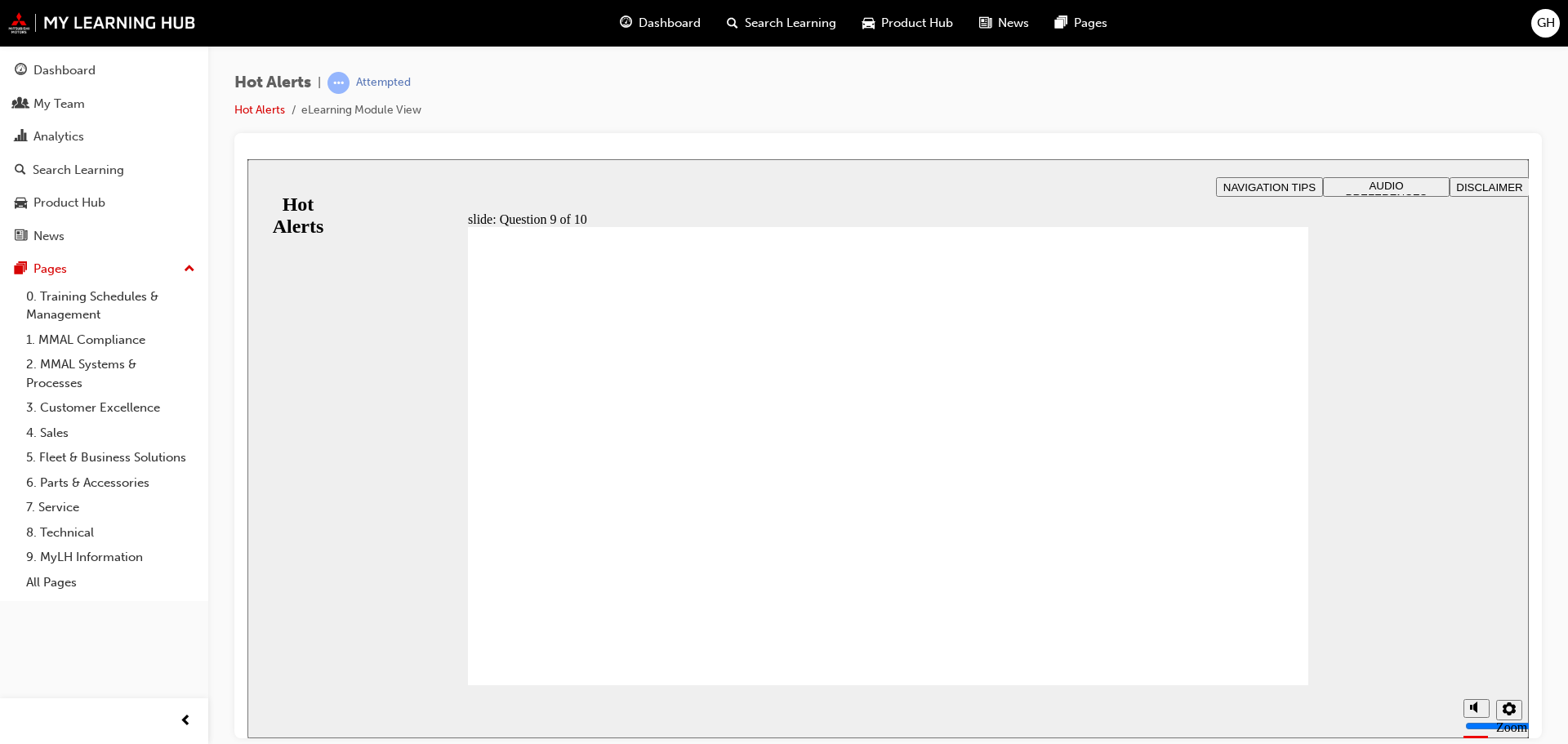
checkbox input "true"
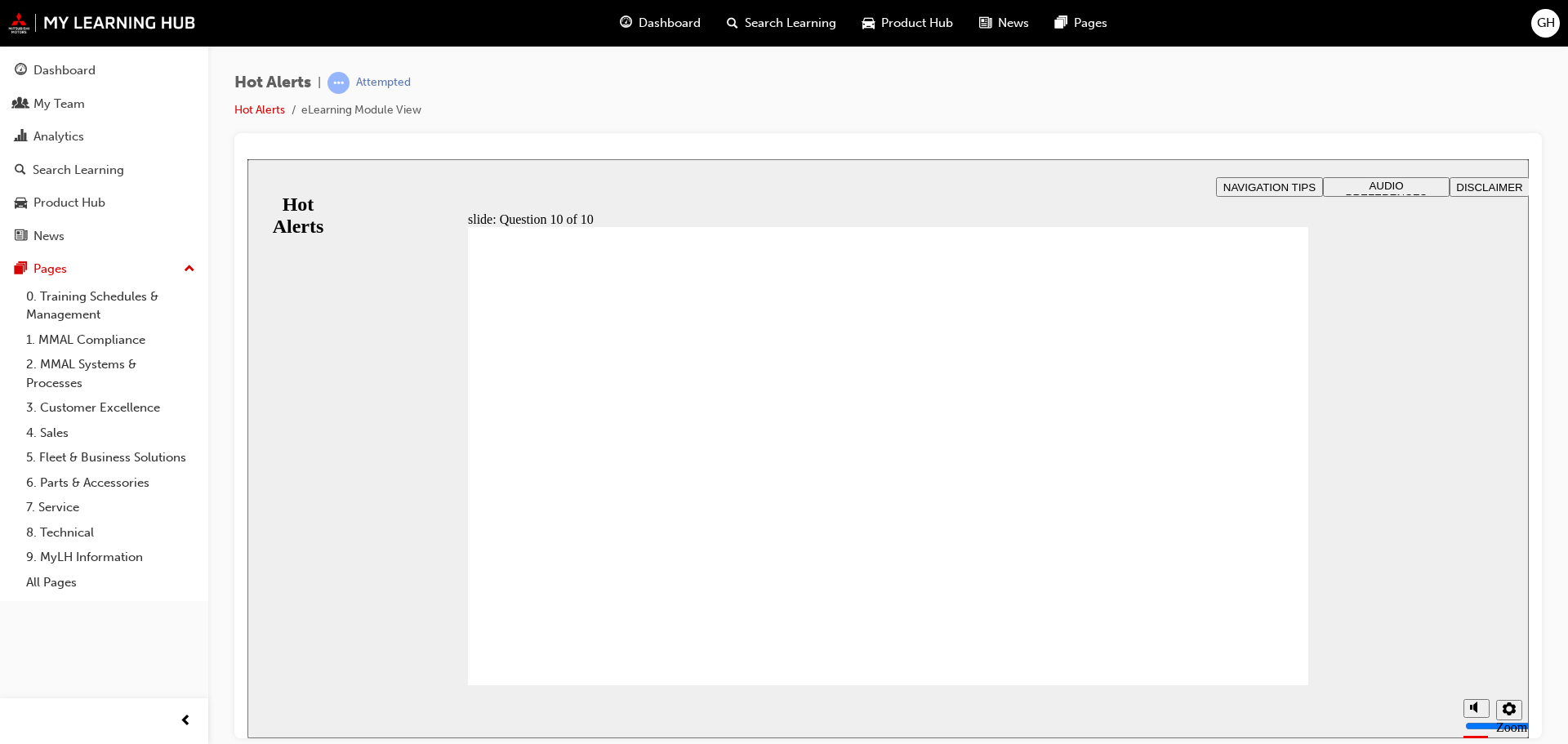
checkbox input "true"
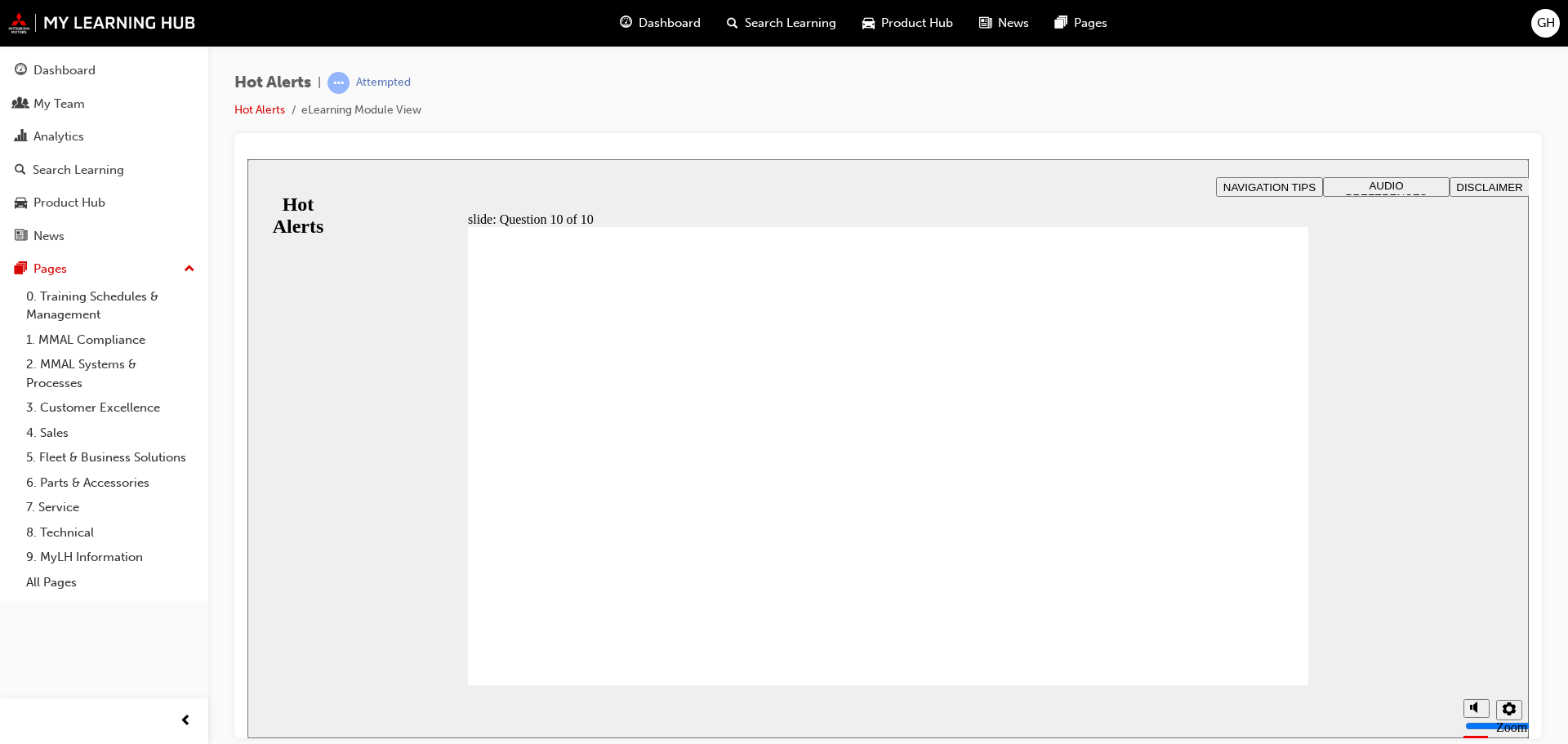
checkbox input "true"
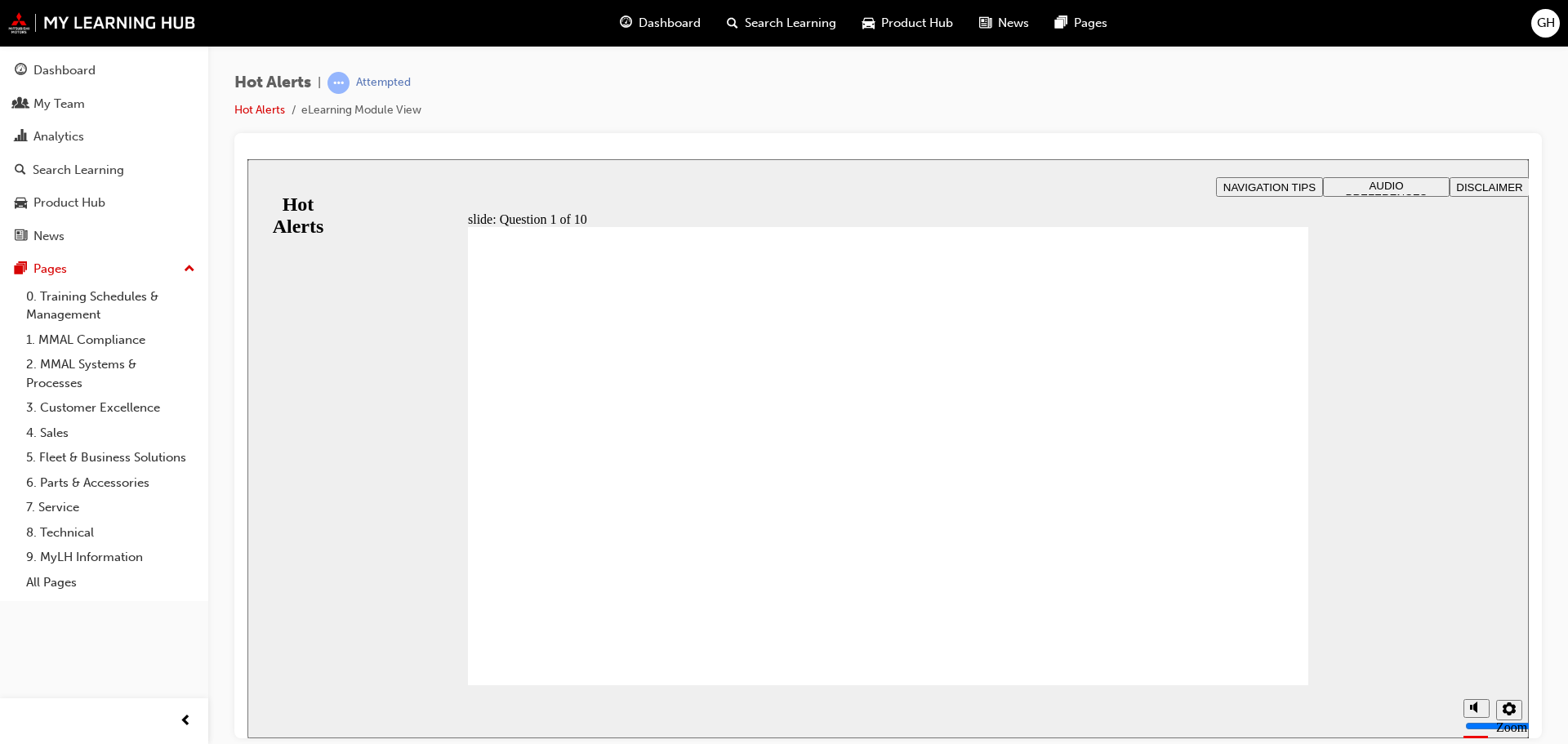
checkbox input "true"
checkbox input "false"
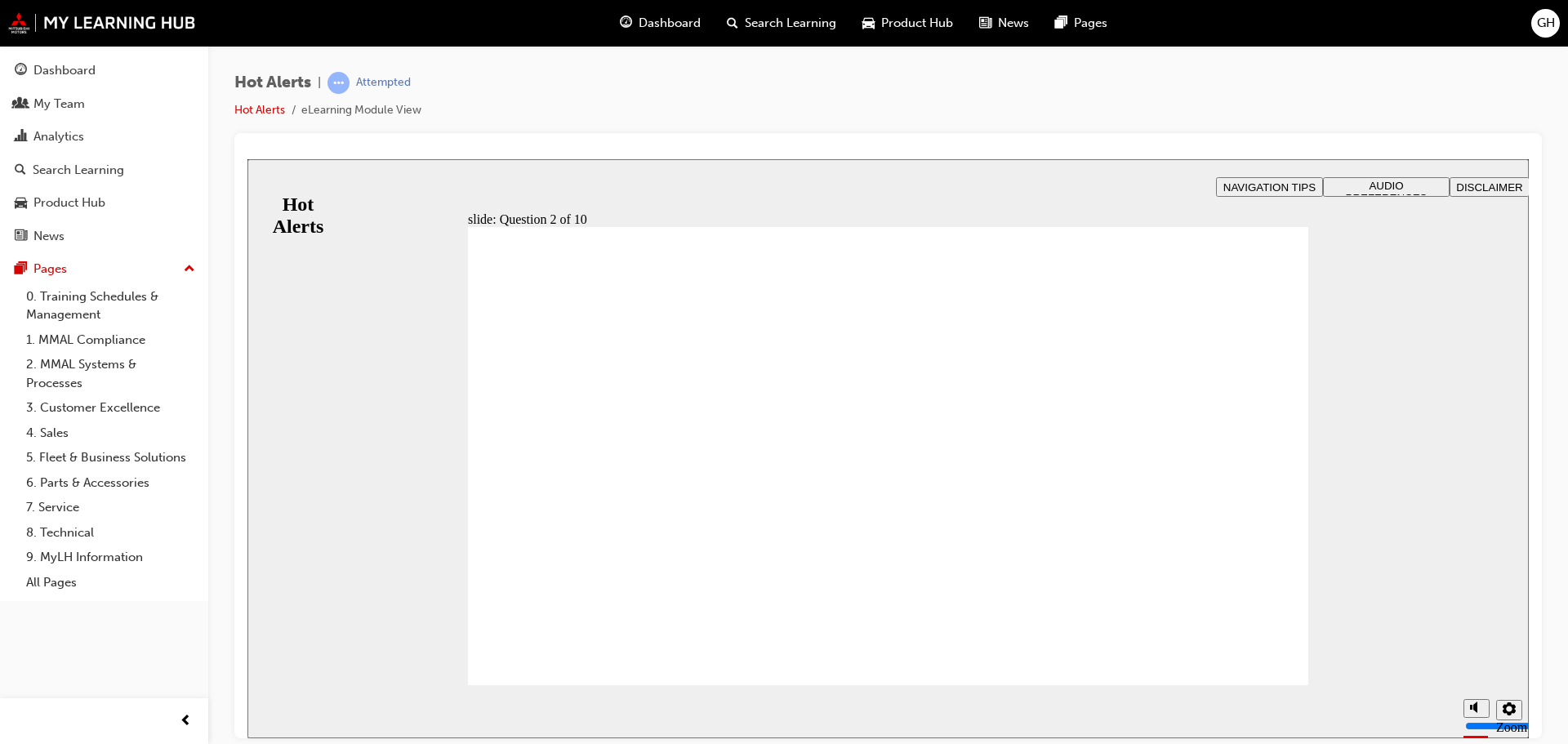
drag, startPoint x: 913, startPoint y: 392, endPoint x: 591, endPoint y: 392, distance: 322.0
drag, startPoint x: 952, startPoint y: 600, endPoint x: 627, endPoint y: 452, distance: 357.1
drag, startPoint x: 682, startPoint y: 451, endPoint x: 680, endPoint y: 505, distance: 54.0
drag, startPoint x: 894, startPoint y: 546, endPoint x: 569, endPoint y: 445, distance: 340.3
drag, startPoint x: 938, startPoint y: 439, endPoint x: 614, endPoint y: 539, distance: 339.1
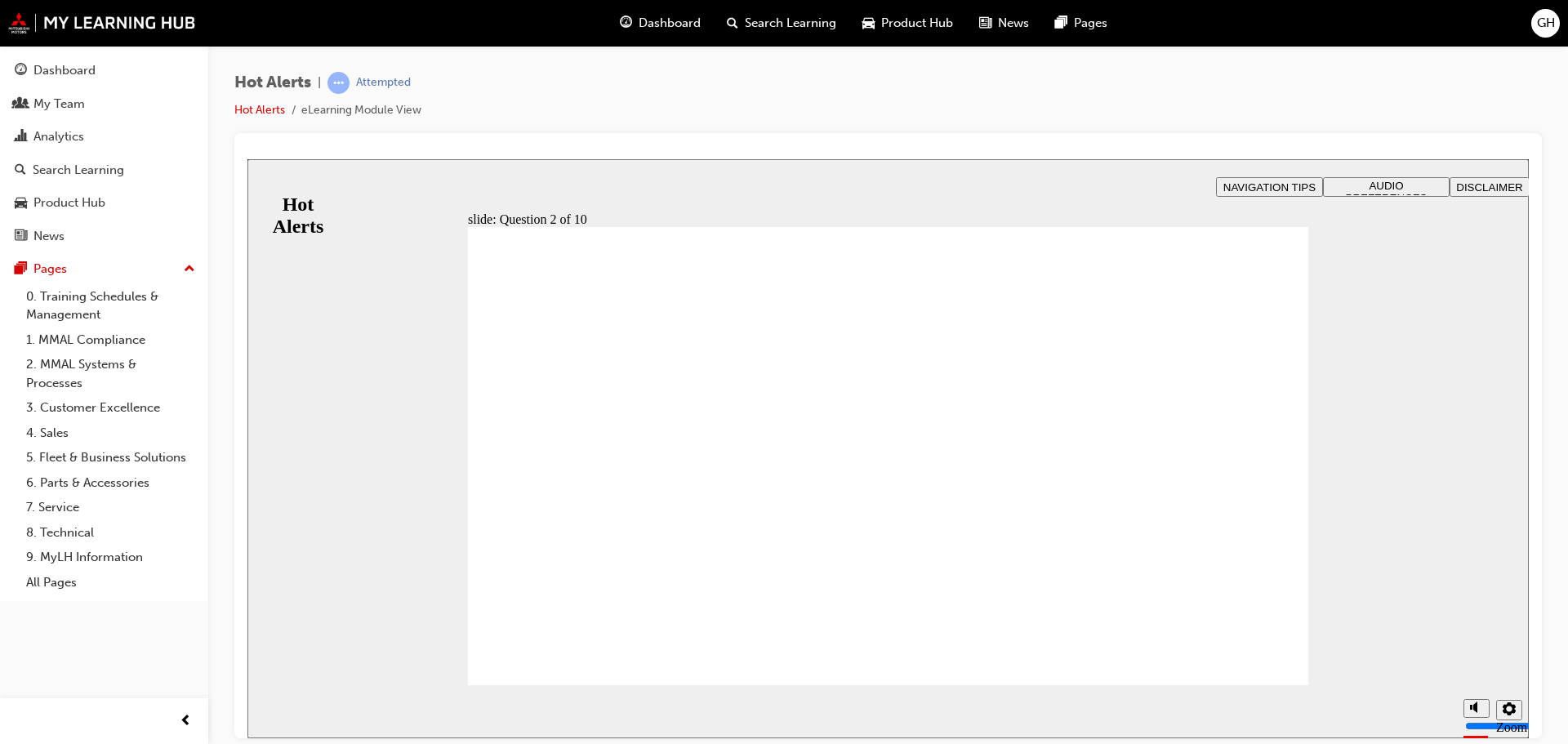
drag, startPoint x: 905, startPoint y: 498, endPoint x: 580, endPoint y: 600, distance: 340.6
drag, startPoint x: 653, startPoint y: 394, endPoint x: 651, endPoint y: 441, distance: 47.0
drag, startPoint x: 922, startPoint y: 555, endPoint x: 596, endPoint y: 405, distance: 358.9
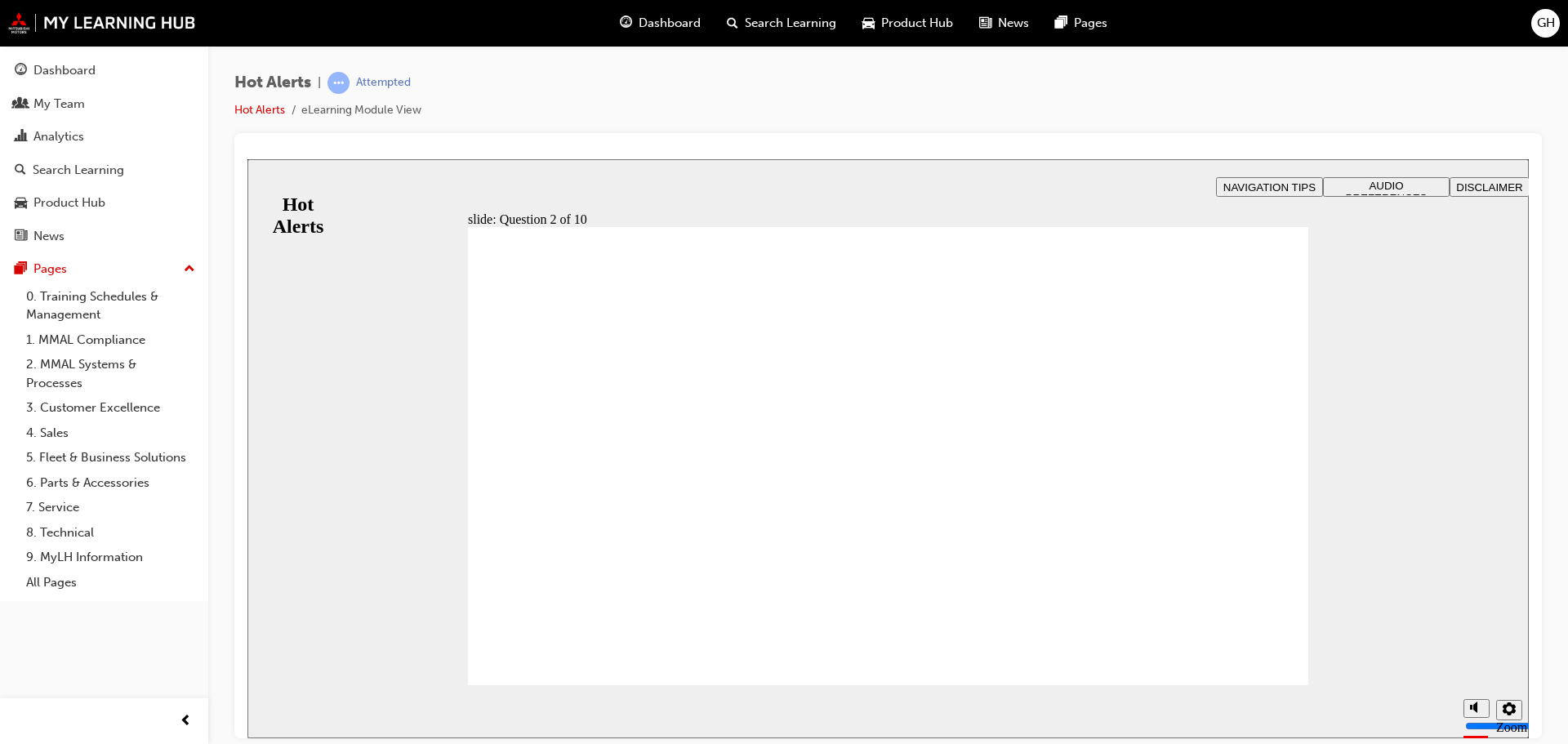
checkbox input "true"
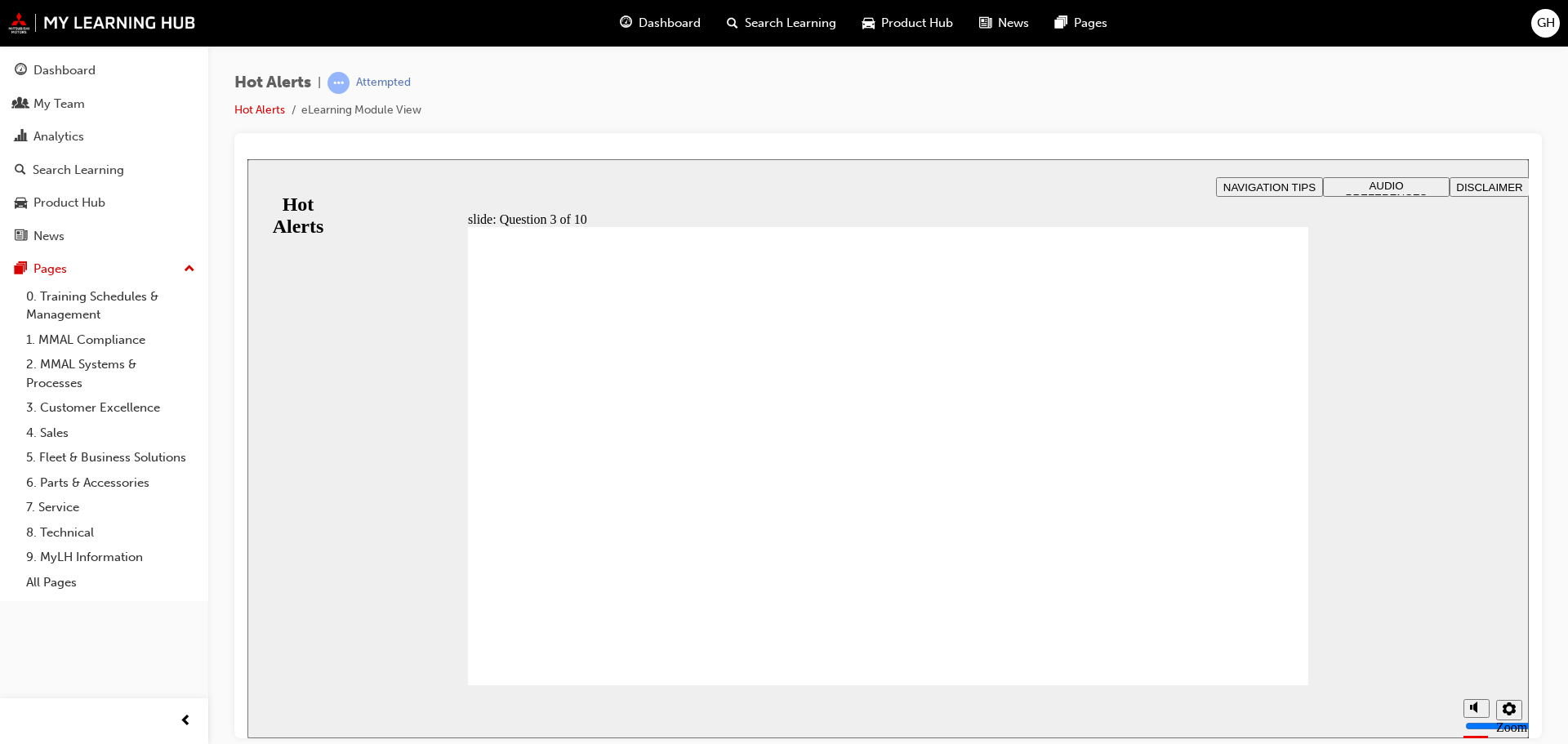
checkbox input "true"
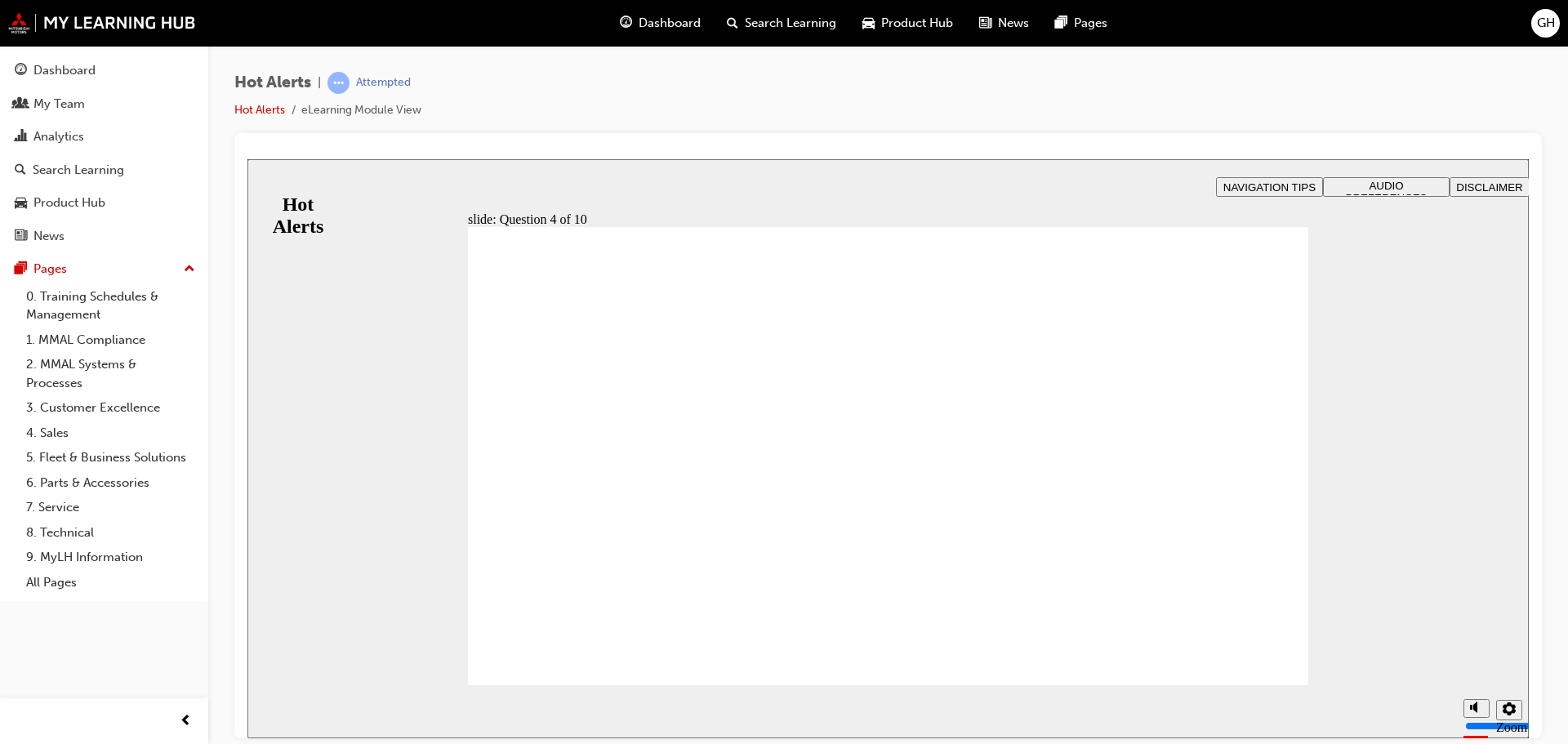
checkbox input "true"
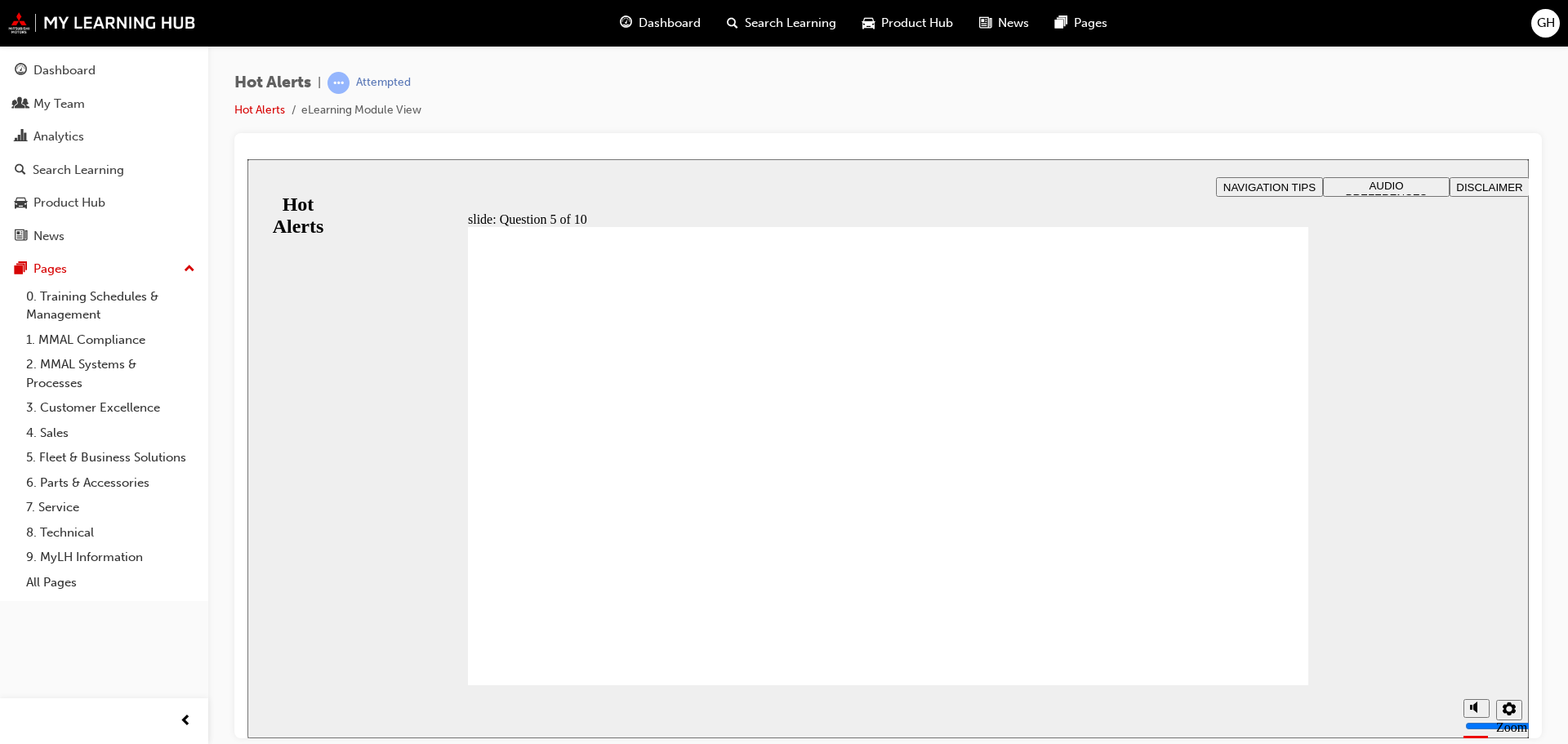
checkbox input "true"
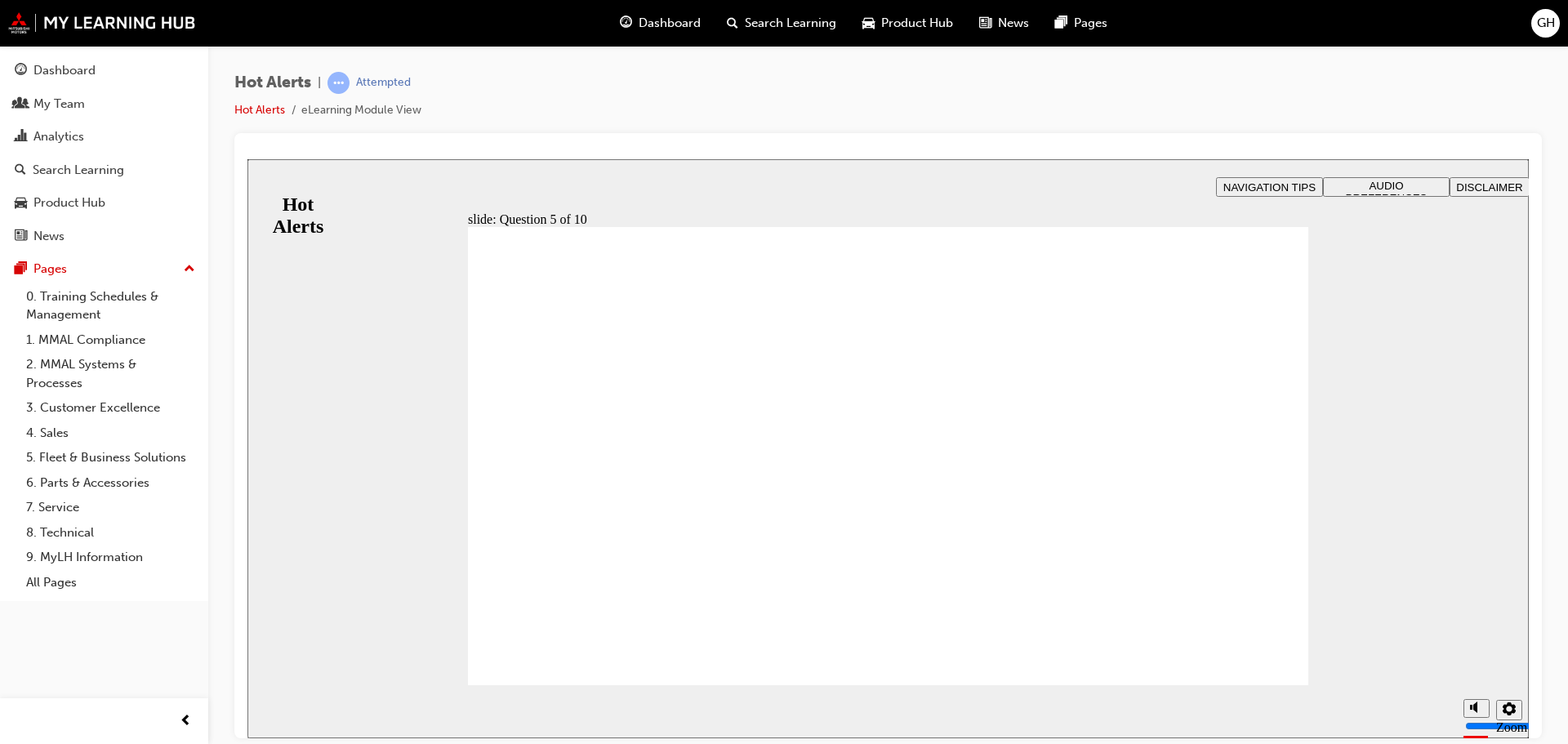
checkbox input "true"
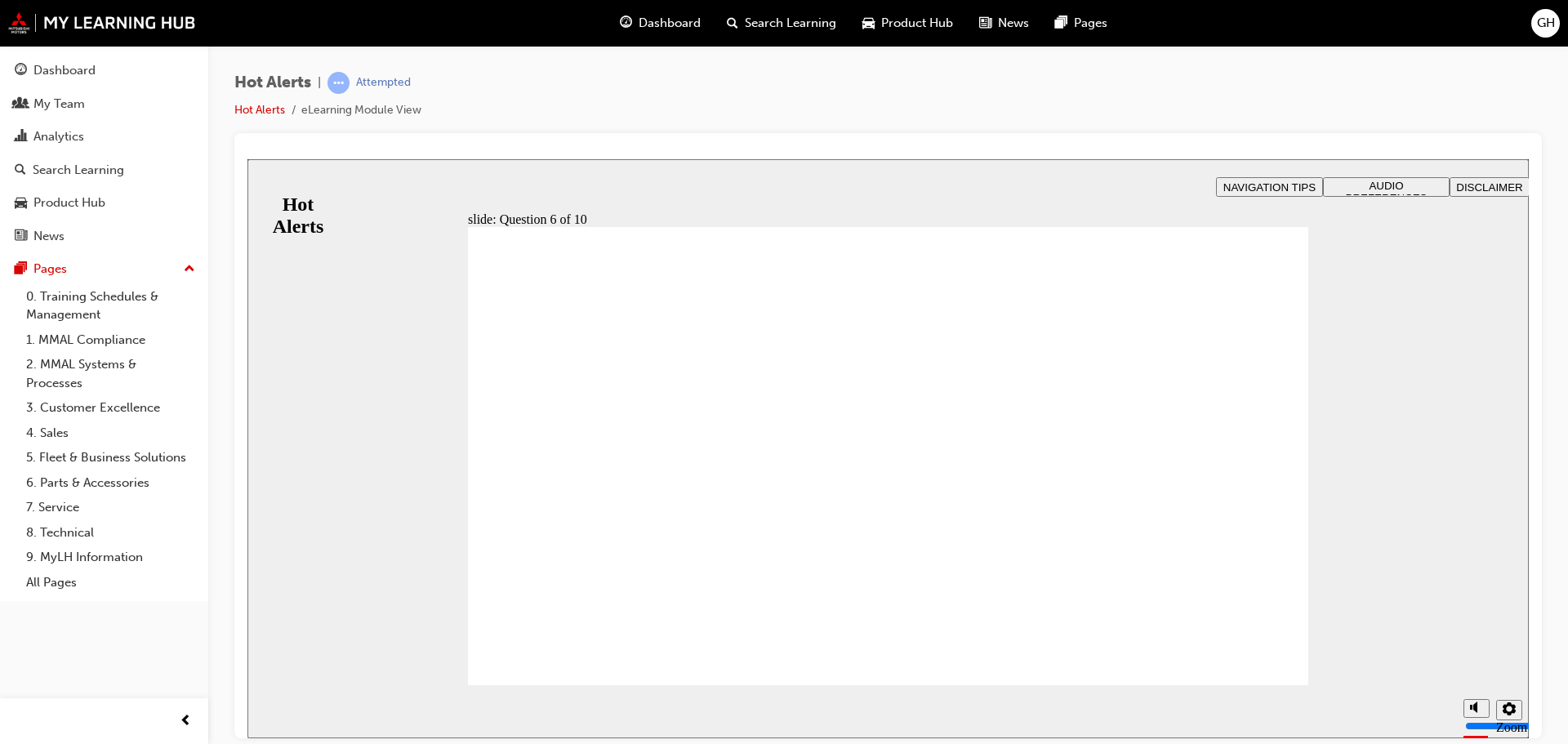
drag, startPoint x: 587, startPoint y: 603, endPoint x: 993, endPoint y: 379, distance: 463.7
drag, startPoint x: 688, startPoint y: 498, endPoint x: 1089, endPoint y: 370, distance: 420.9
drag, startPoint x: 671, startPoint y: 607, endPoint x: 1075, endPoint y: 474, distance: 425.3
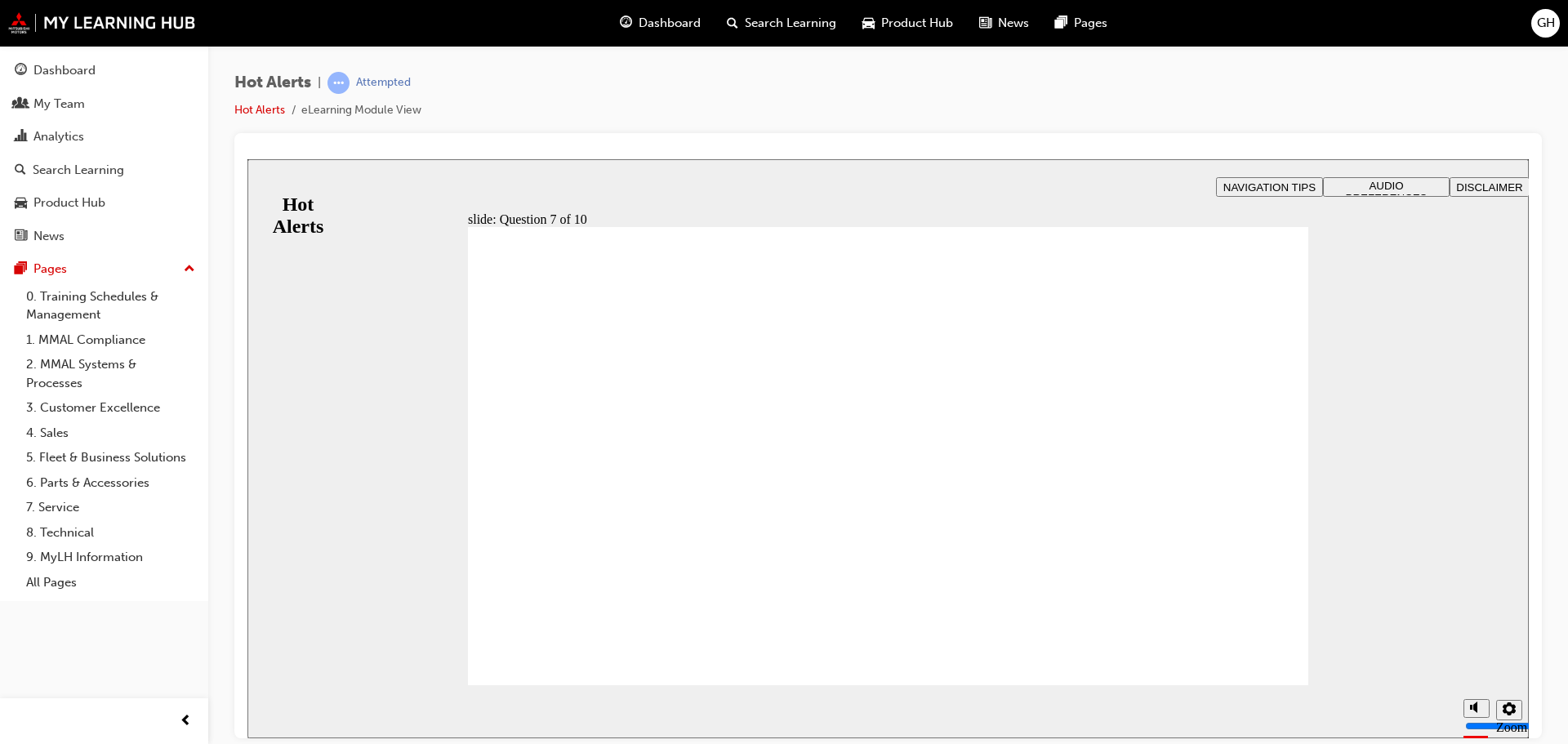
drag, startPoint x: 627, startPoint y: 465, endPoint x: 1033, endPoint y: 515, distance: 409.1
drag, startPoint x: 640, startPoint y: 548, endPoint x: 1048, endPoint y: 593, distance: 410.5
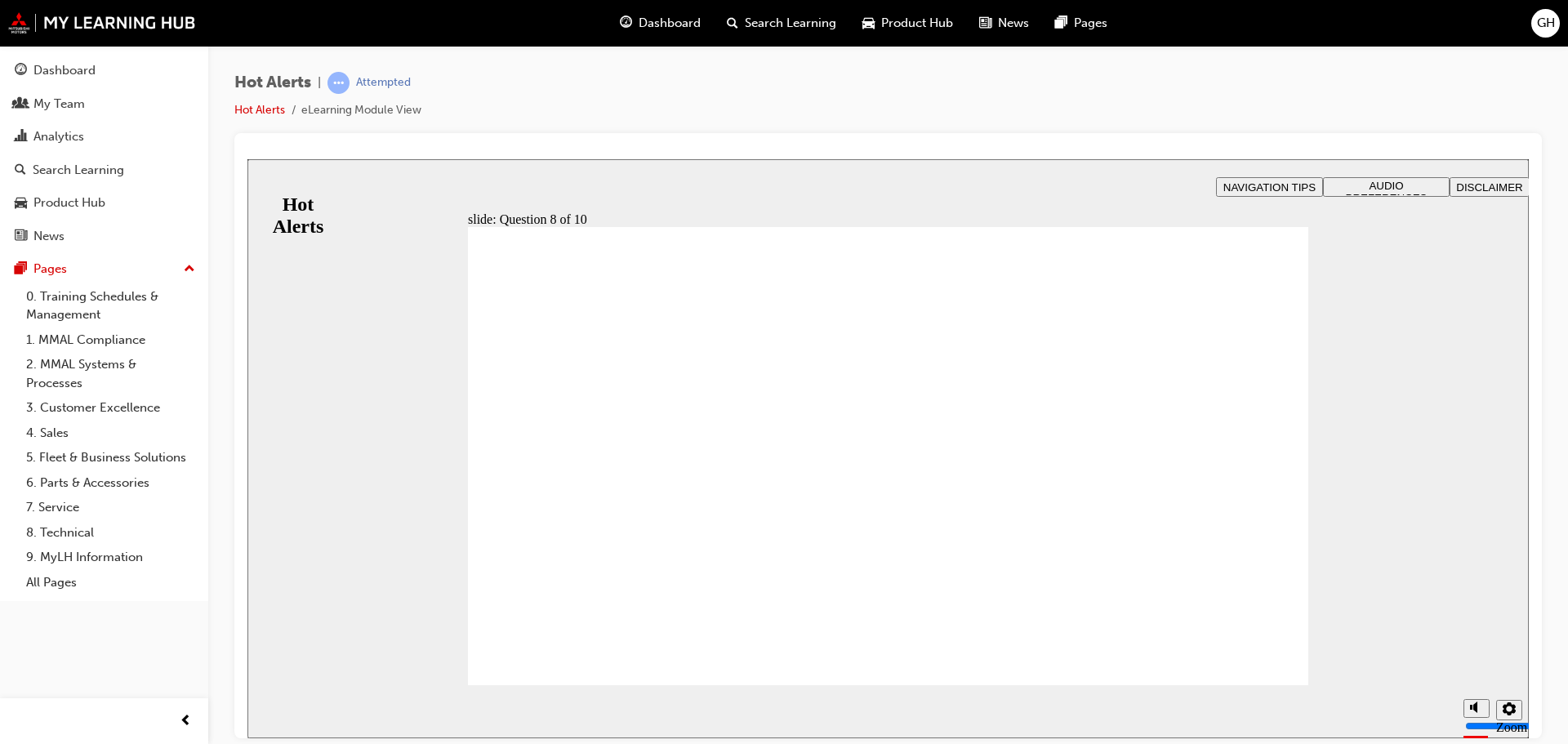
checkbox input "true"
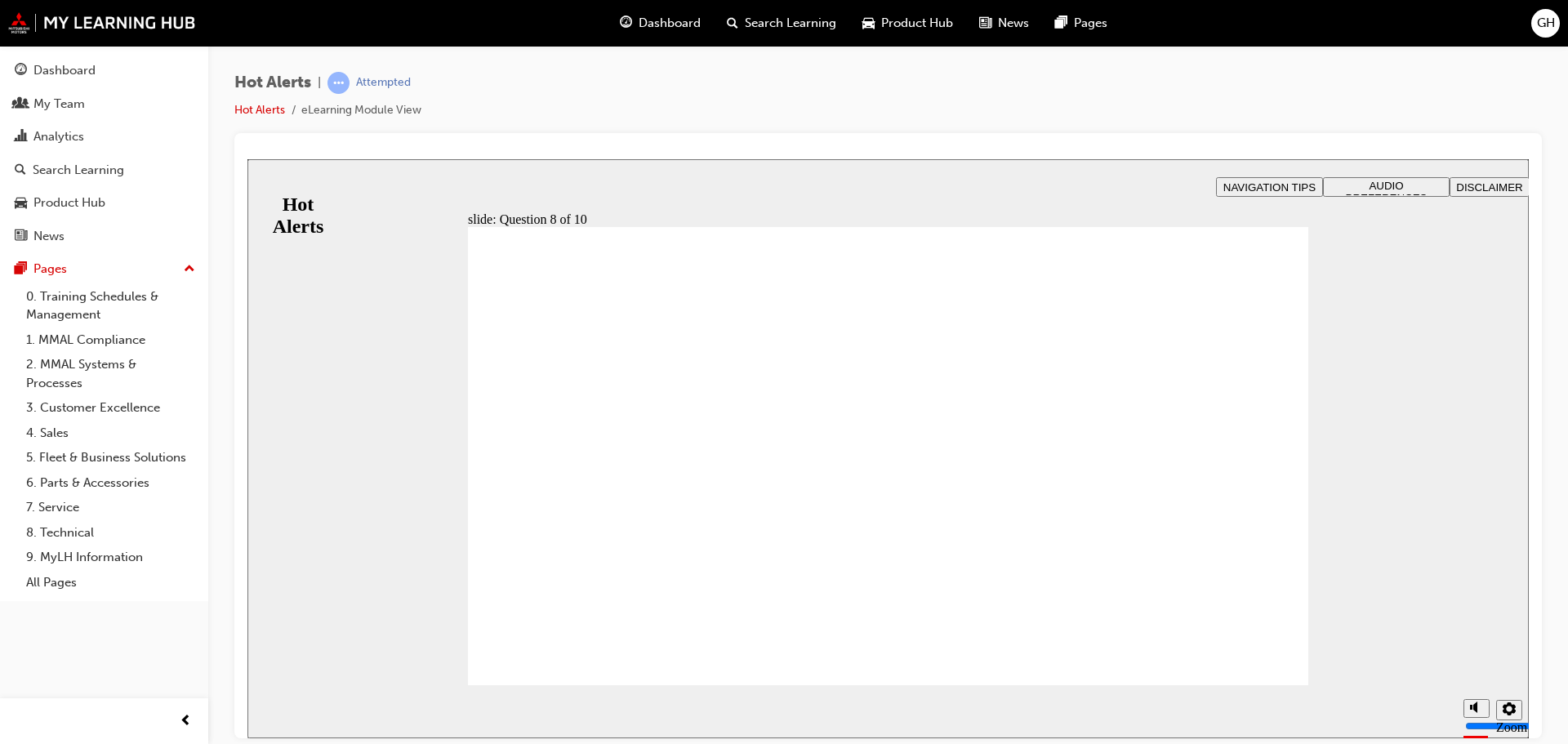
checkbox input "true"
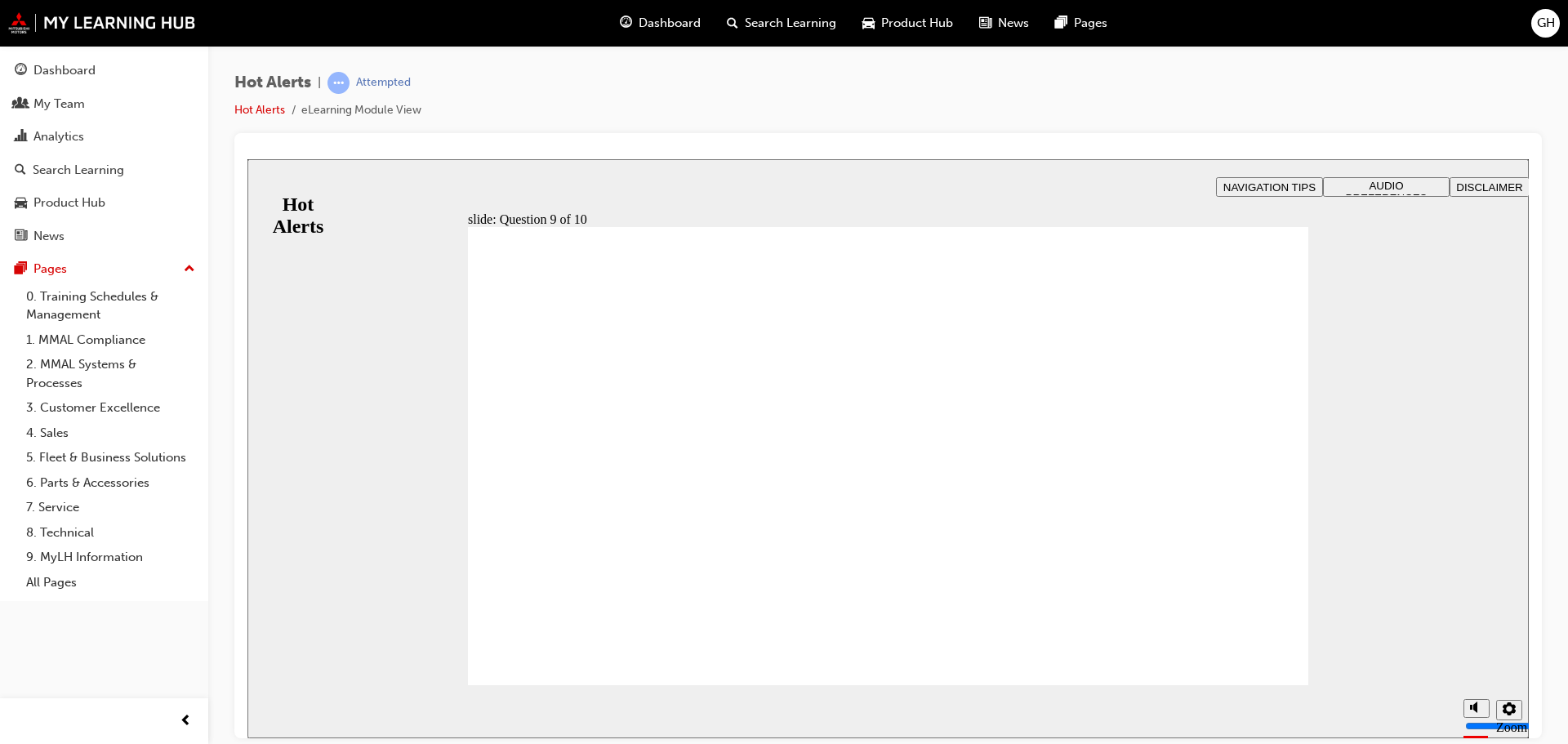
checkbox input "true"
checkbox input "false"
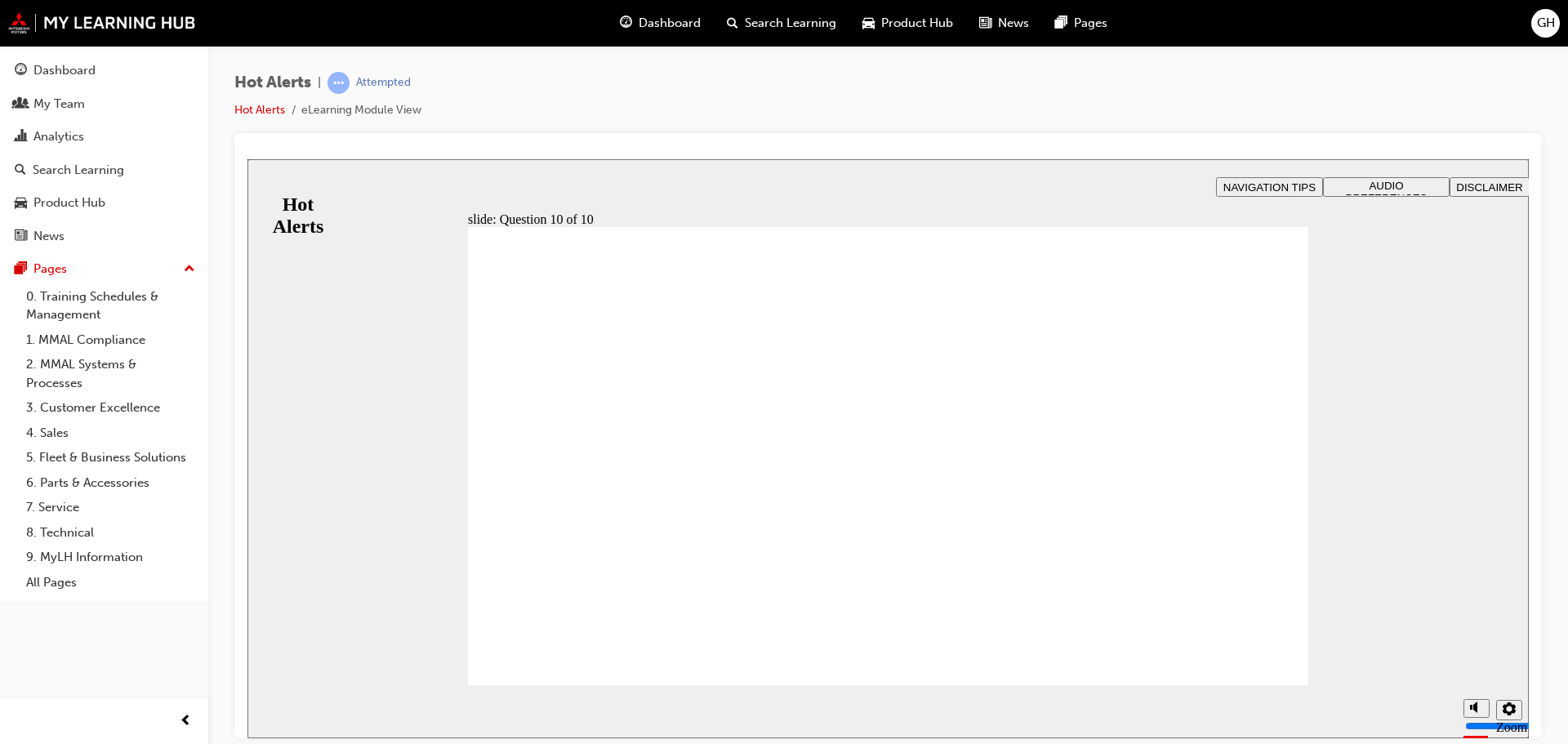
checkbox input "true"
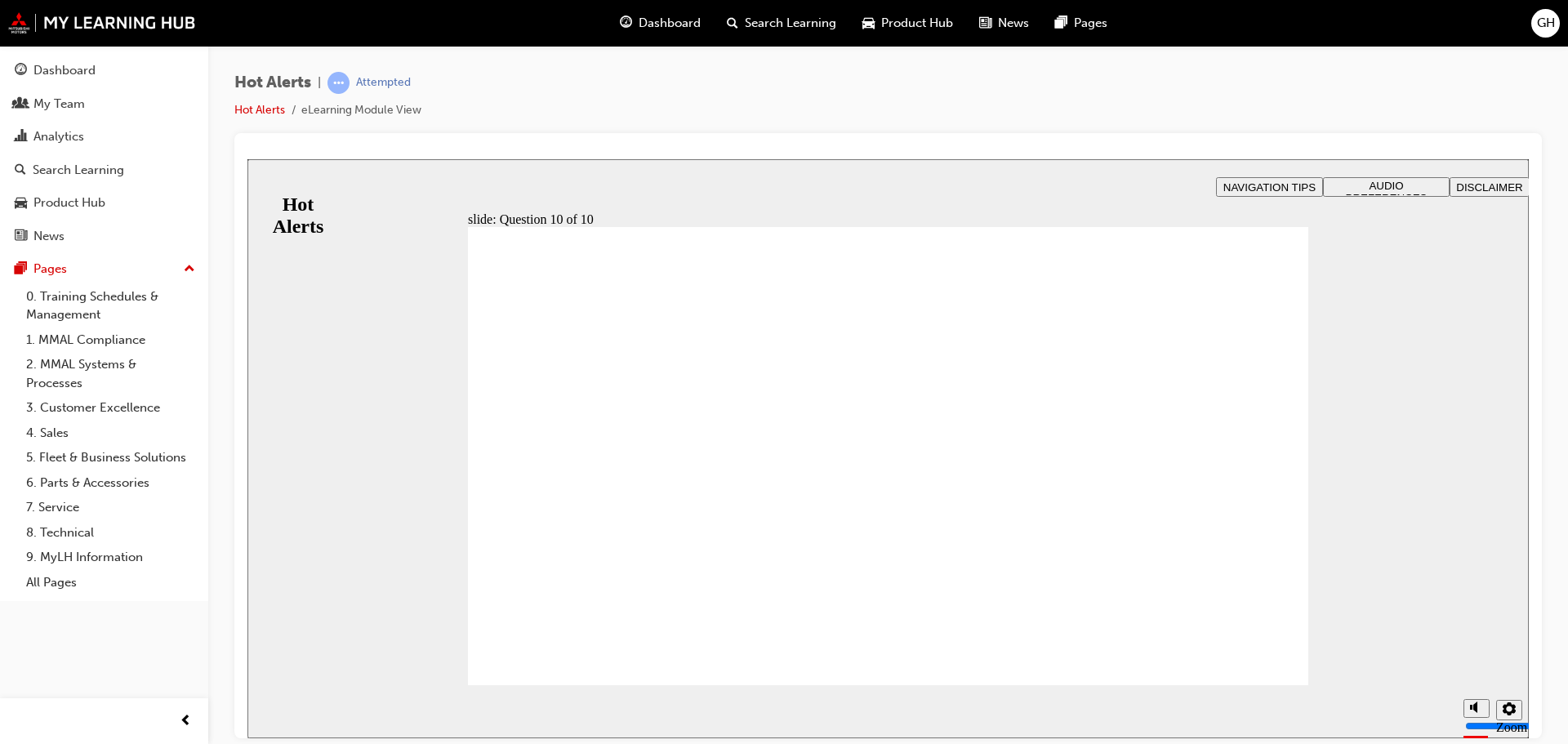
checkbox input "true"
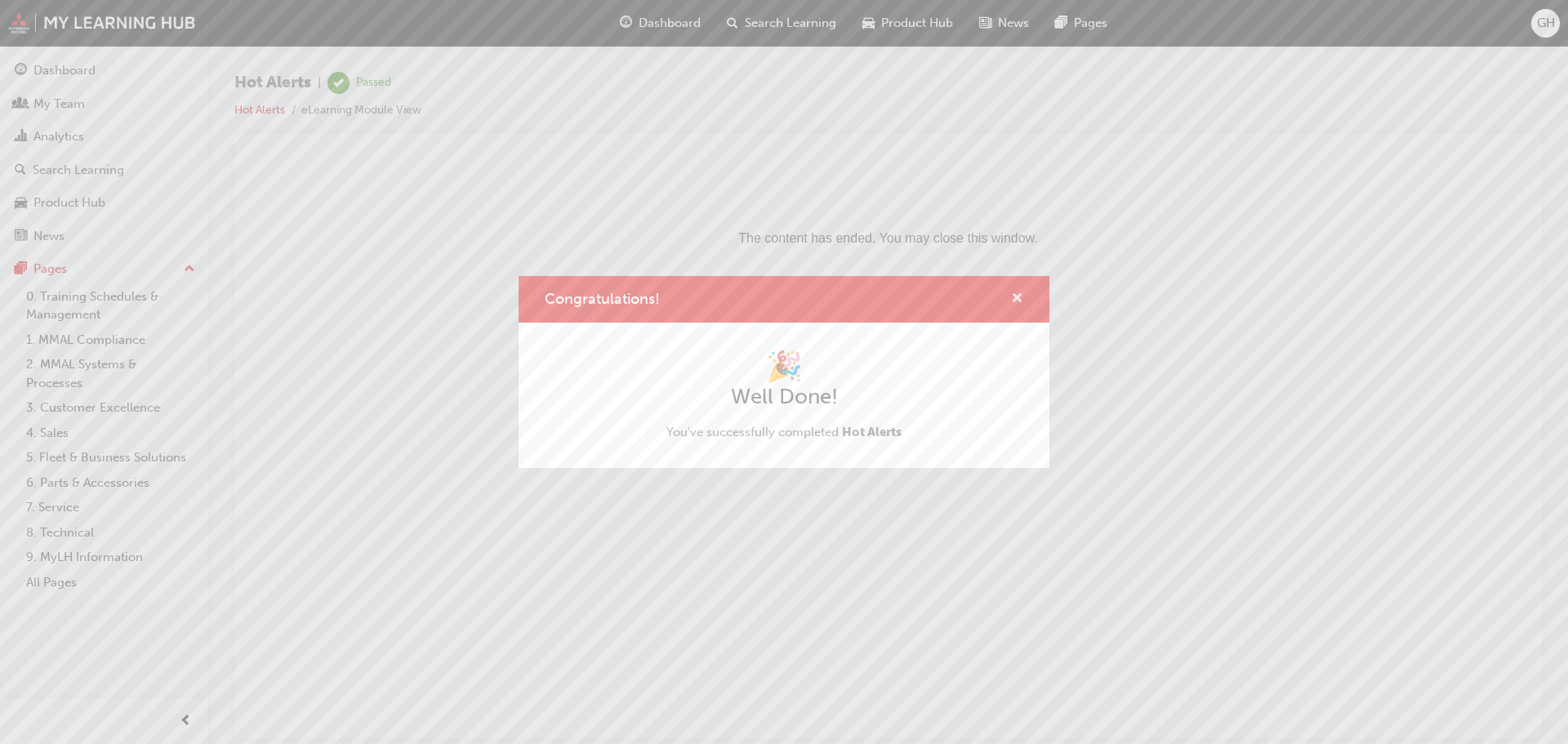
click at [1017, 298] on span "cross-icon" at bounding box center [1017, 300] width 12 height 15
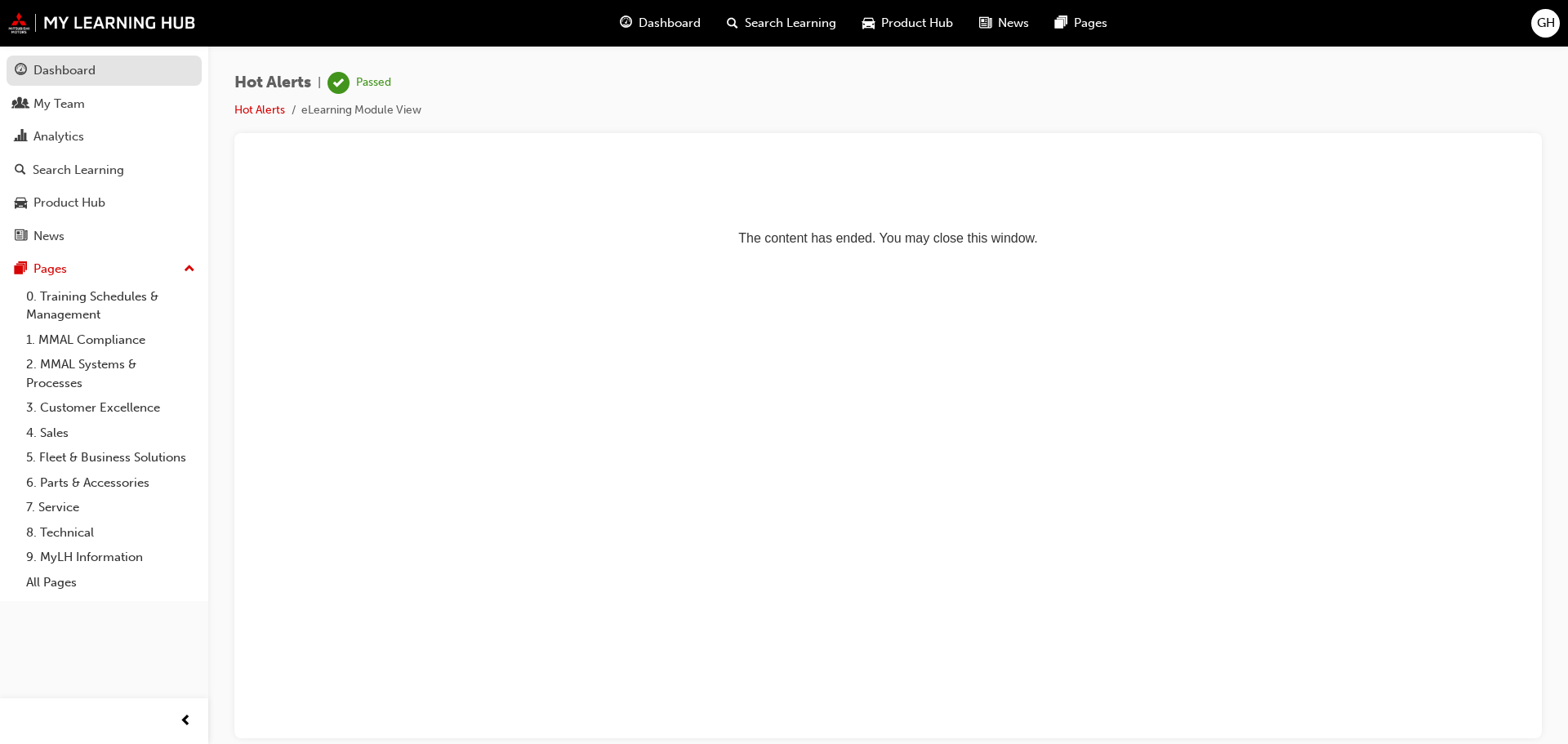
click at [71, 63] on div "Dashboard" at bounding box center [64, 71] width 62 height 19
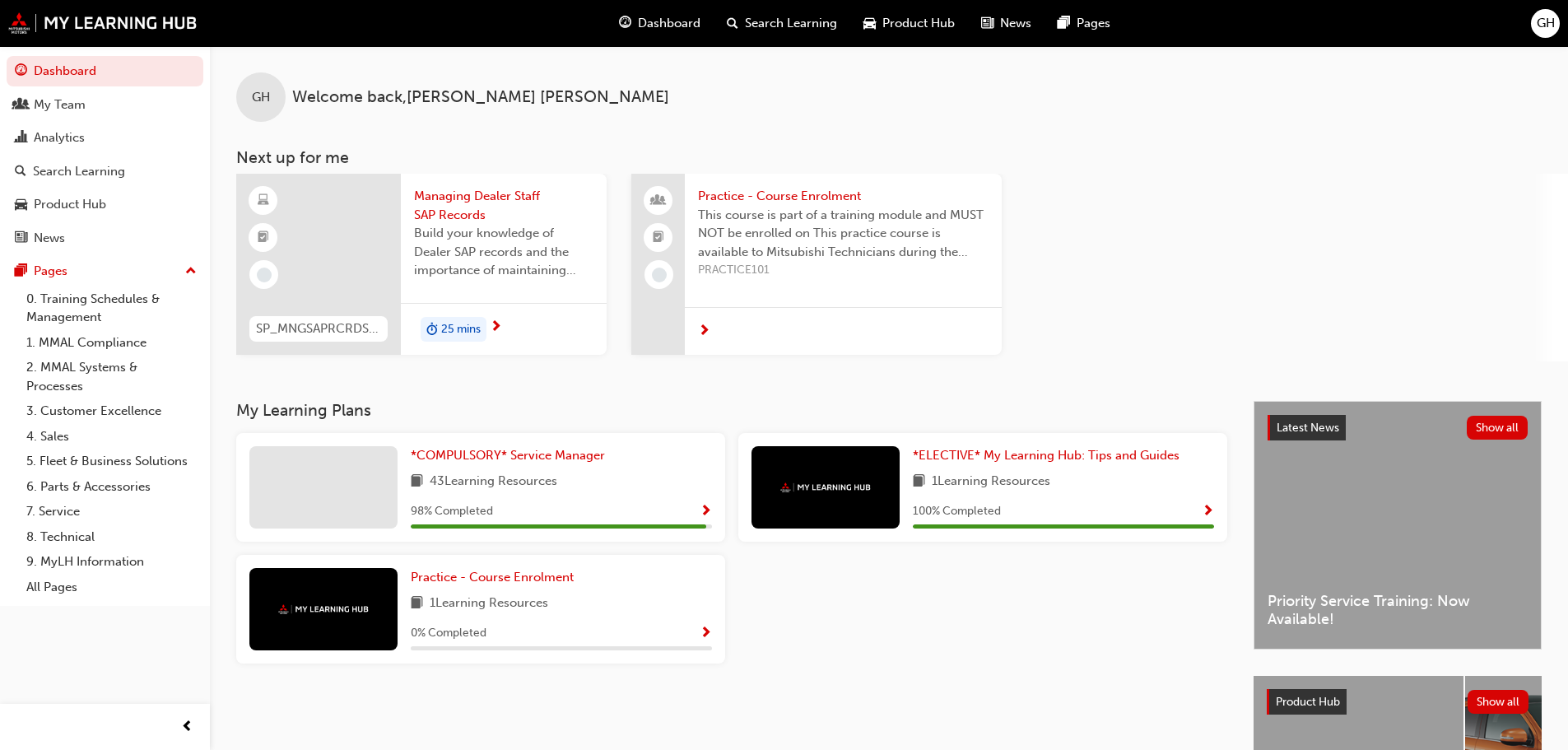
click at [705, 505] on span "Show Progress" at bounding box center [706, 512] width 12 height 15
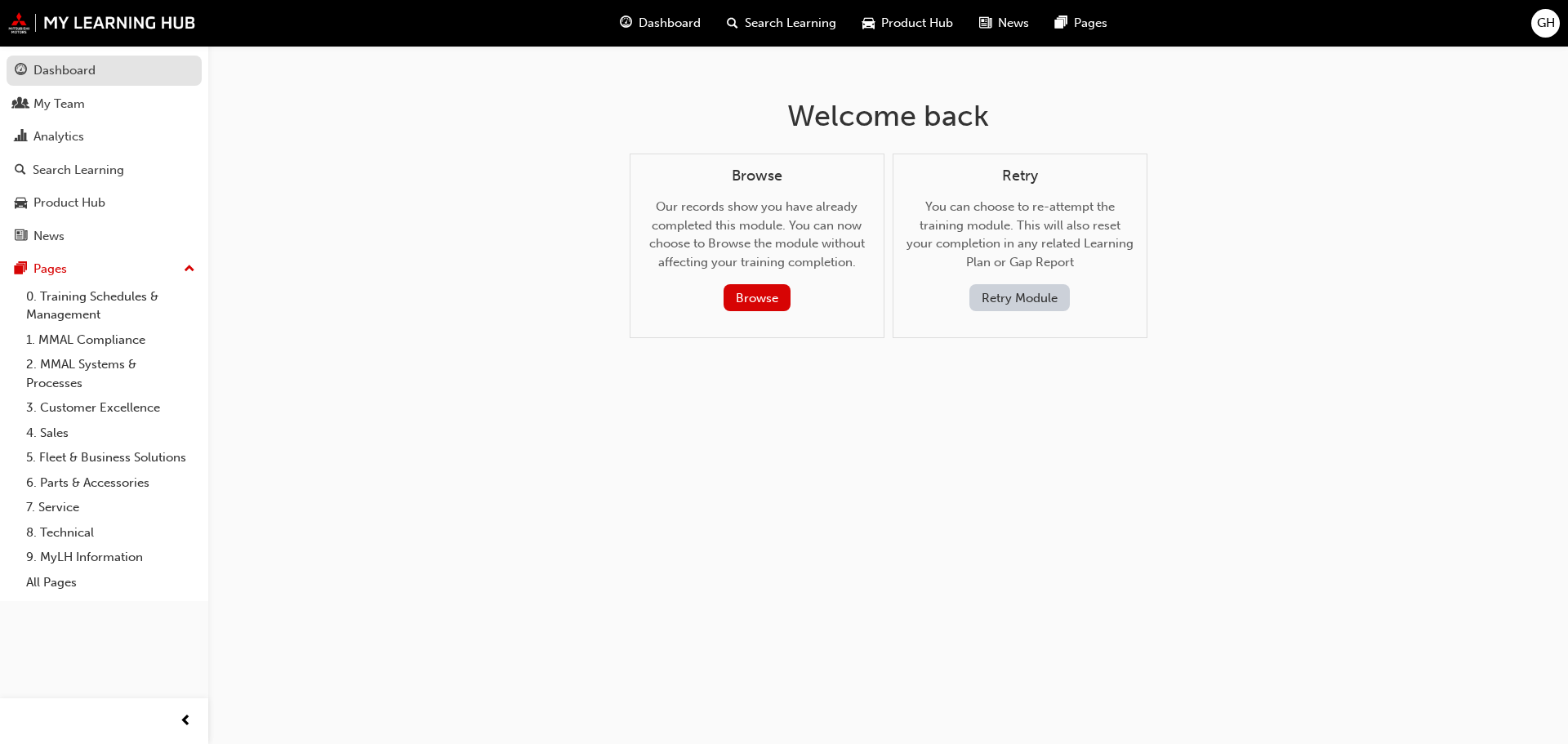
click at [64, 69] on div "Dashboard" at bounding box center [64, 71] width 62 height 19
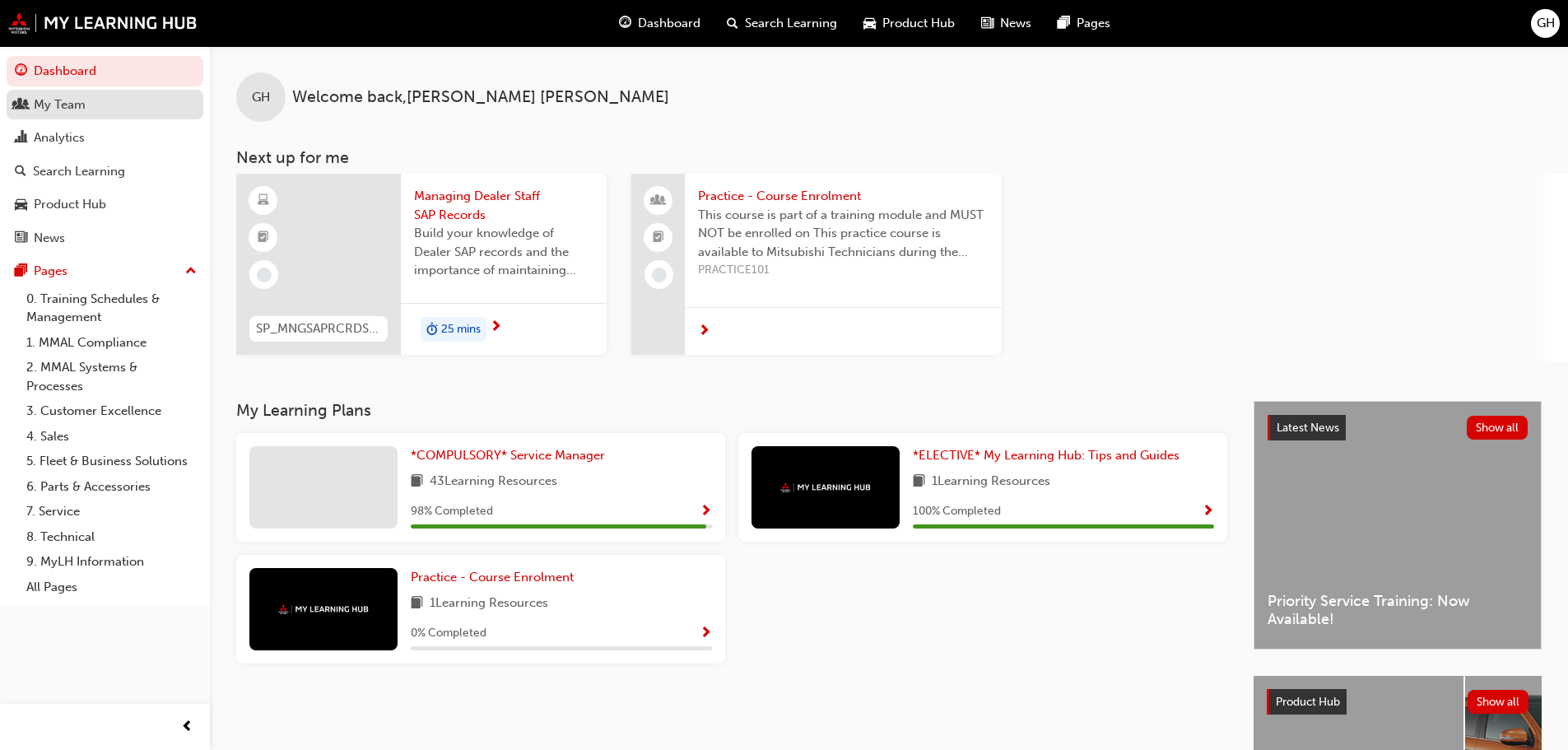
click at [52, 104] on div "My Team" at bounding box center [59, 105] width 51 height 19
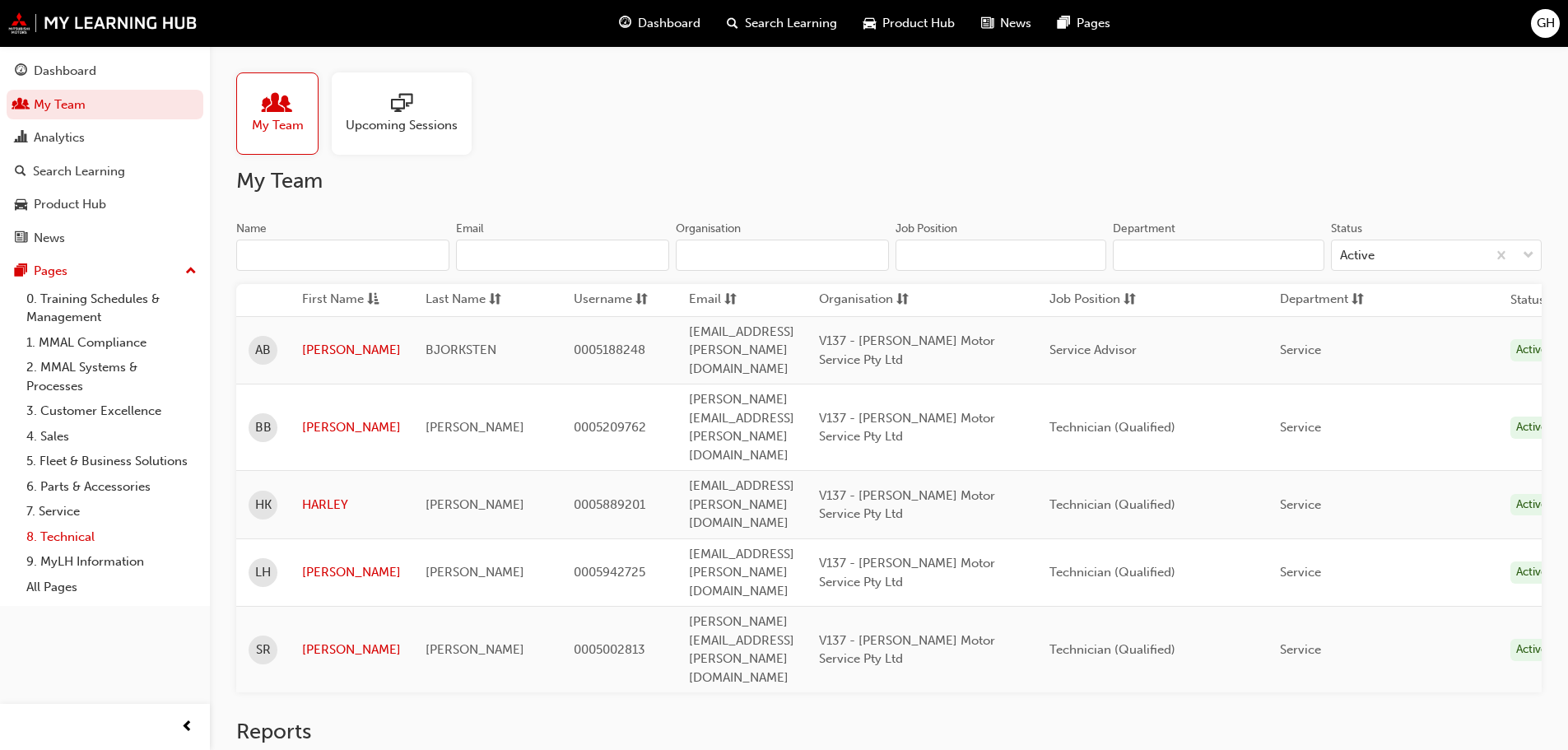
click at [61, 537] on link "8. Technical" at bounding box center [111, 537] width 183 height 25
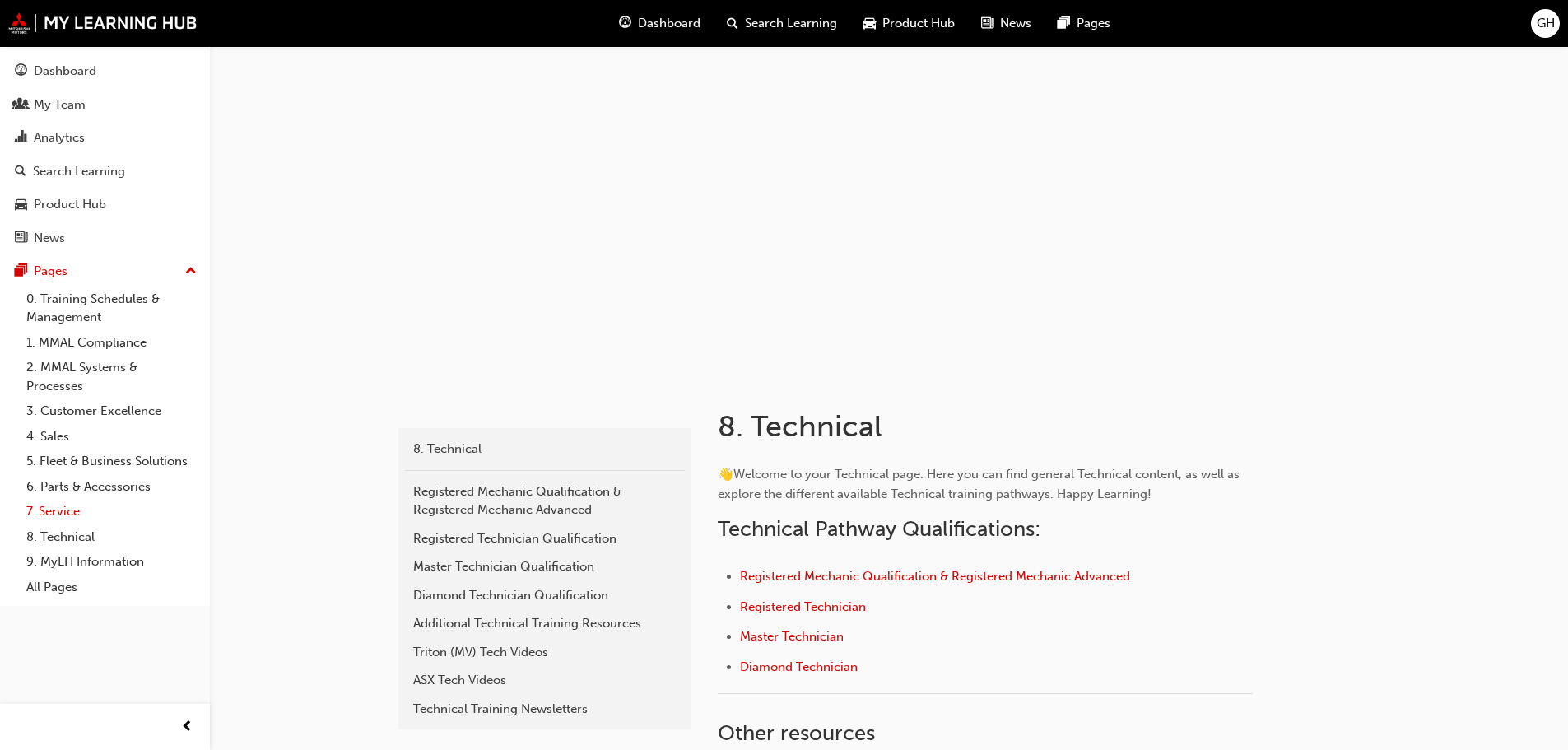
click at [66, 509] on link "7. Service" at bounding box center [111, 511] width 183 height 25
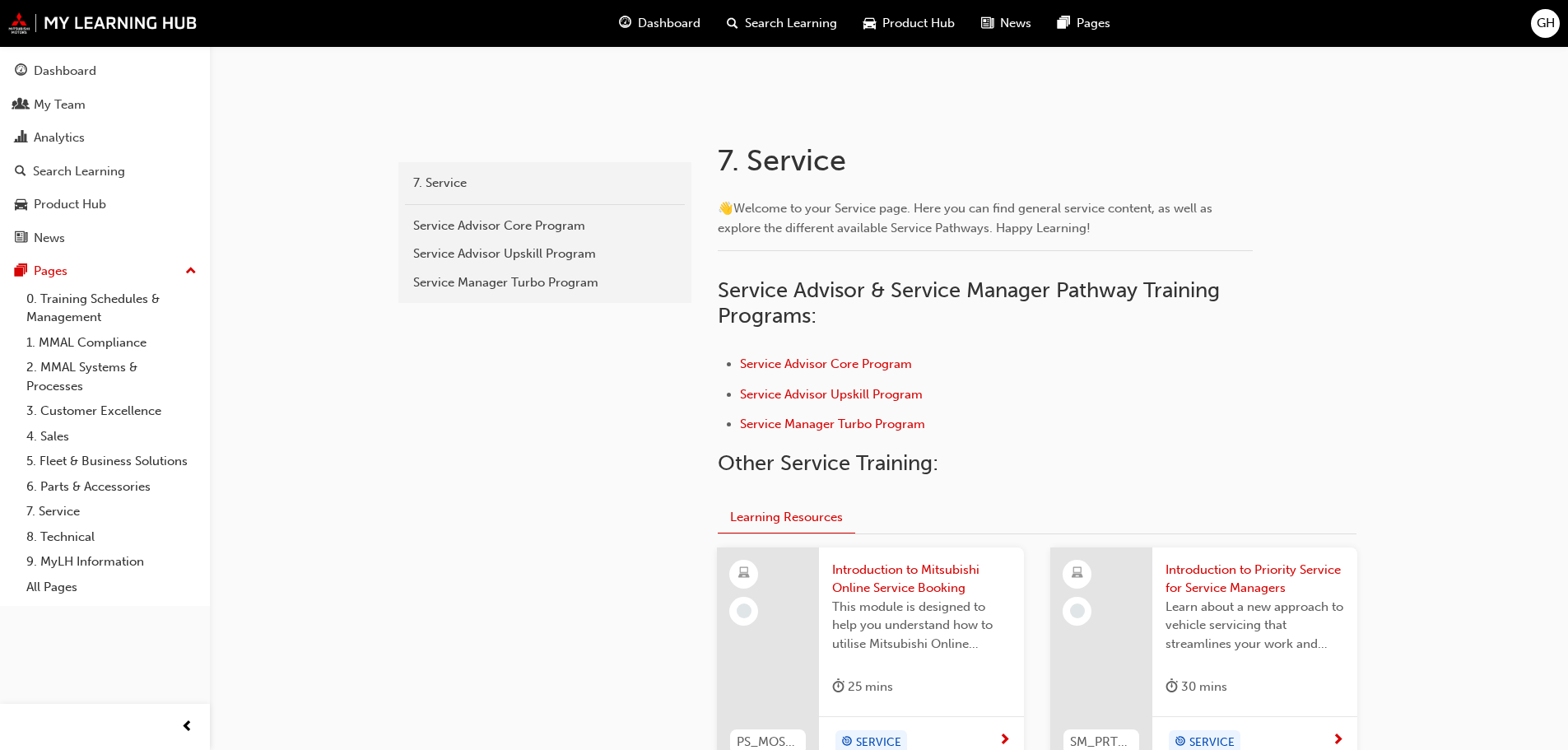
scroll to position [311, 0]
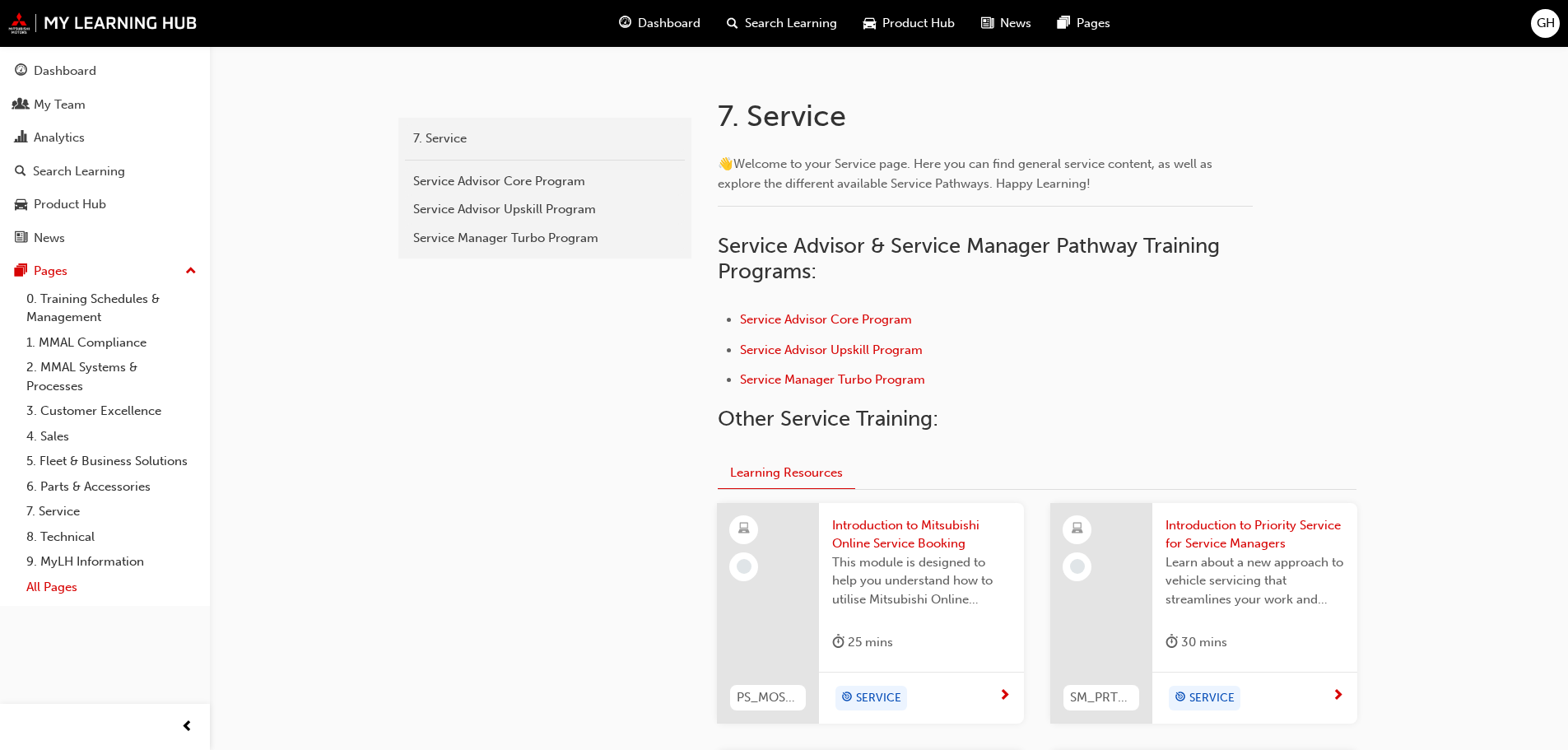
click at [57, 589] on link "All Pages" at bounding box center [111, 587] width 183 height 25
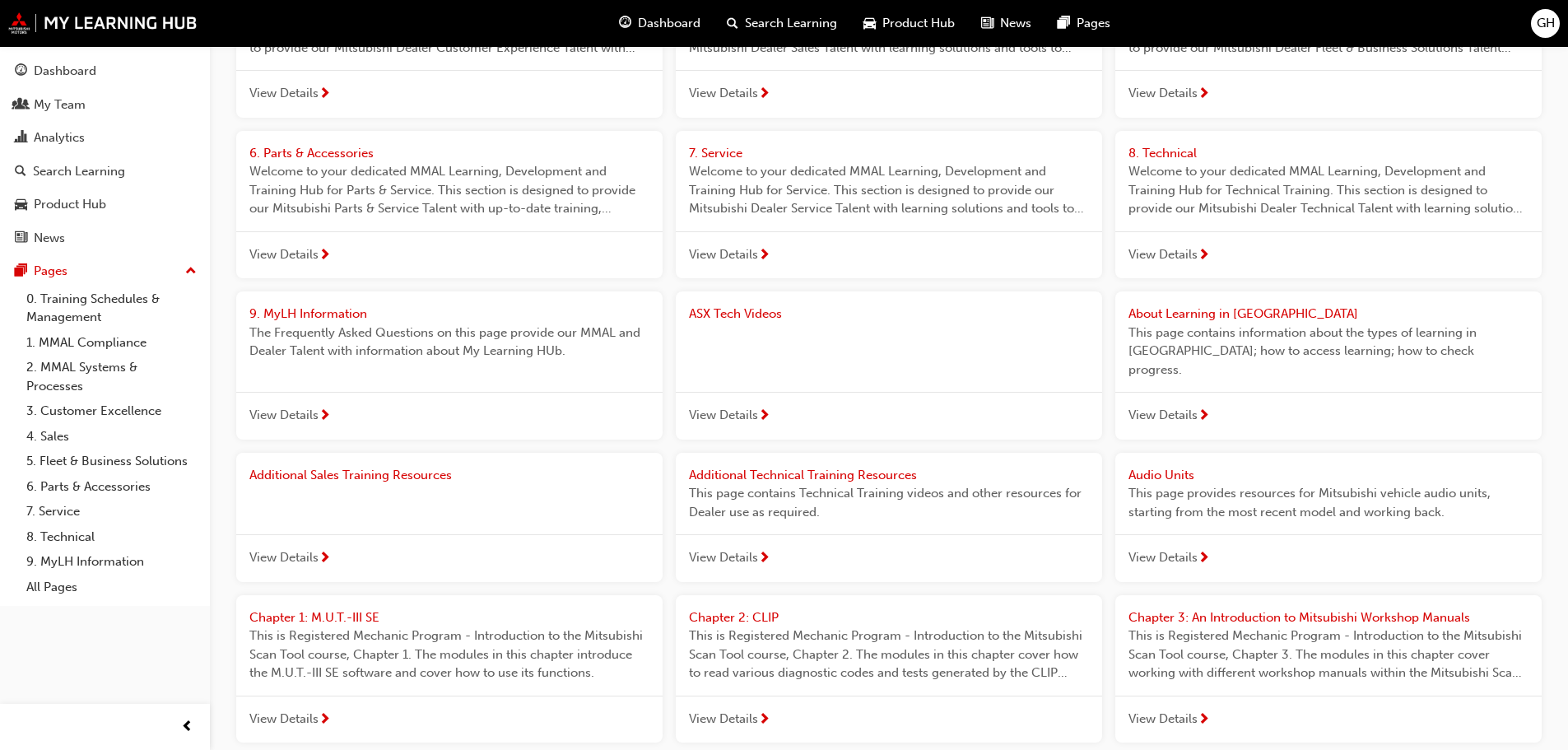
scroll to position [412, 0]
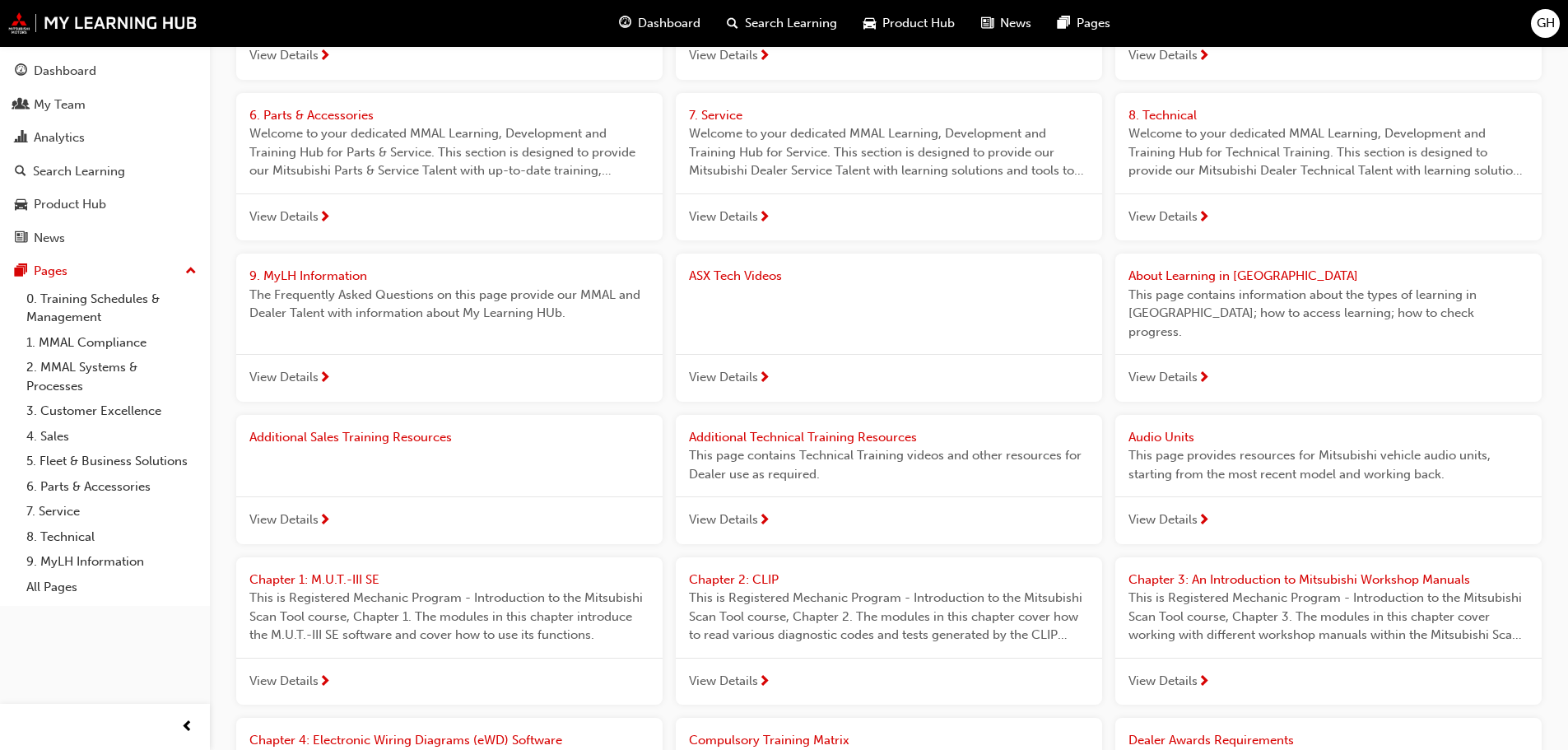
click at [738, 368] on span "View Details" at bounding box center [724, 377] width 69 height 19
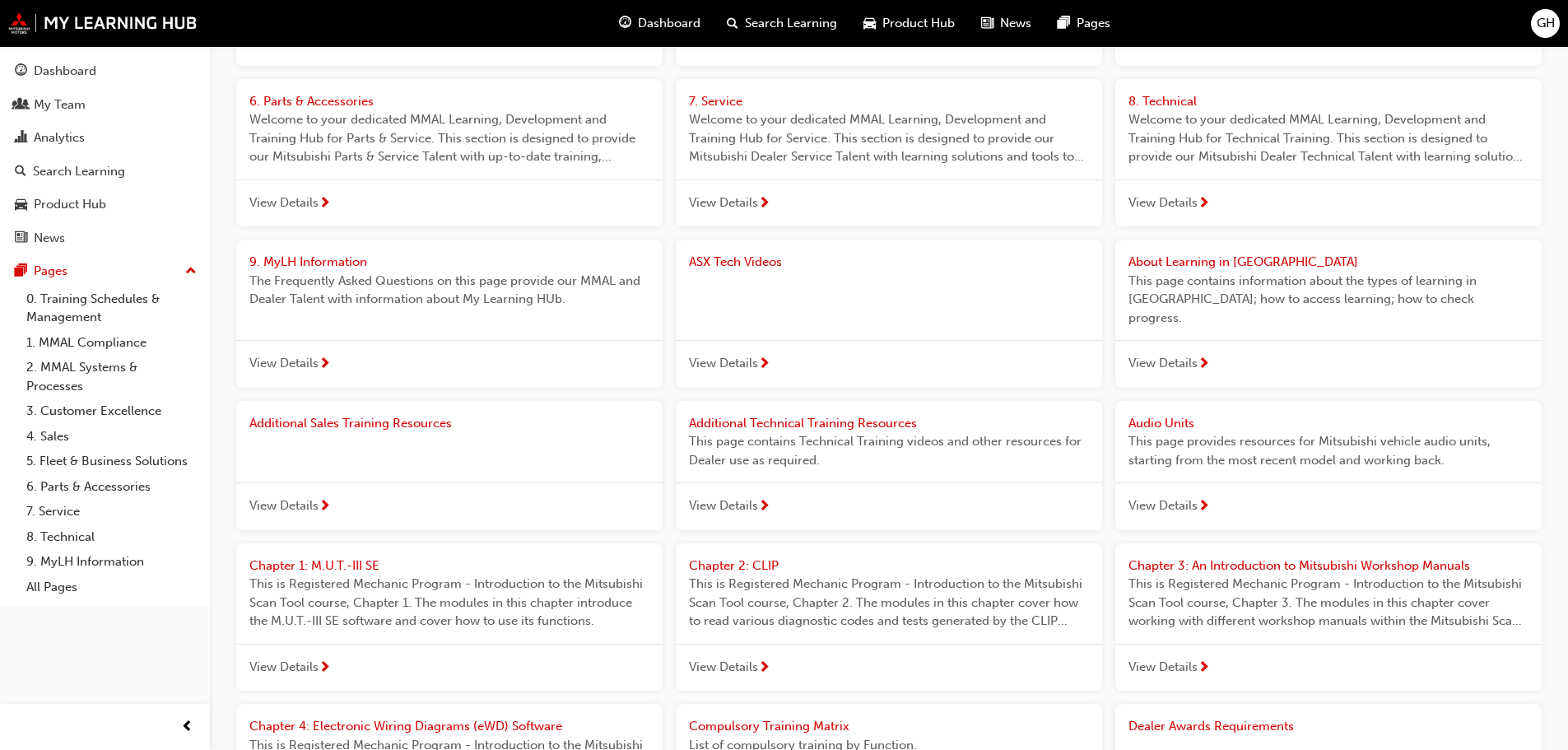
scroll to position [344, 0]
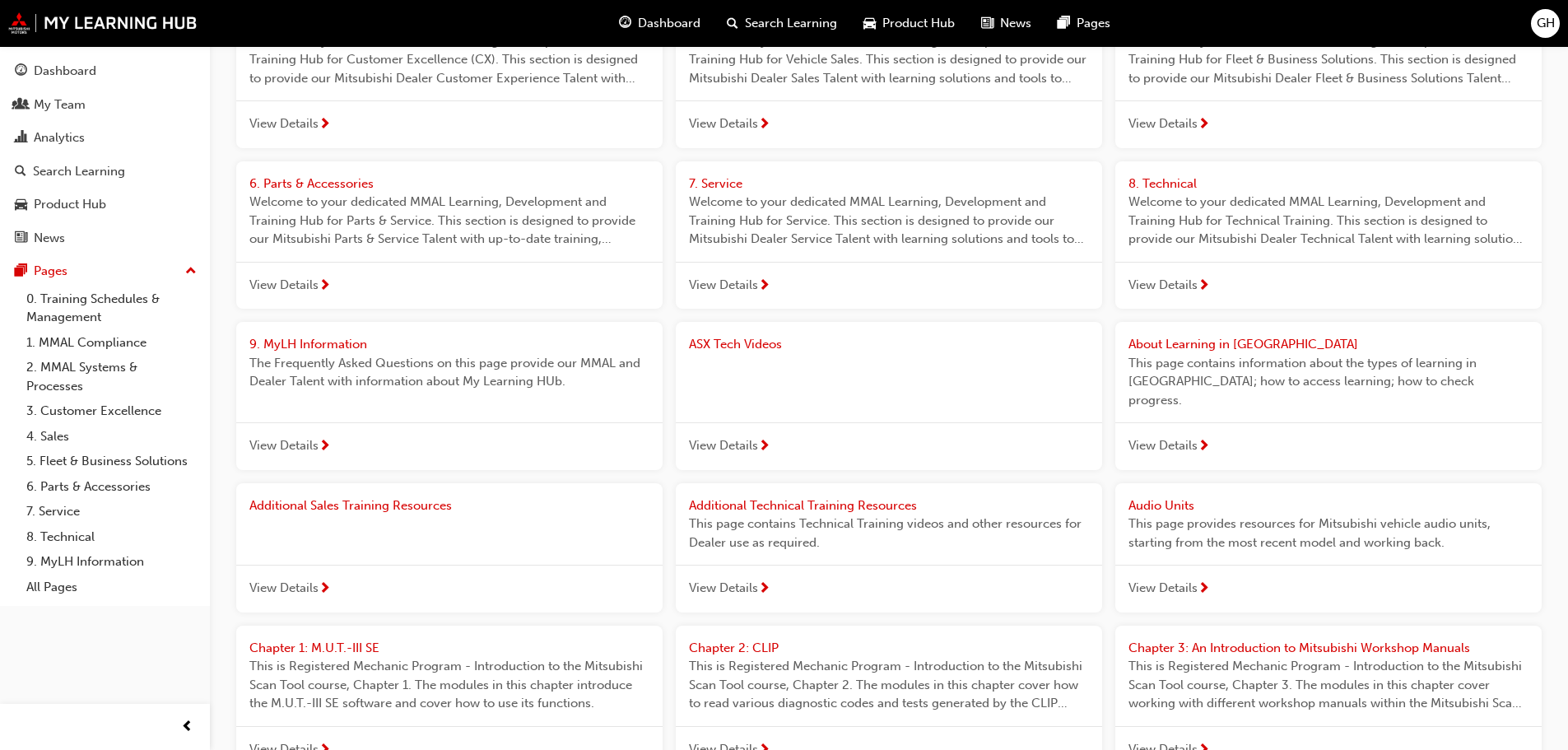
click at [823, 498] on span "Additional Technical Training Resources" at bounding box center [803, 506] width 228 height 15
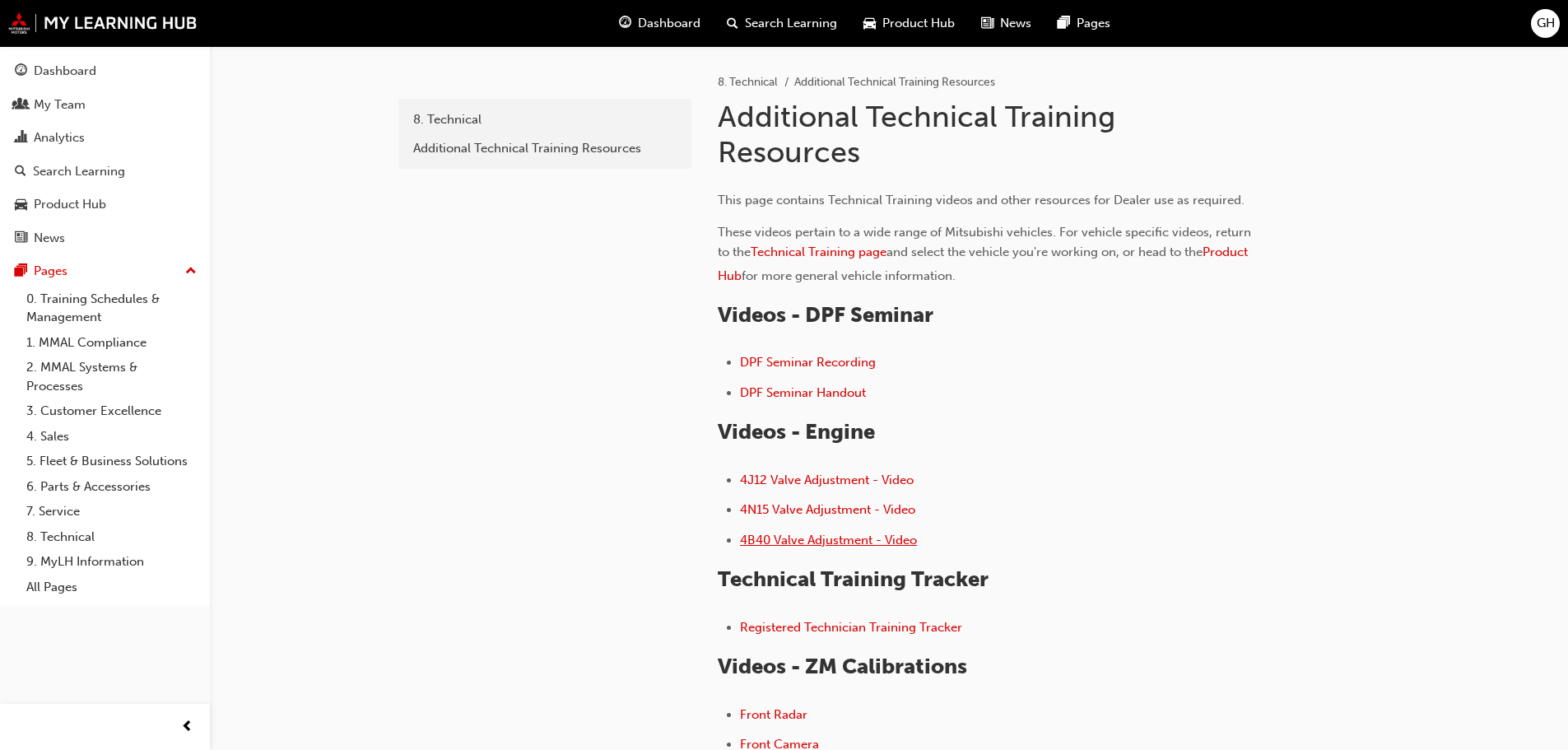
click at [811, 537] on span "4B40 Valve Adjustment - Video" at bounding box center [828, 540] width 177 height 15
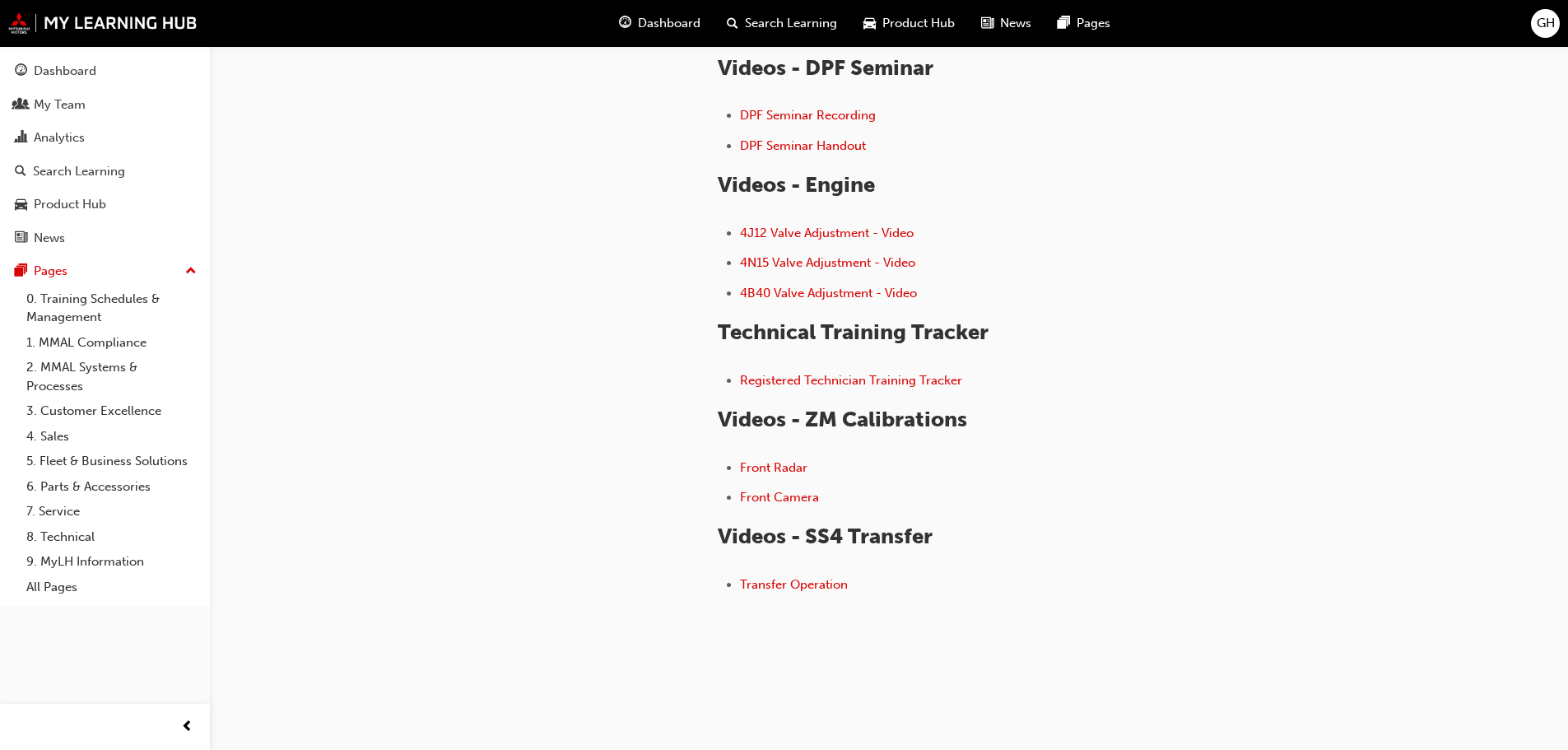
scroll to position [305, 0]
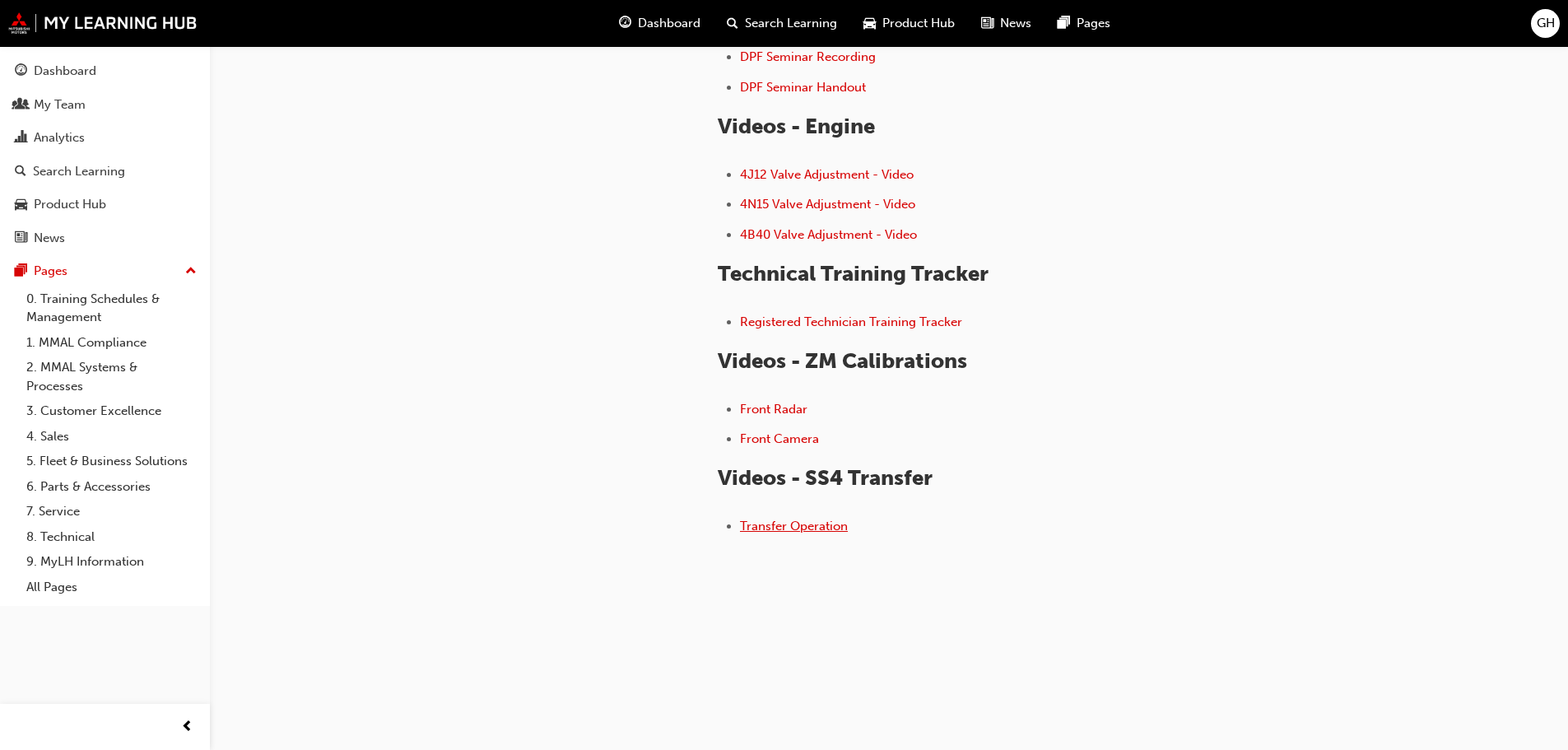
click at [783, 527] on span "Transfer Operation" at bounding box center [794, 526] width 108 height 15
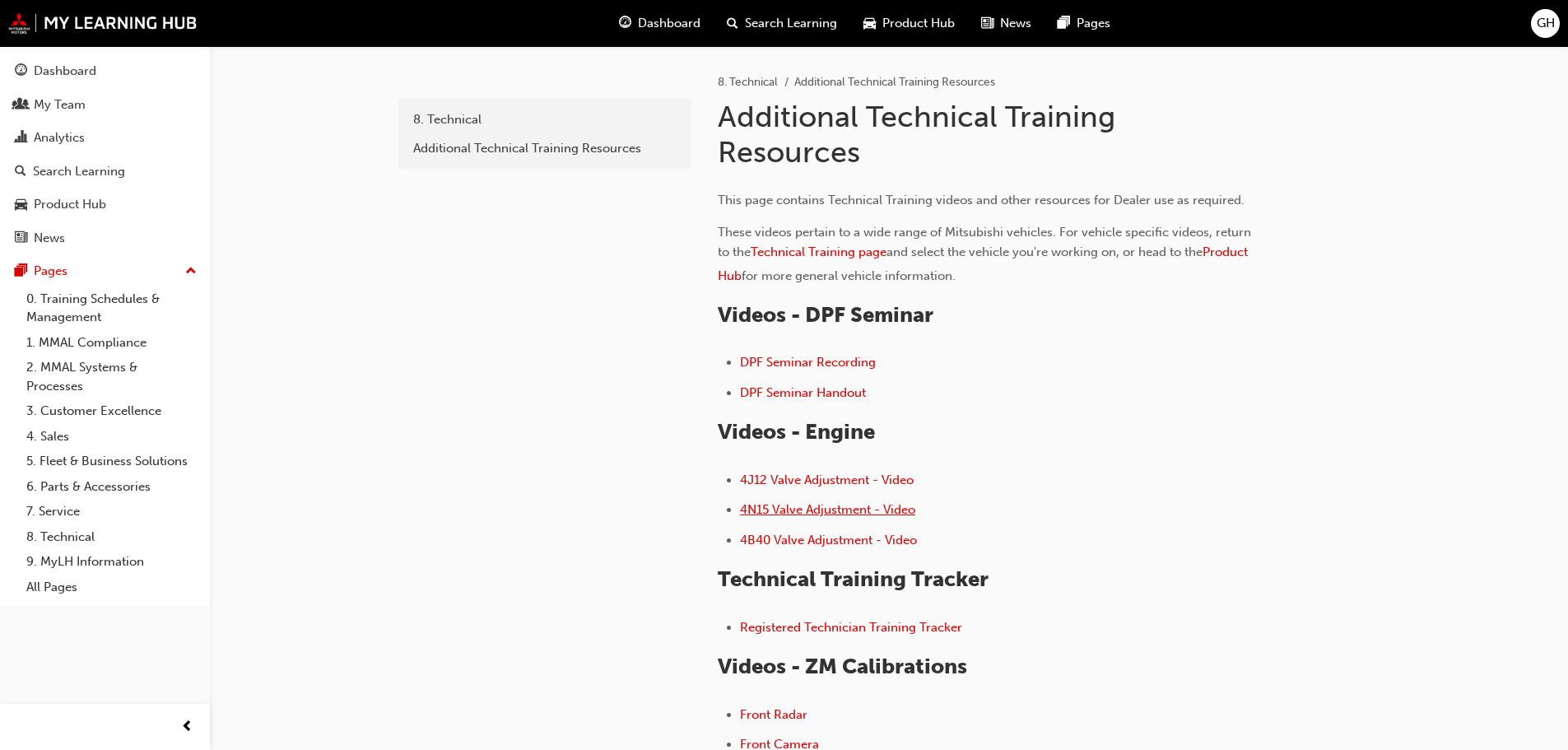
click at [816, 509] on span "4N15 Valve Adjustment - Video" at bounding box center [828, 509] width 175 height 15
